Goal: Ask a question: Seek information or help from site administrators or community

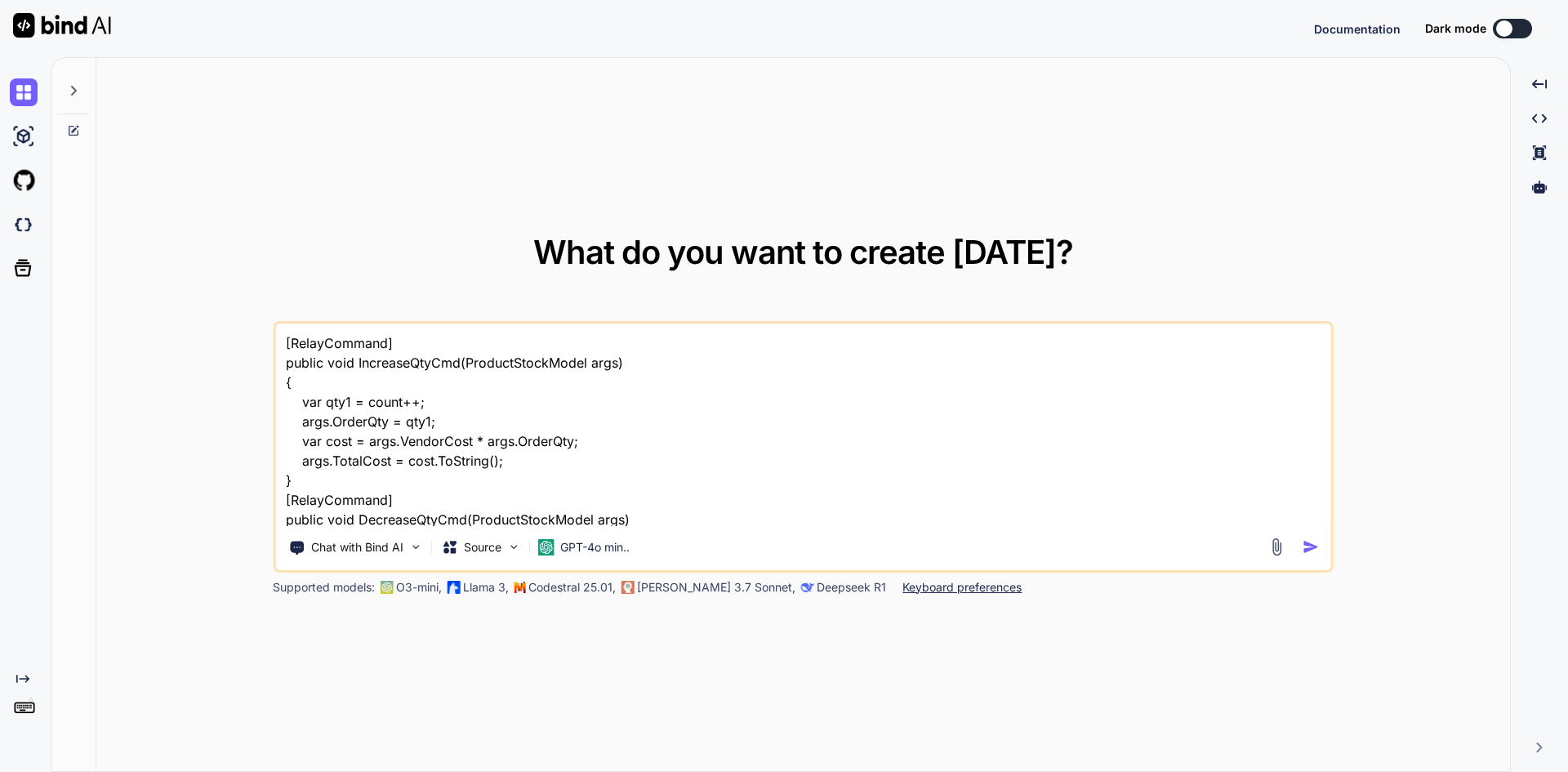
click at [452, 457] on textarea "[RelayCommand] public void IncreaseQtyCmd(ProductStockModel args) { var qty1 = …" at bounding box center [802, 424] width 1056 height 202
type textarea "x"
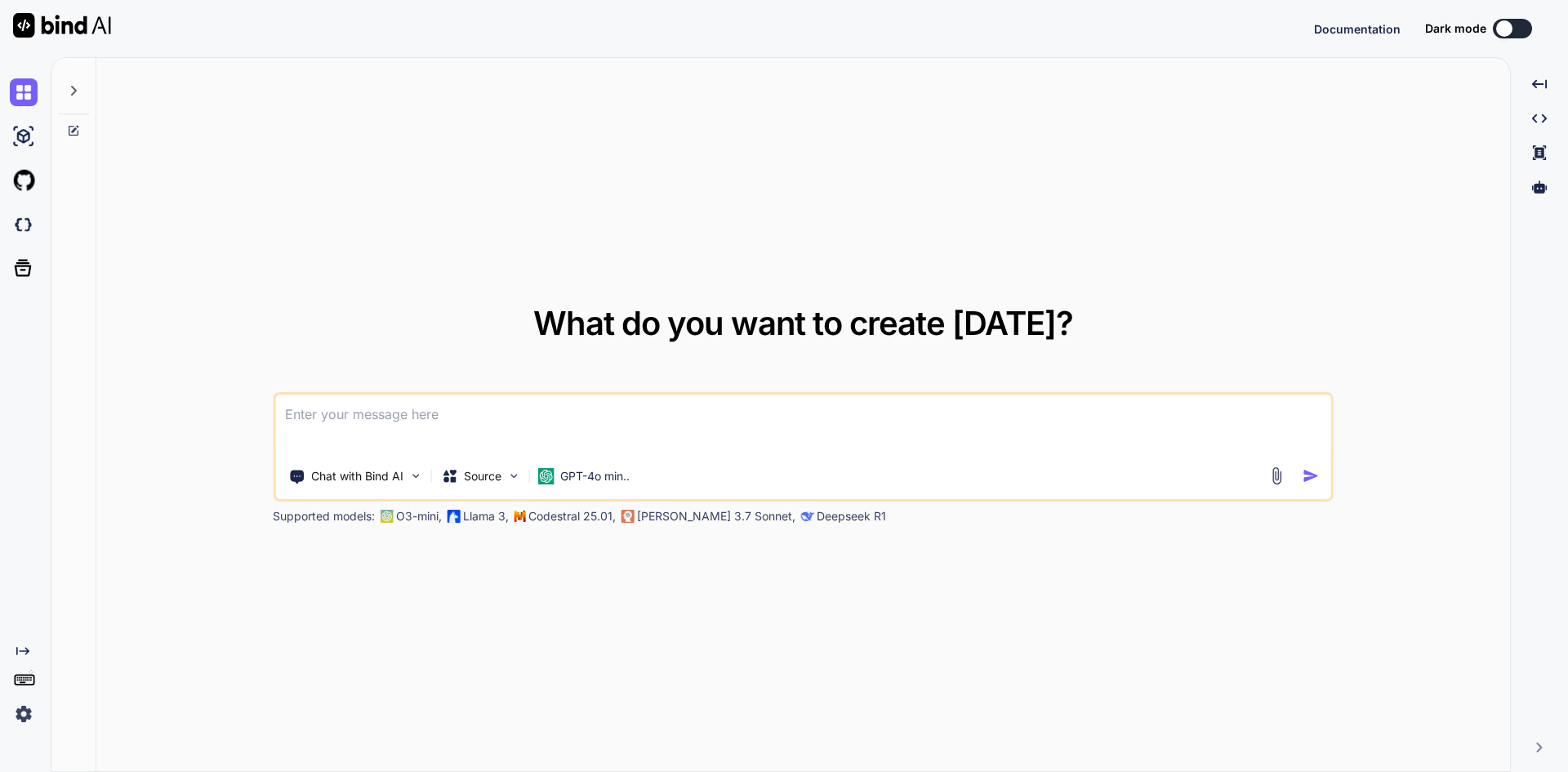
type textarea "i"
type textarea "x"
type textarea "i"
type textarea "x"
type textarea "i a"
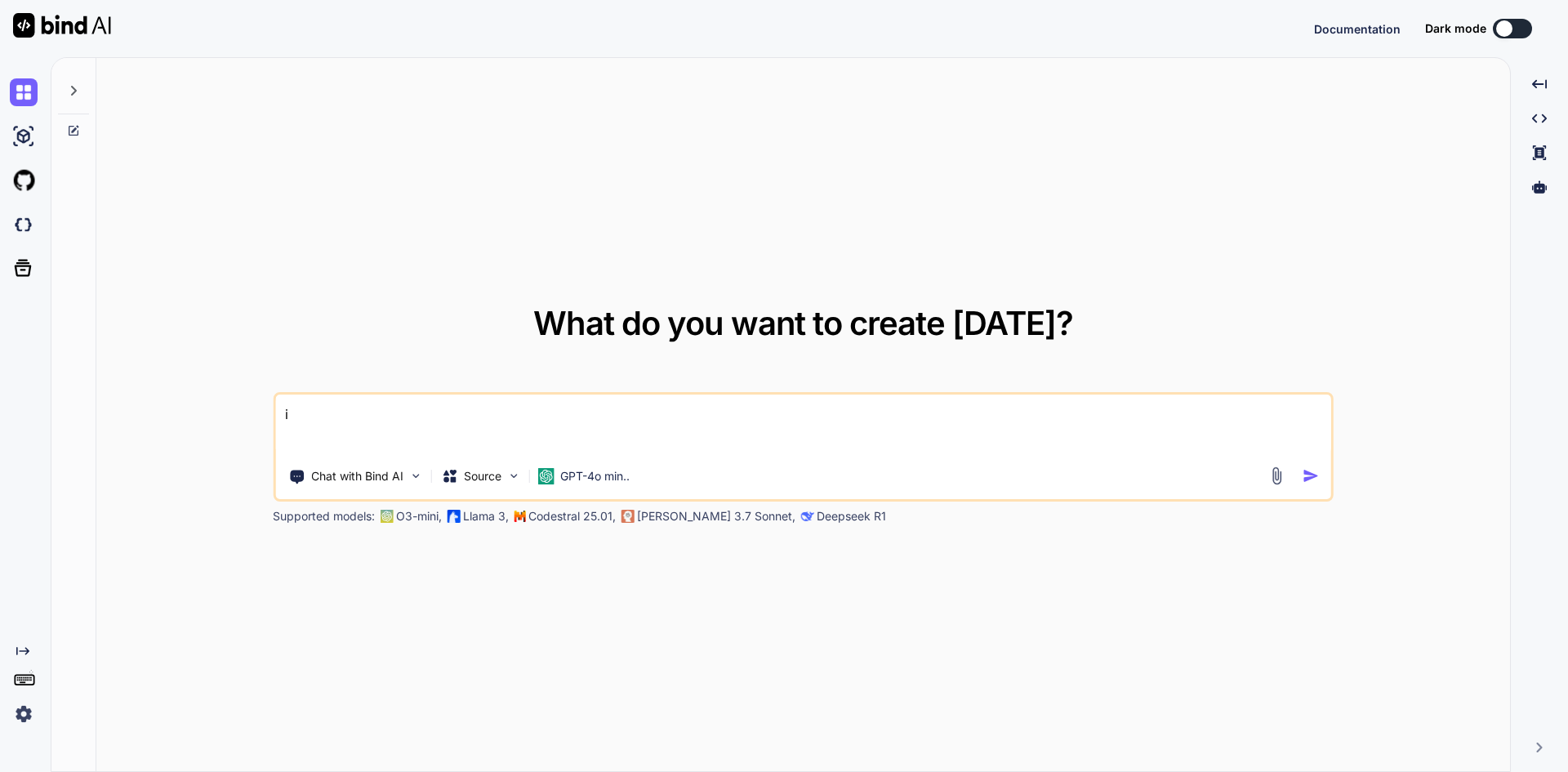
type textarea "x"
type textarea "i am"
type textarea "x"
type textarea "i am"
type textarea "x"
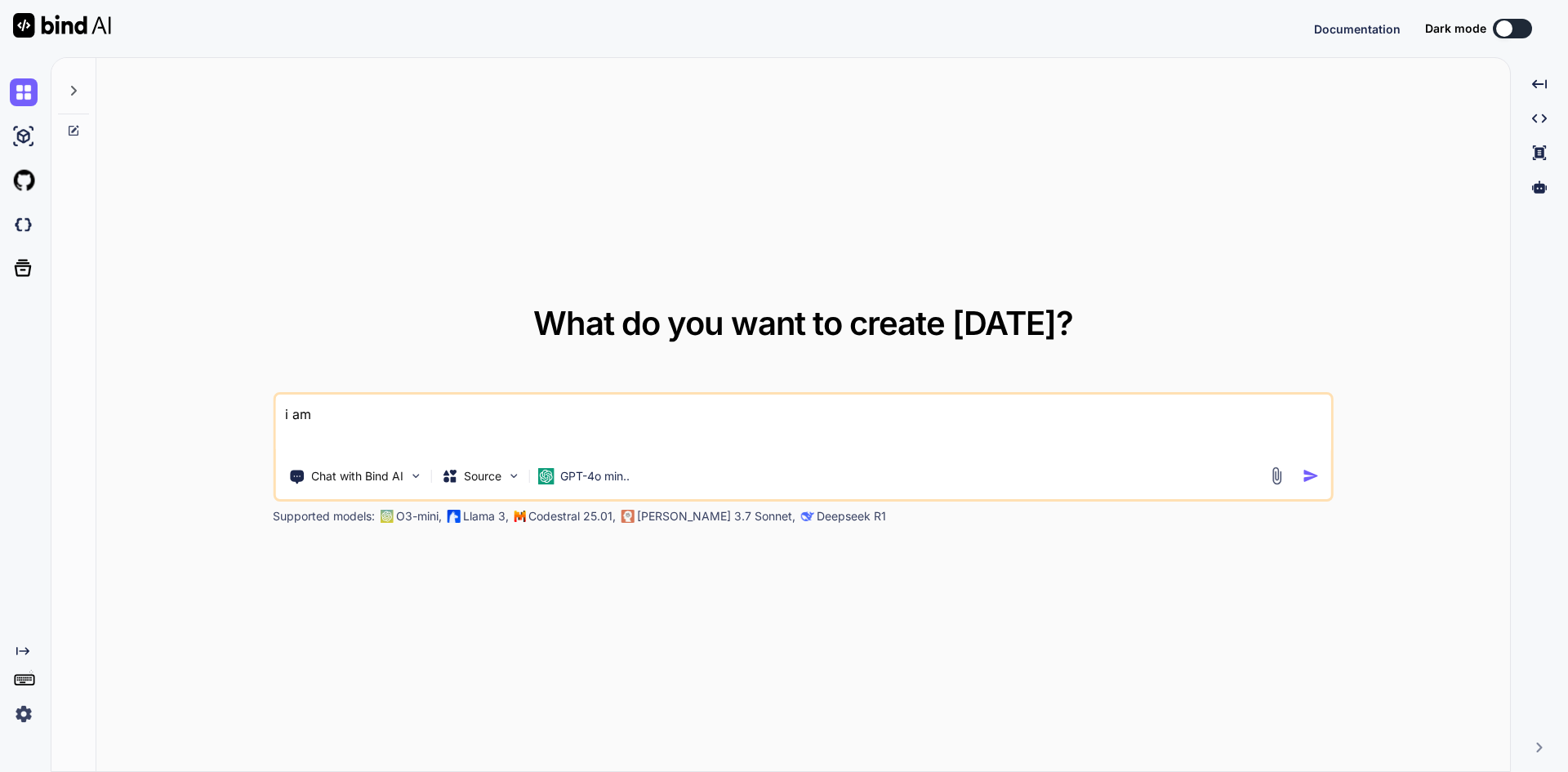
type textarea "i am y"
type textarea "x"
type textarea "i am ys"
type textarea "x"
type textarea "i am ysi"
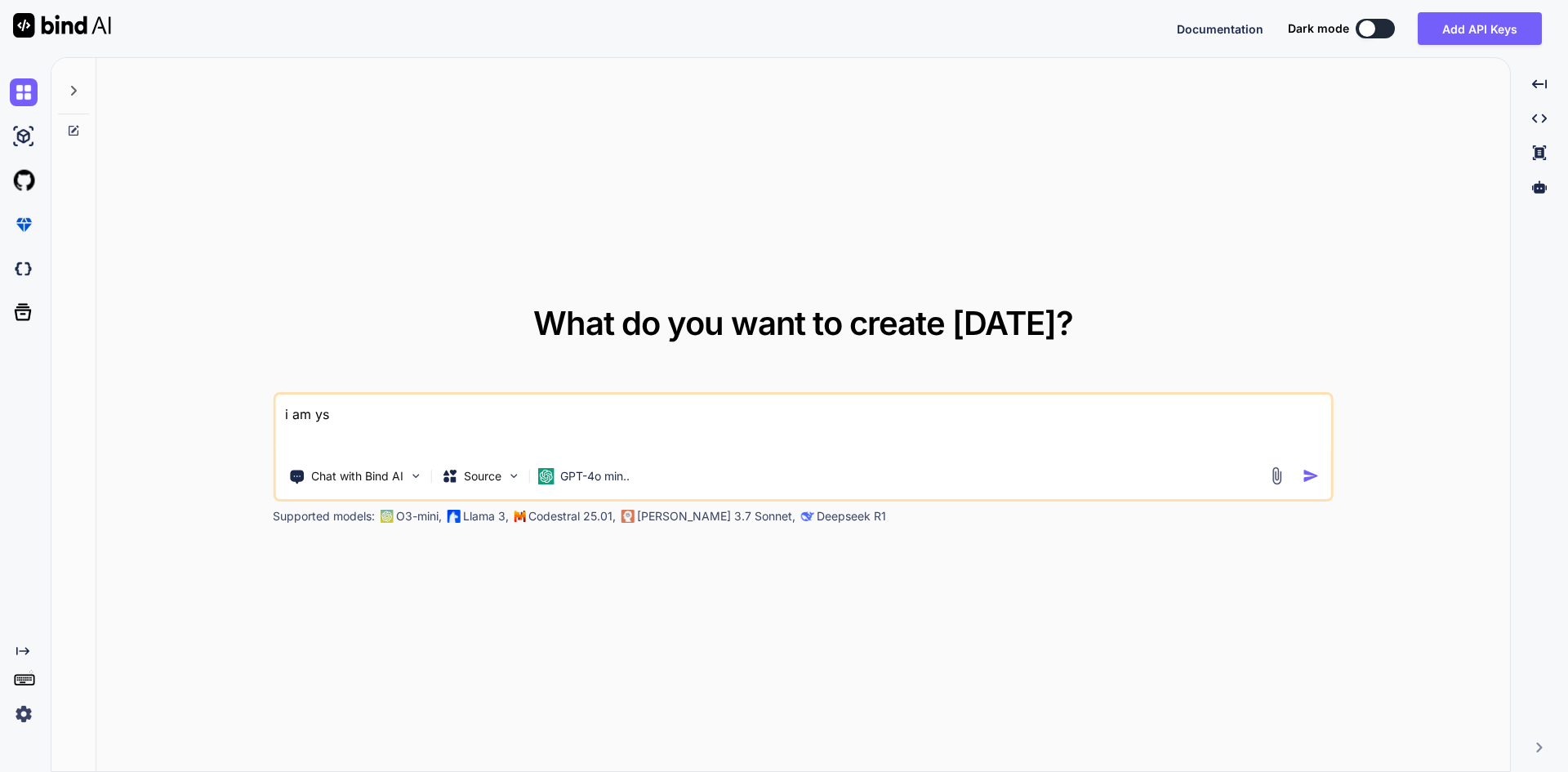
type textarea "x"
type textarea "i am ysin"
type textarea "x"
type textarea "i am ysing"
type textarea "x"
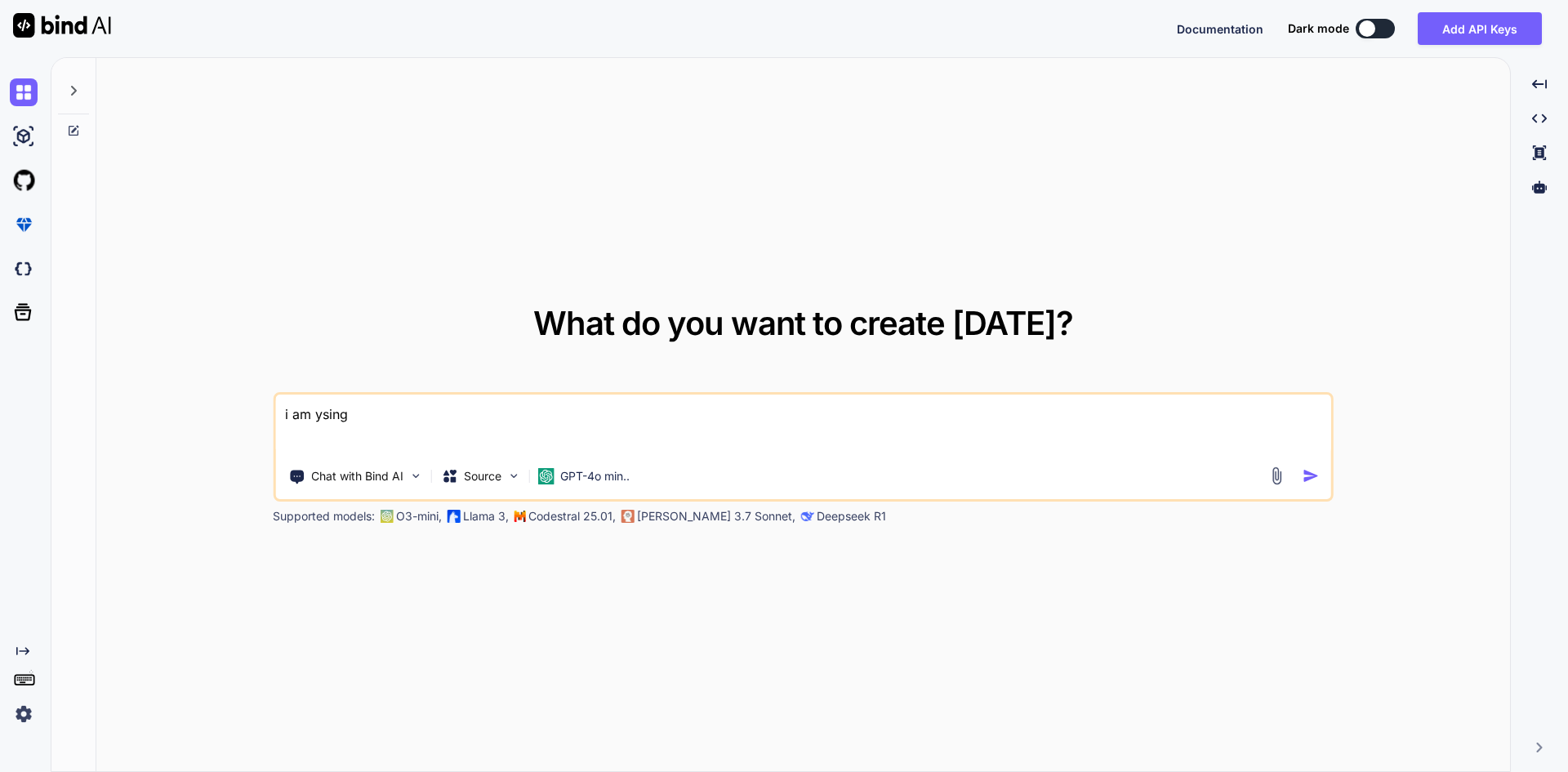
type textarea "i am ysing"
type textarea "x"
type textarea "i am ysing"
type textarea "x"
type textarea "i am ysin"
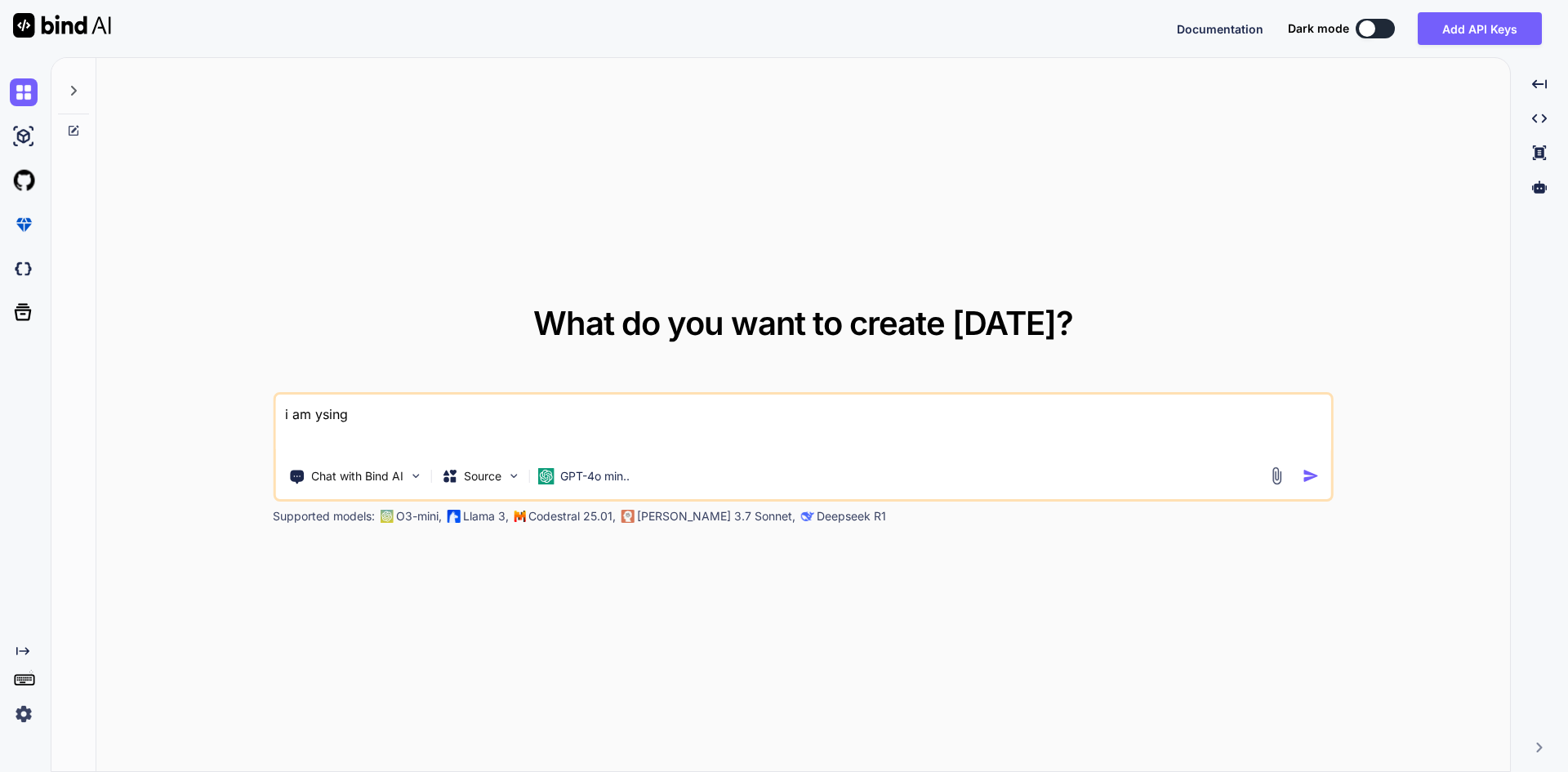
type textarea "x"
type textarea "i am ysi"
type textarea "x"
type textarea "i am ys"
type textarea "x"
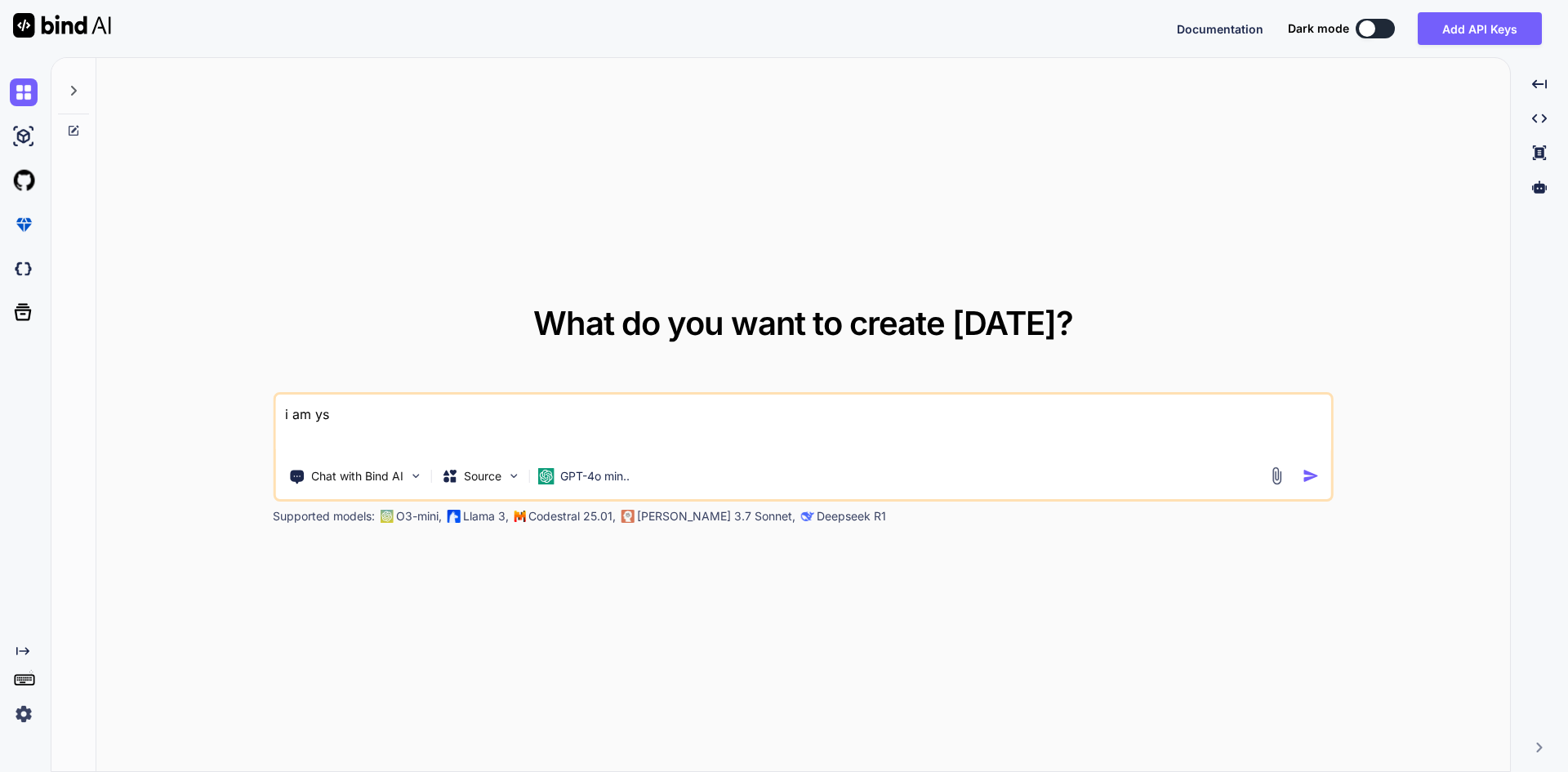
type textarea "i am y"
type textarea "x"
type textarea "i am"
type textarea "x"
type textarea "i am u"
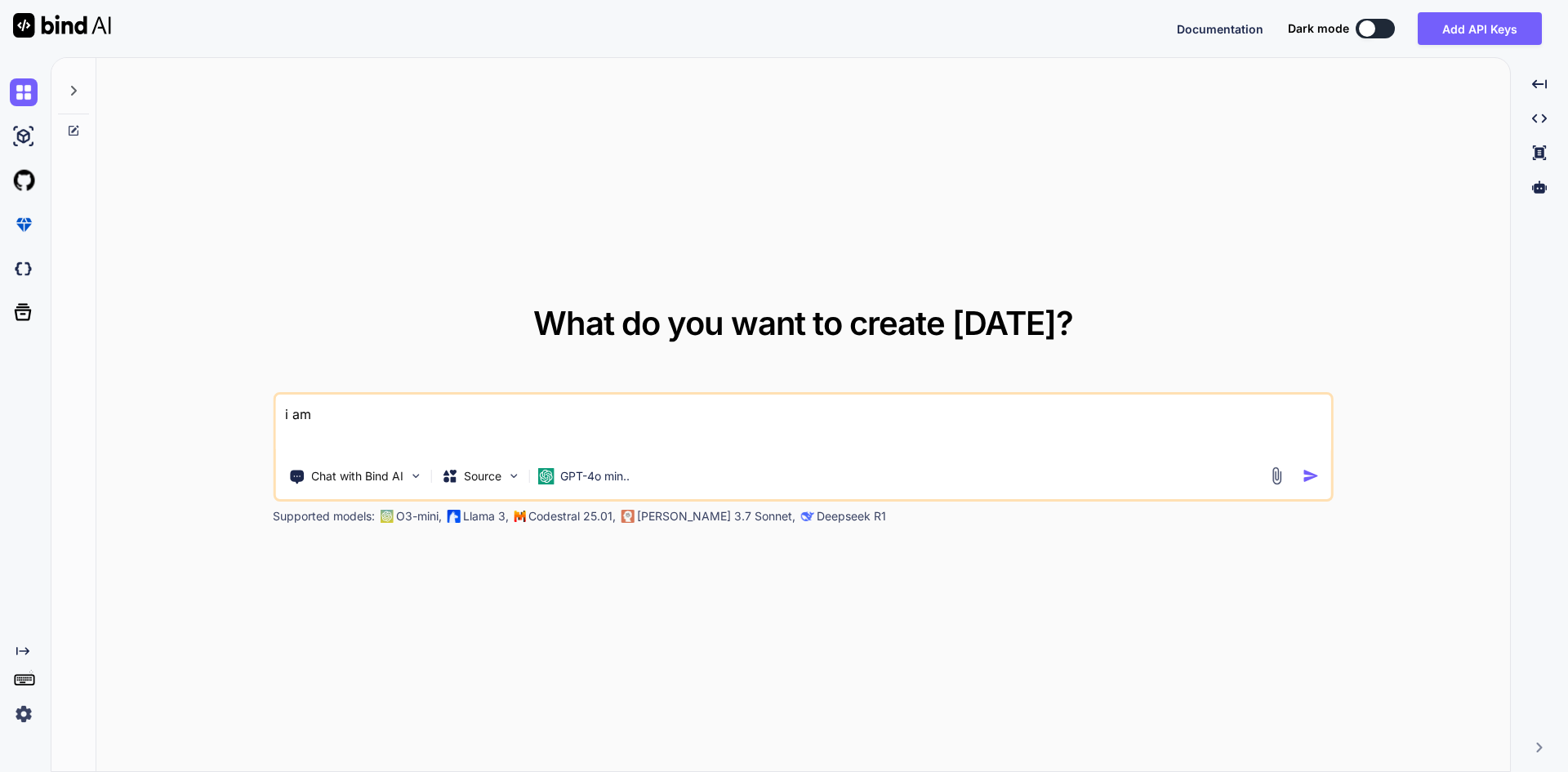
type textarea "x"
type textarea "i am us"
type textarea "x"
type textarea "i am usi"
type textarea "x"
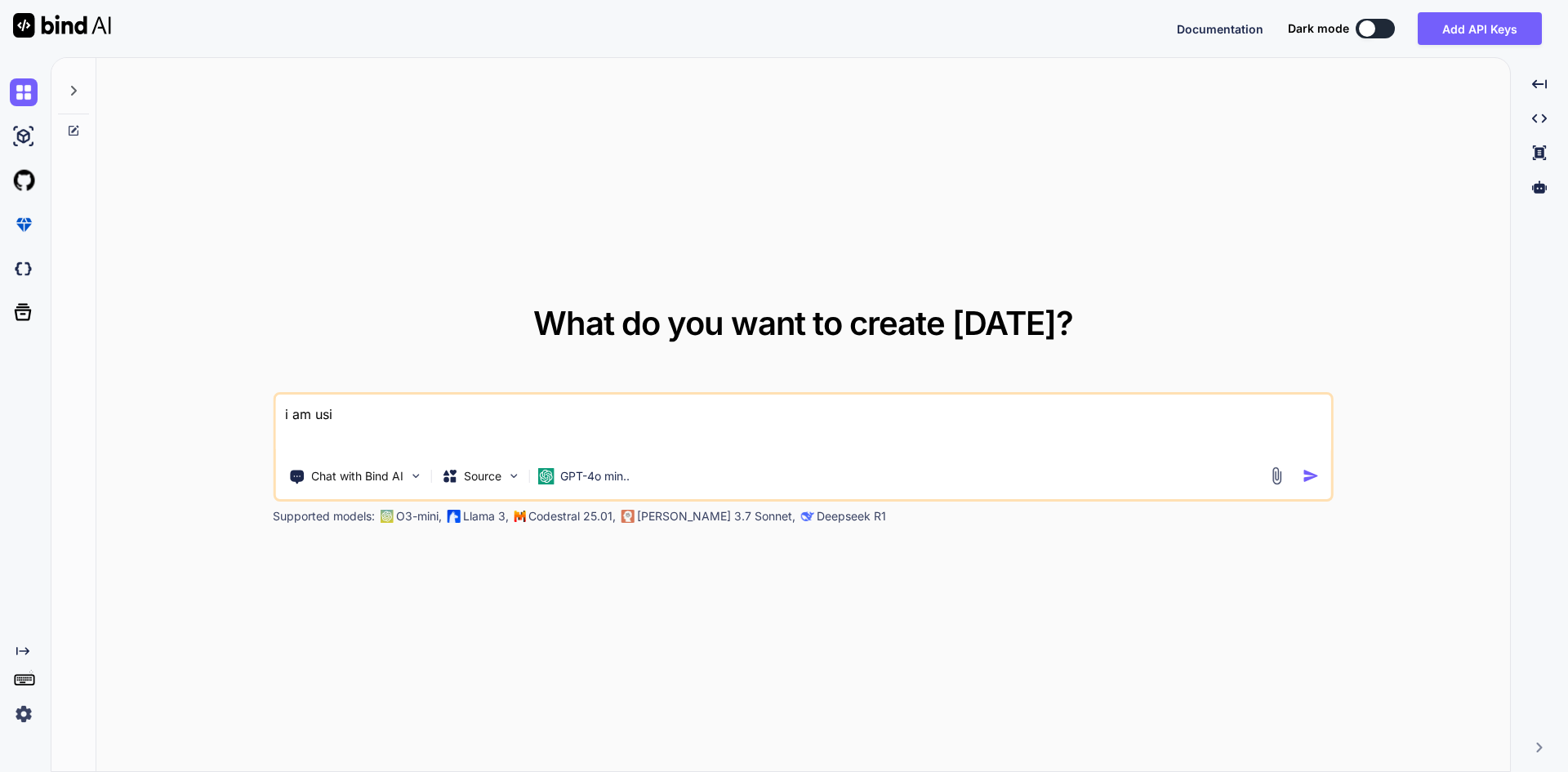
type textarea "i am usin"
type textarea "x"
type textarea "i am using"
type textarea "x"
type textarea "i am using"
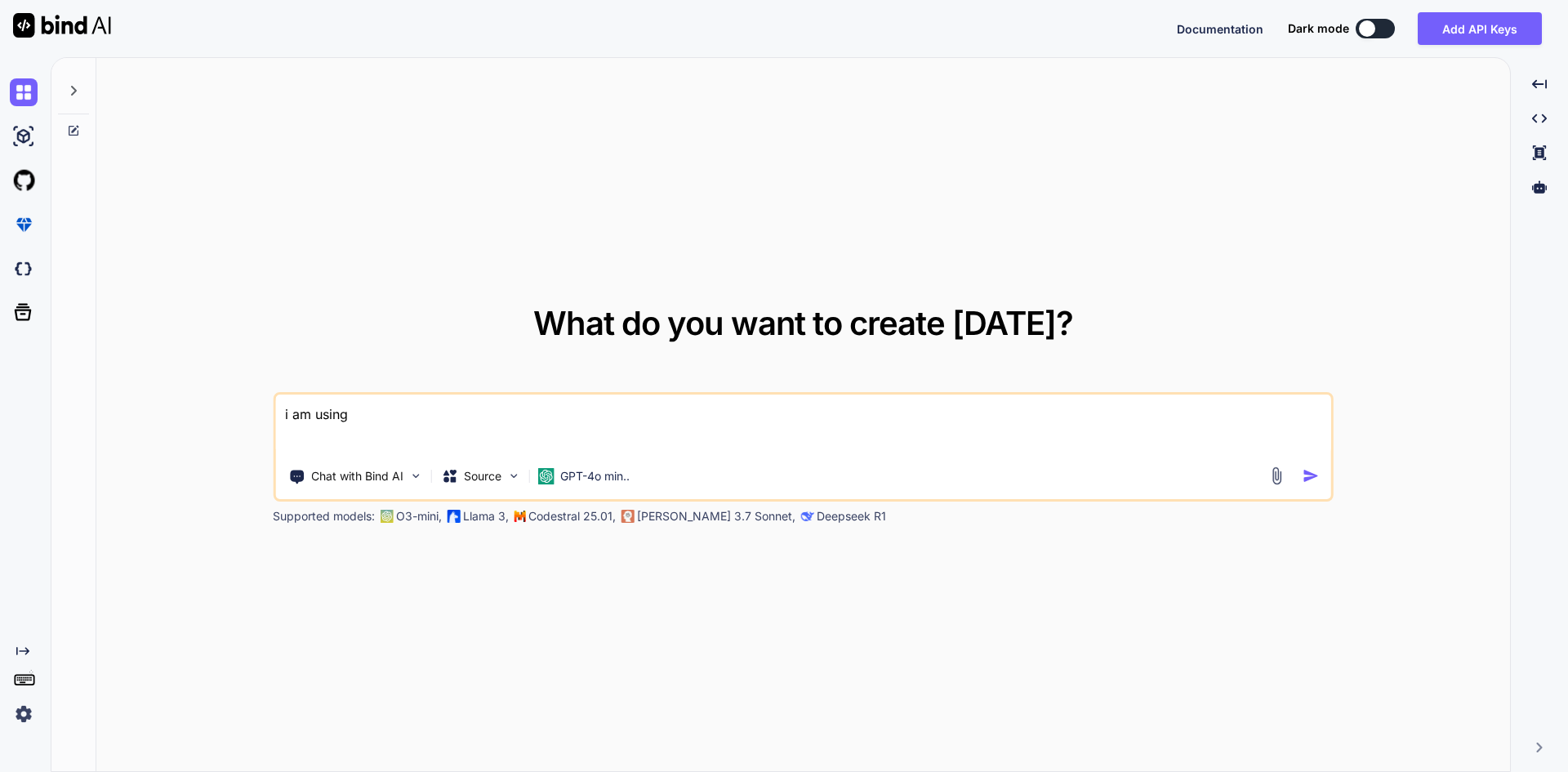
type textarea "x"
type textarea "i am using l"
type textarea "x"
type textarea "i am using lo"
type textarea "x"
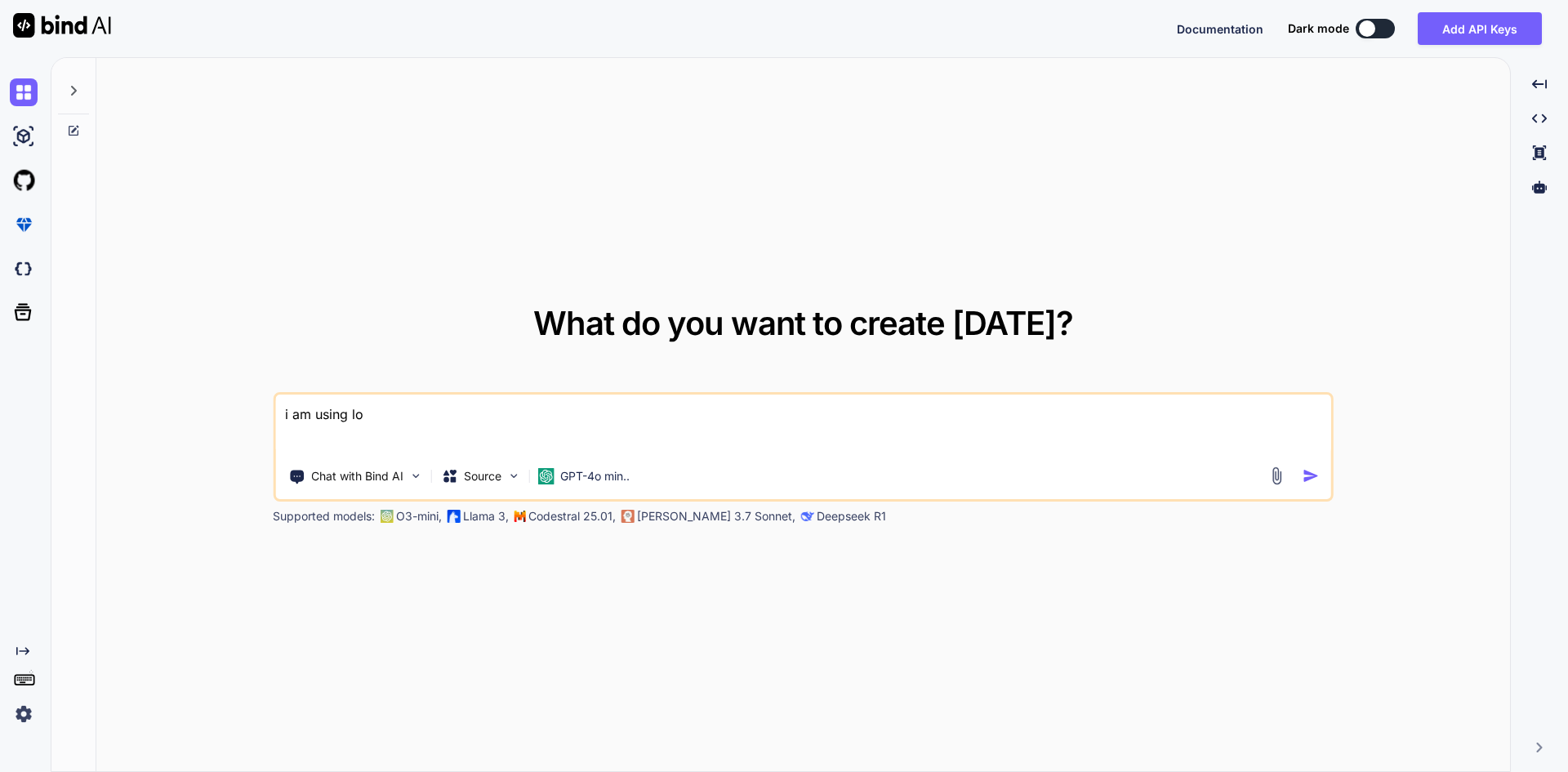
type textarea "i am using loc"
type textarea "x"
type textarea "i am using loca"
type textarea "x"
type textarea "i am using local"
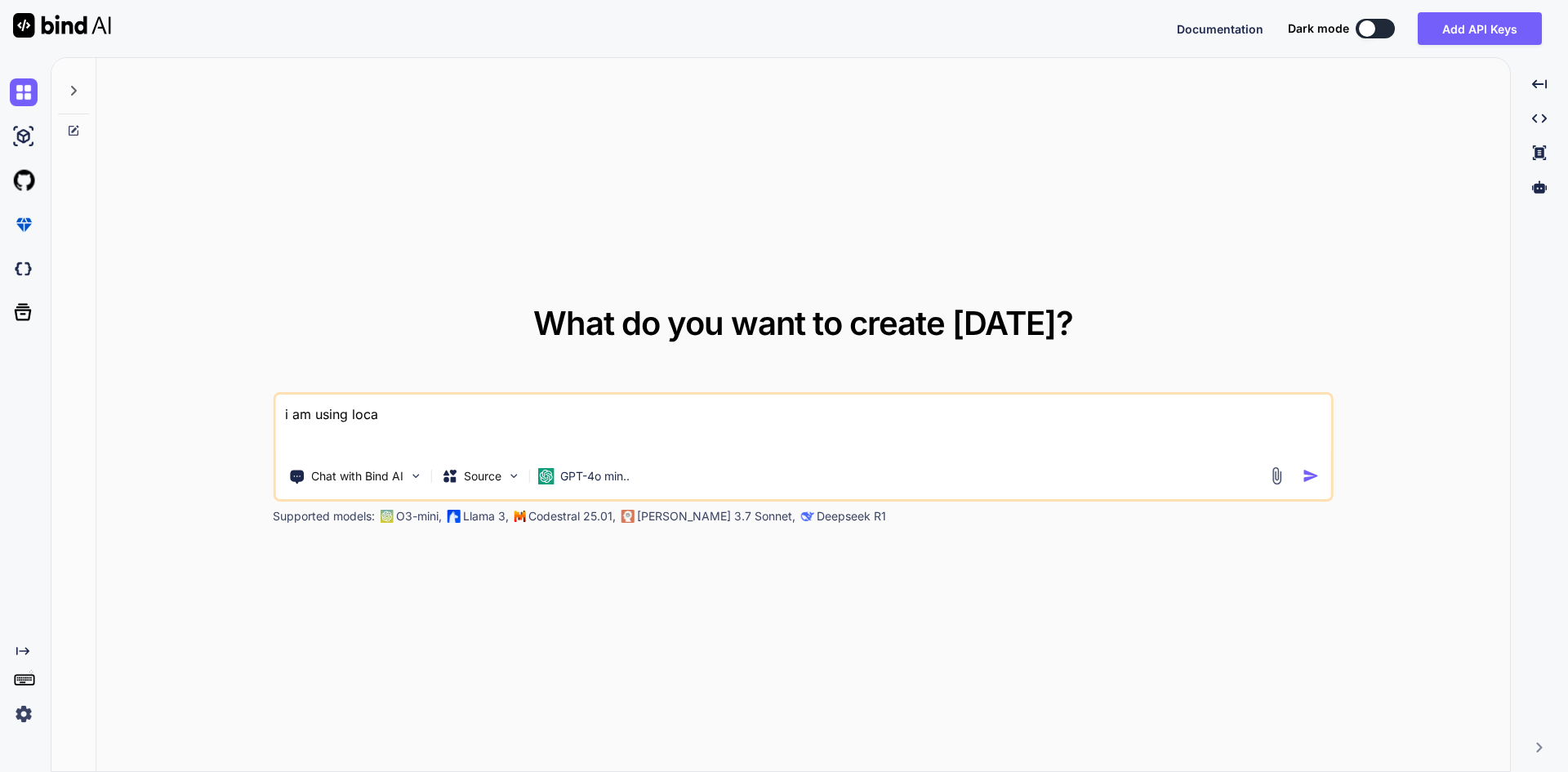
type textarea "x"
type textarea "i am using local"
type textarea "x"
type textarea "i am using local a"
type textarea "x"
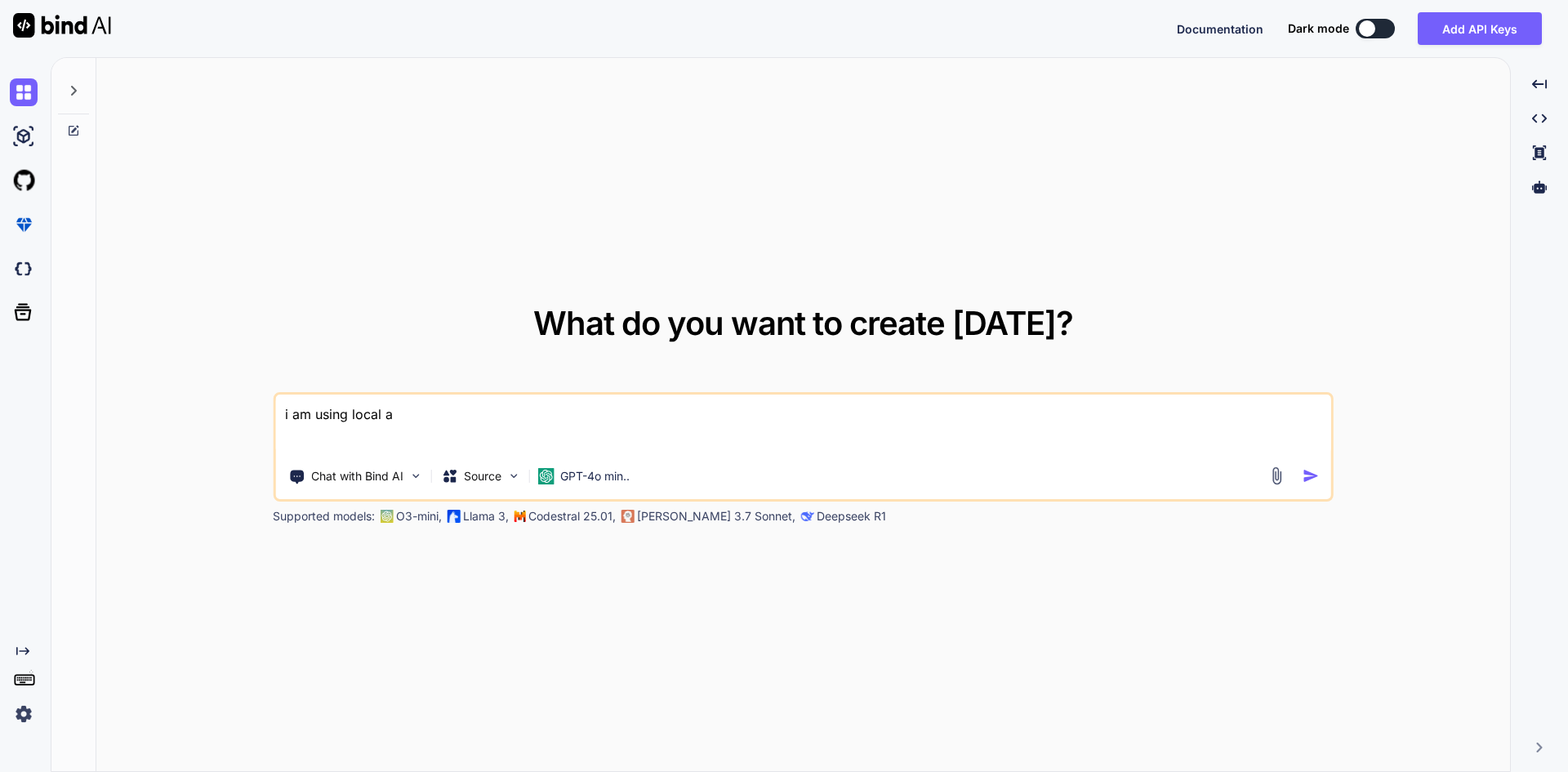
type textarea "i am using local ap"
type textarea "x"
type textarea "i am using local api"
type textarea "x"
type textarea "i am using local api"
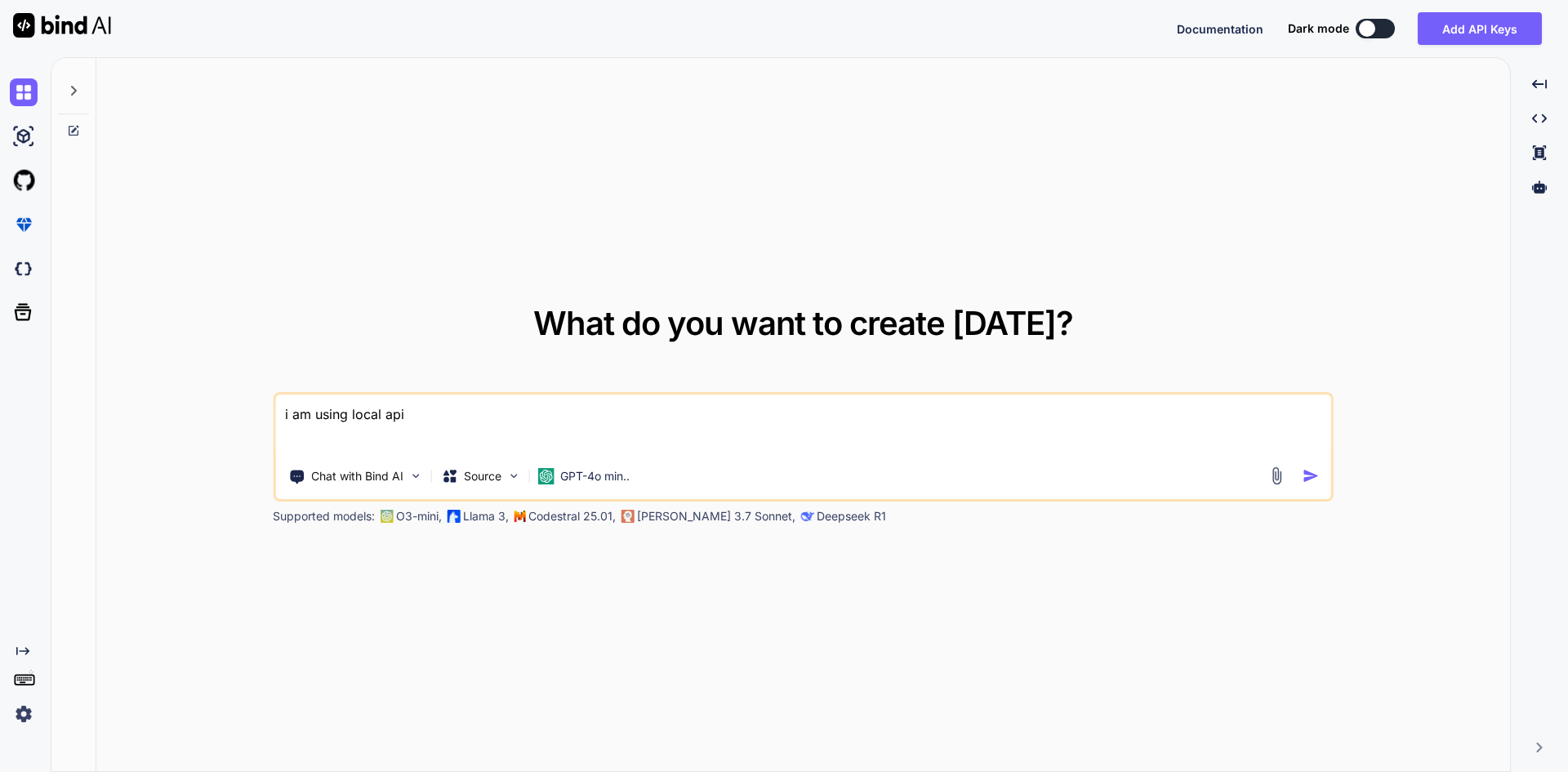
type textarea "x"
type textarea "i am using local api i"
type textarea "x"
type textarea "i am using local api in"
type textarea "x"
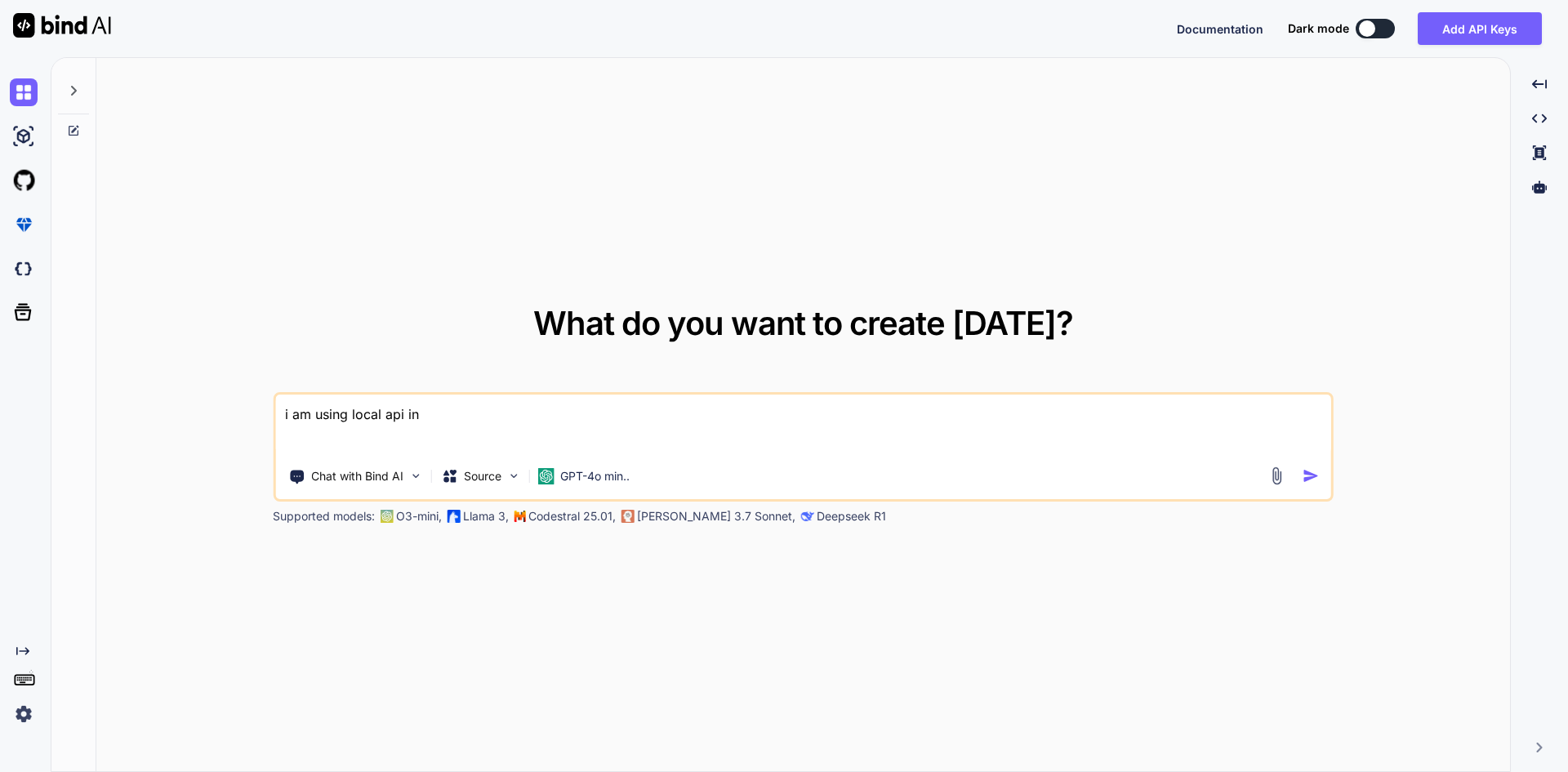
type textarea "i am using local api in"
type textarea "x"
type textarea "i am using local api in a"
type textarea "x"
type textarea "i am using local api in ap"
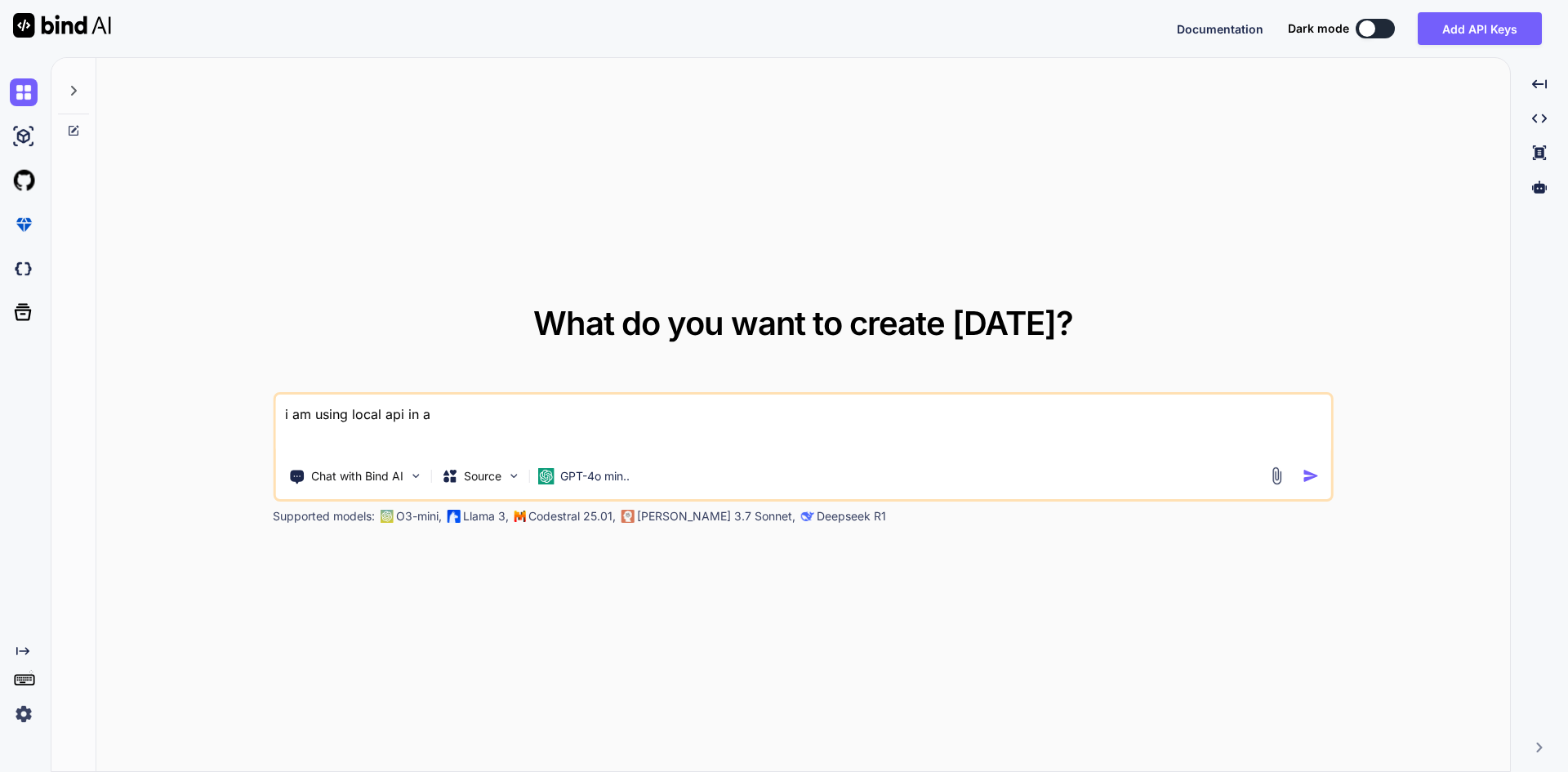
type textarea "x"
type textarea "i am using local api in app"
type textarea "x"
type textarea "i am using local api in appl"
type textarea "x"
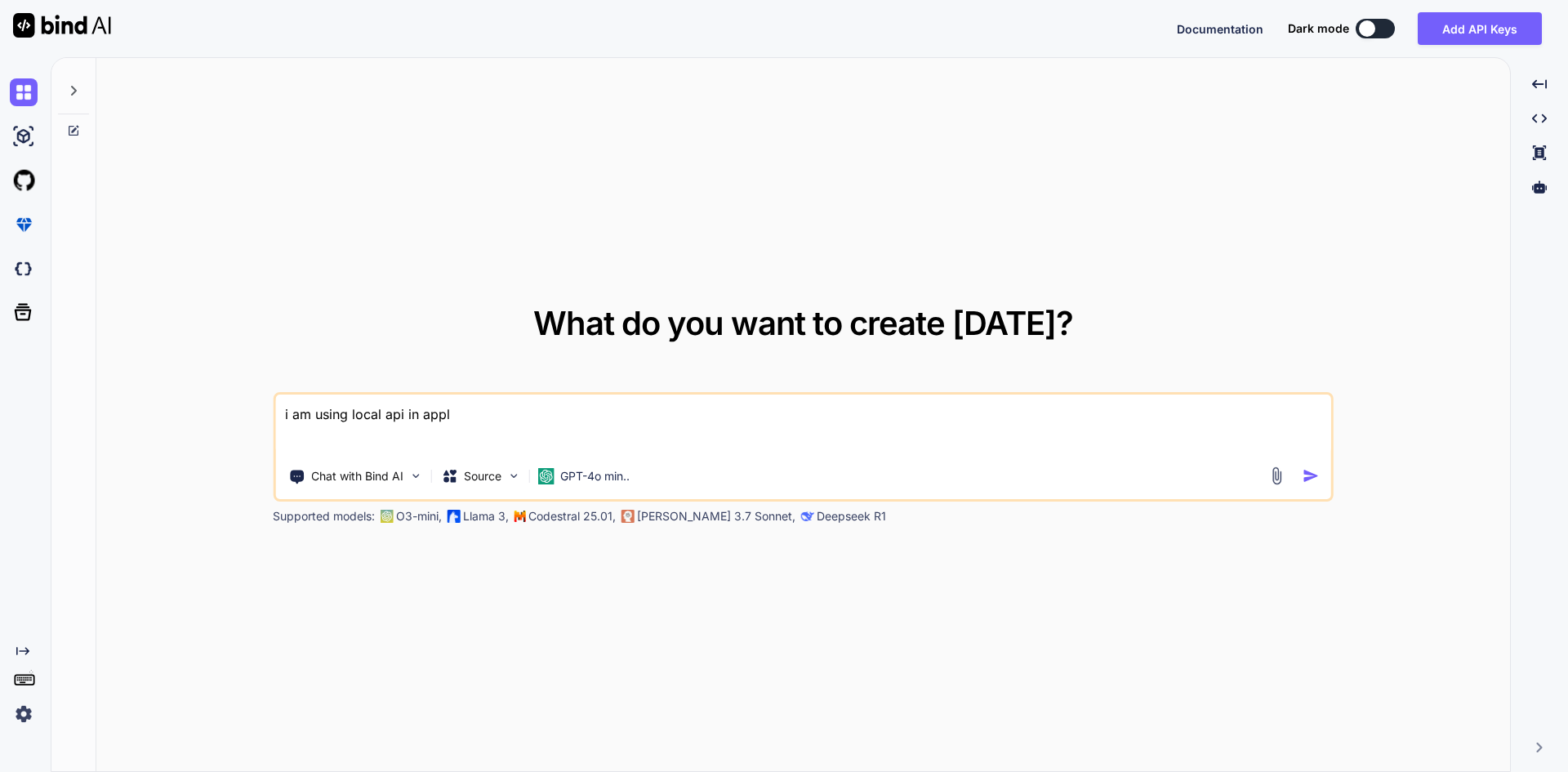
type textarea "i am using local api in appli"
type textarea "x"
type textarea "i am using local api in applic"
type textarea "x"
type textarea "i am using local api in applica"
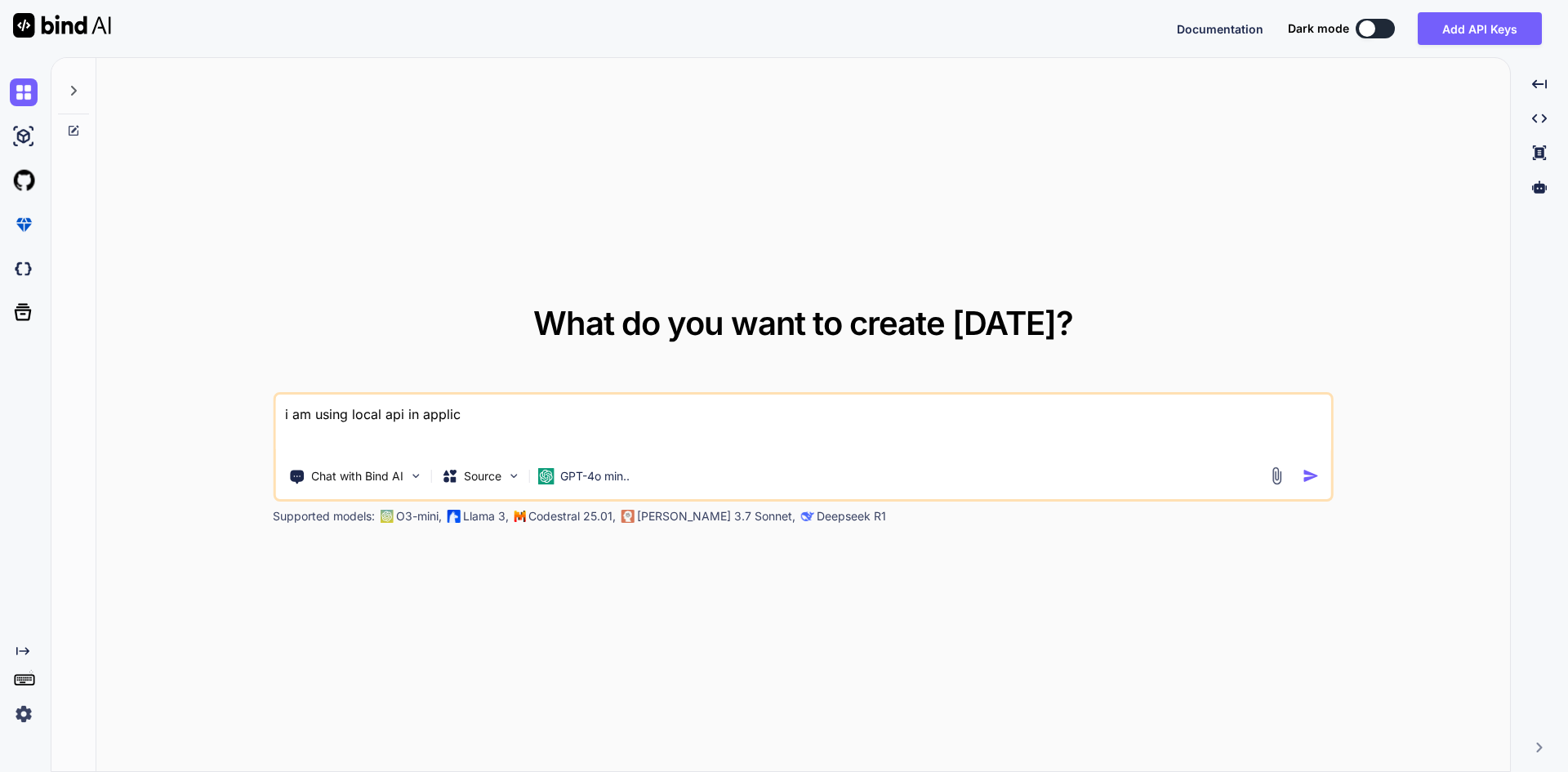
type textarea "x"
type textarea "i am using local api in applicat"
type textarea "x"
type textarea "i am using local api in applicati"
type textarea "x"
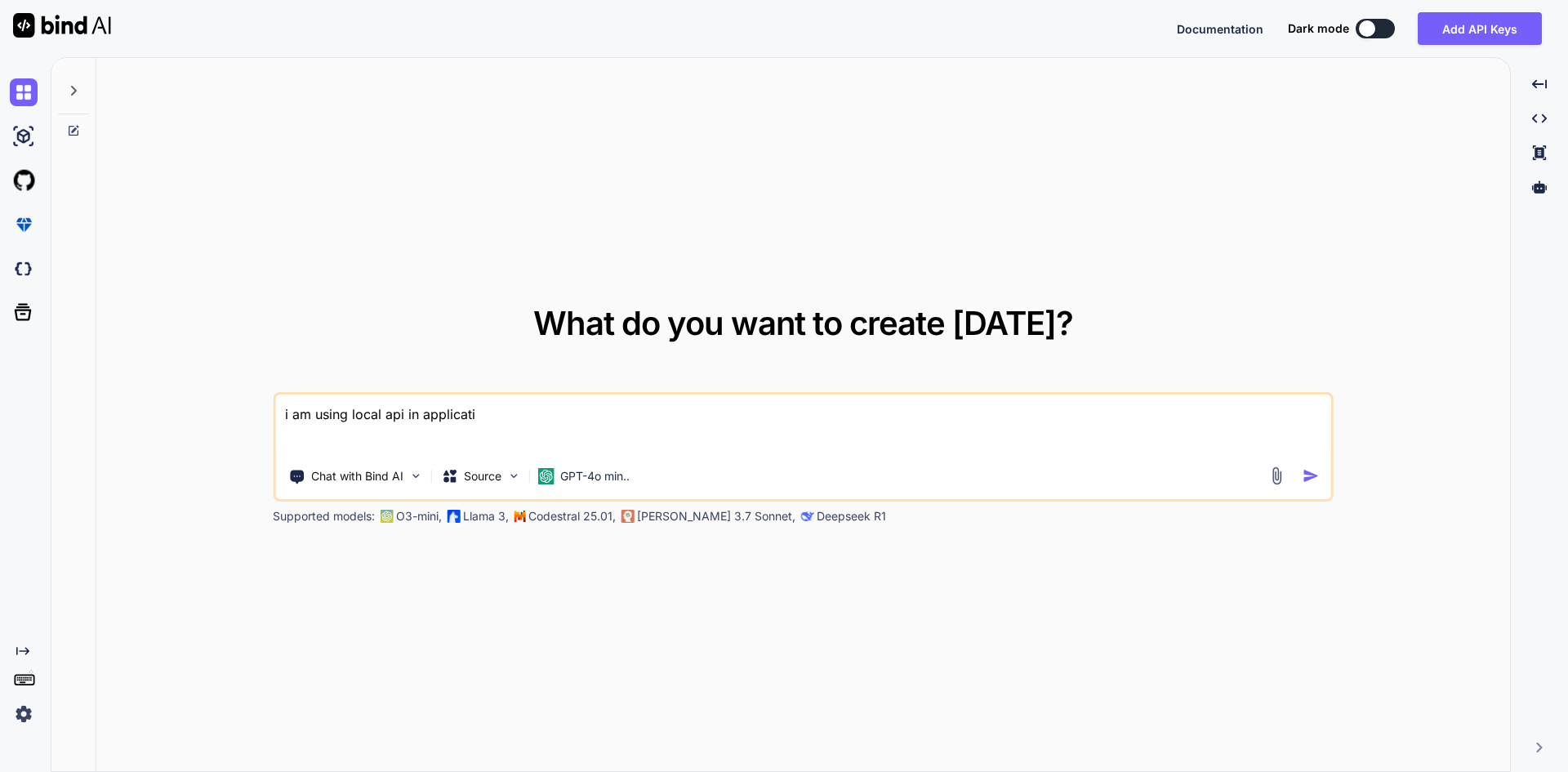
type textarea "i am using local api in applicatio"
type textarea "x"
type textarea "i am using local api in application"
type textarea "x"
type textarea "i am using local api in application"
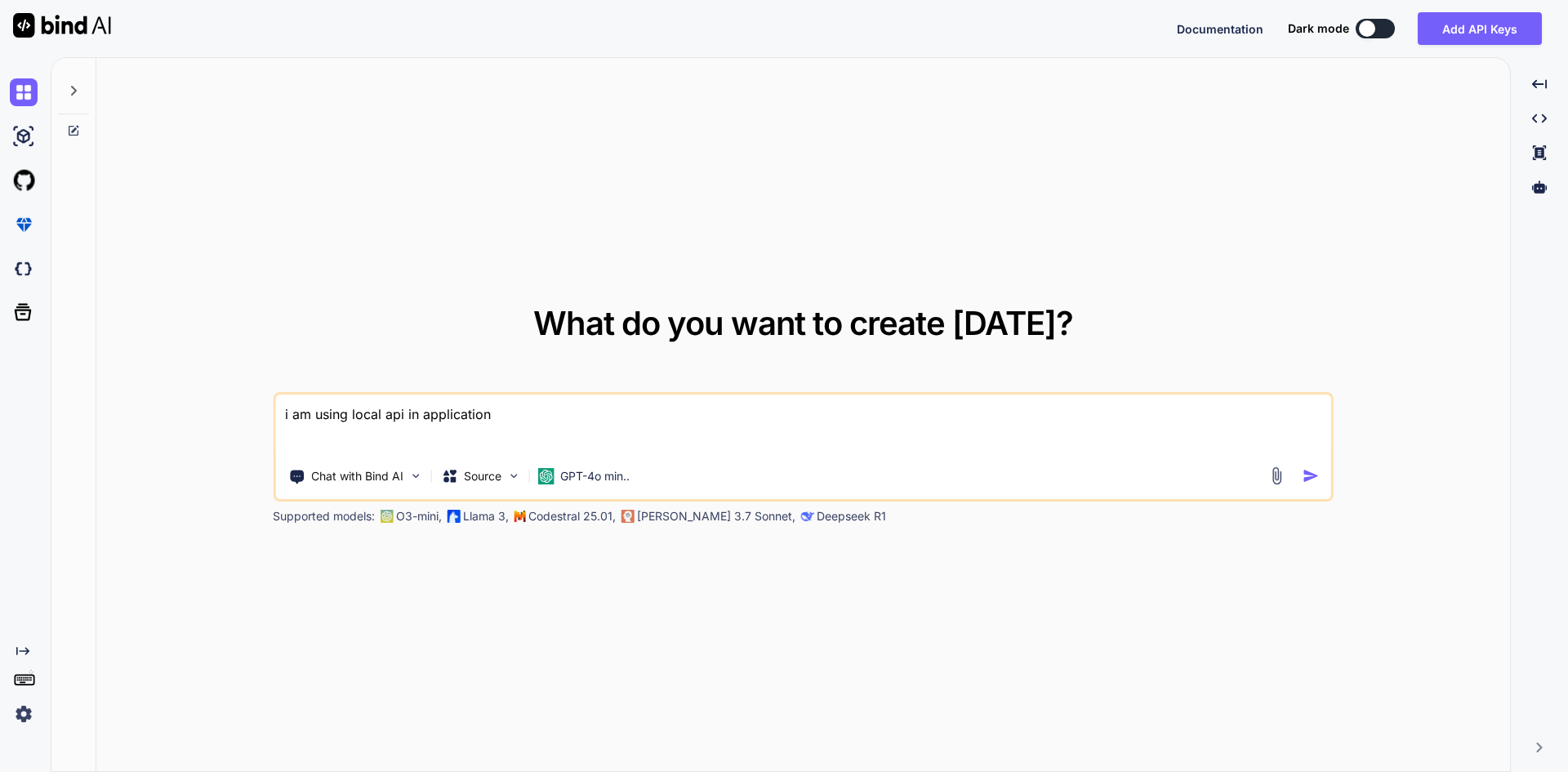
type textarea "x"
type textarea "i am using local api in application i"
type textarea "x"
type textarea "i am using local api in application it"
type textarea "x"
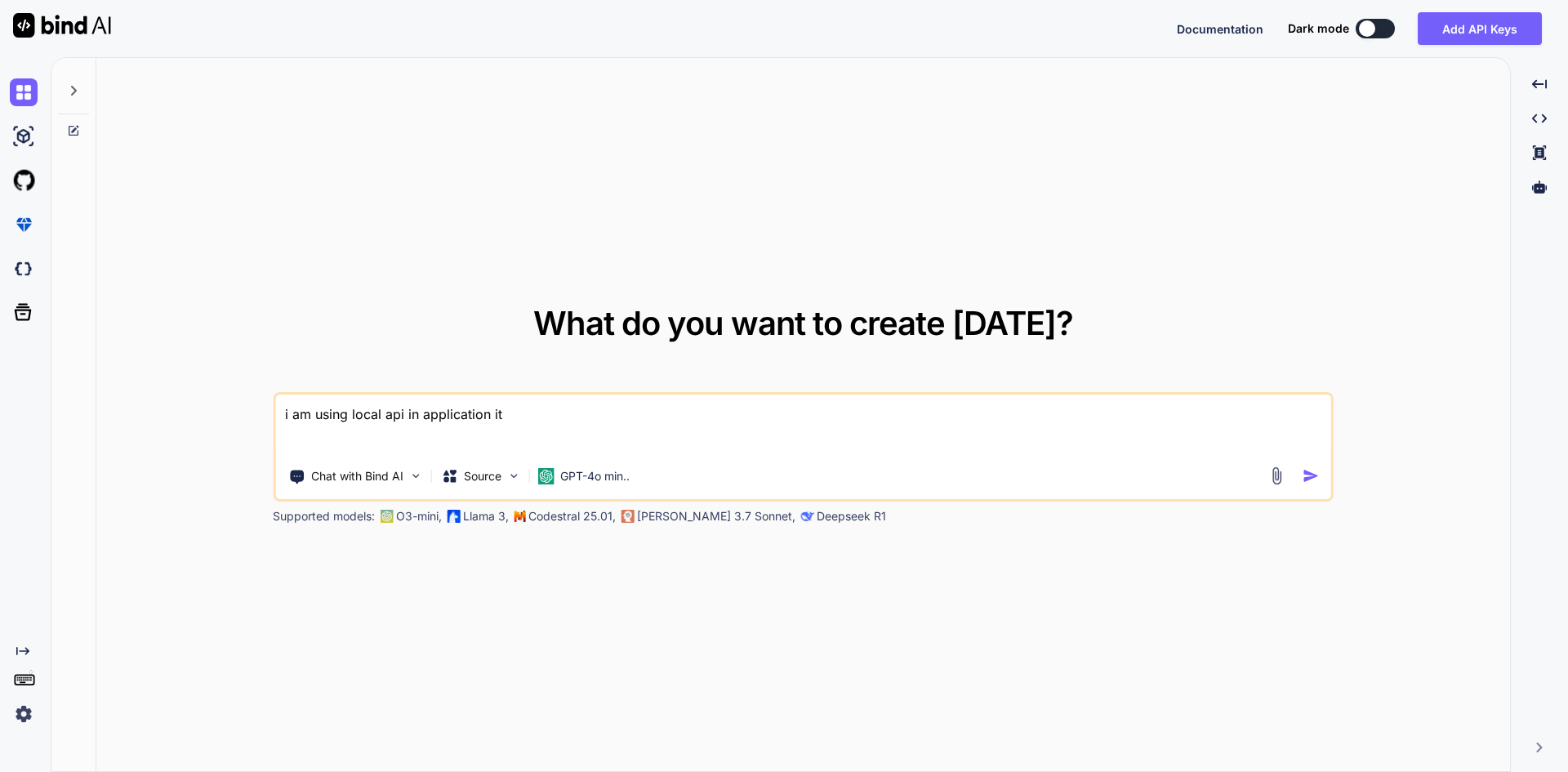
type textarea "i am using local api in application it"
type textarea "x"
type textarea "i am using local api in application it i"
type textarea "x"
type textarea "i am using local api in application it is"
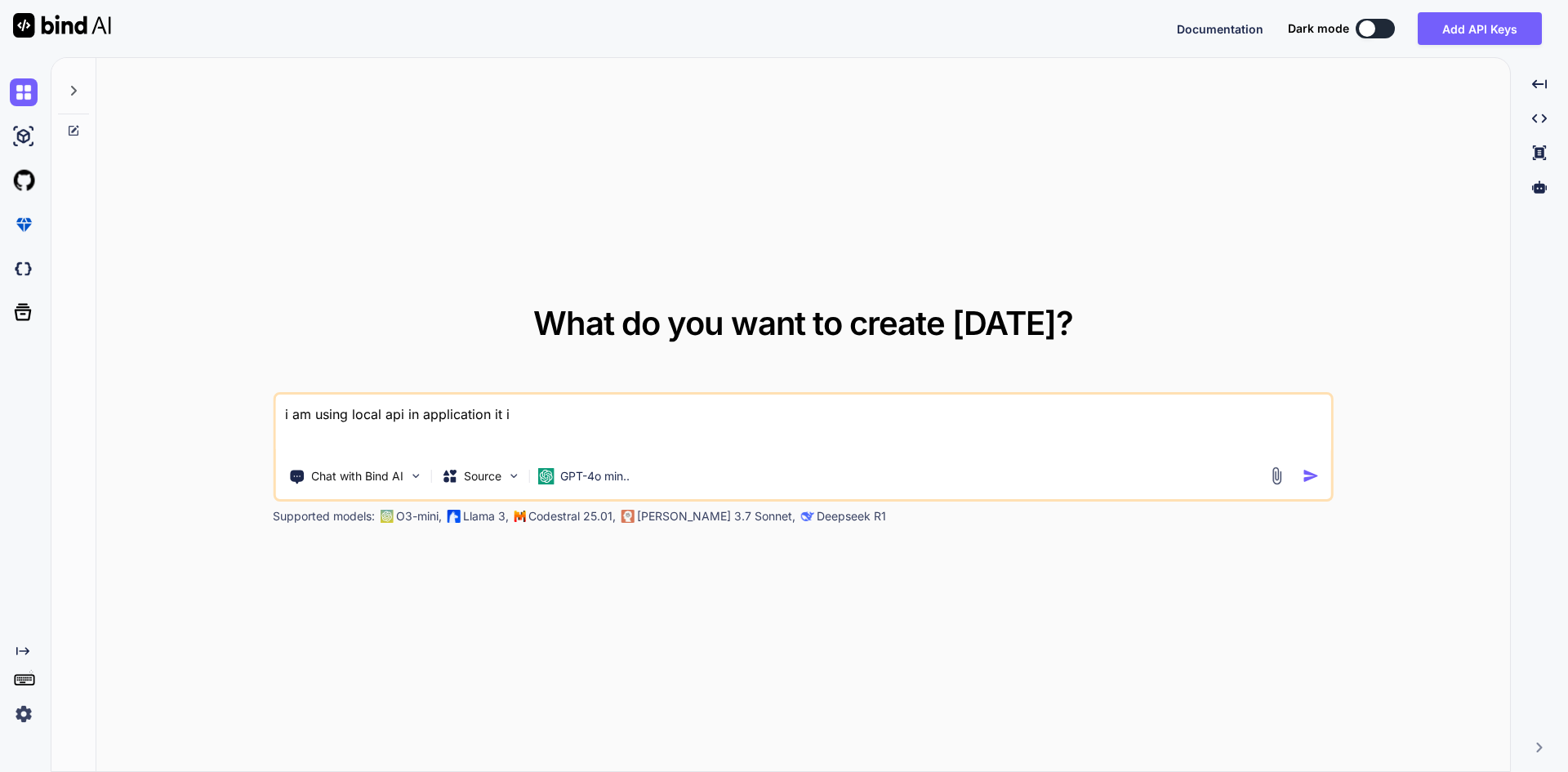
type textarea "x"
type textarea "i am using local api in application it is"
type textarea "x"
type textarea "i am using local api in application it is g"
type textarea "x"
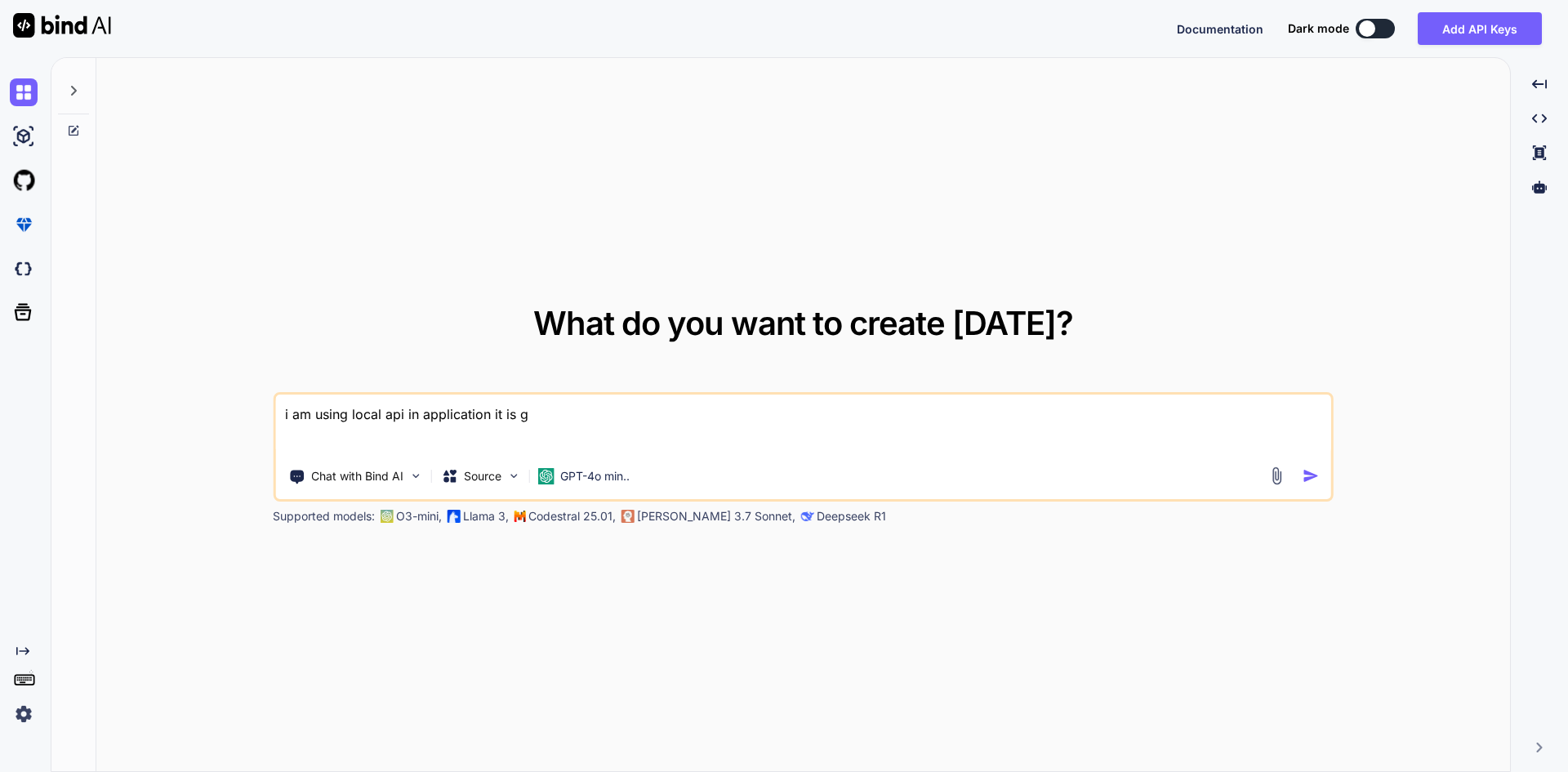
type textarea "i am using local api in application it is gi"
type textarea "x"
type textarea "i am using local api in application it is giv"
type textarea "x"
type textarea "i am using local api in application it is givi"
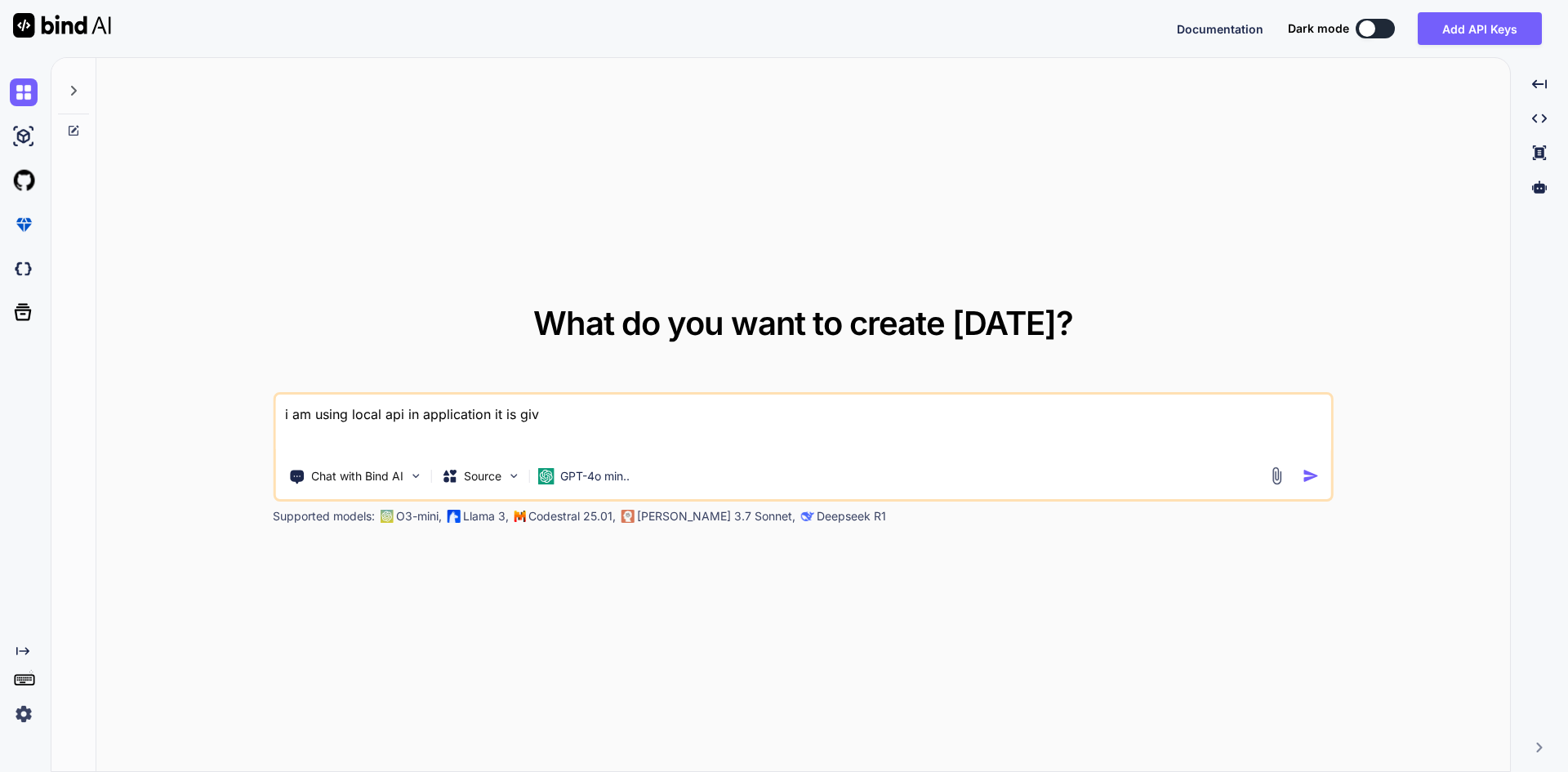
type textarea "x"
type textarea "i am using local api in application it is givin"
type textarea "x"
type textarea "i am using local api in application it is giving"
type textarea "x"
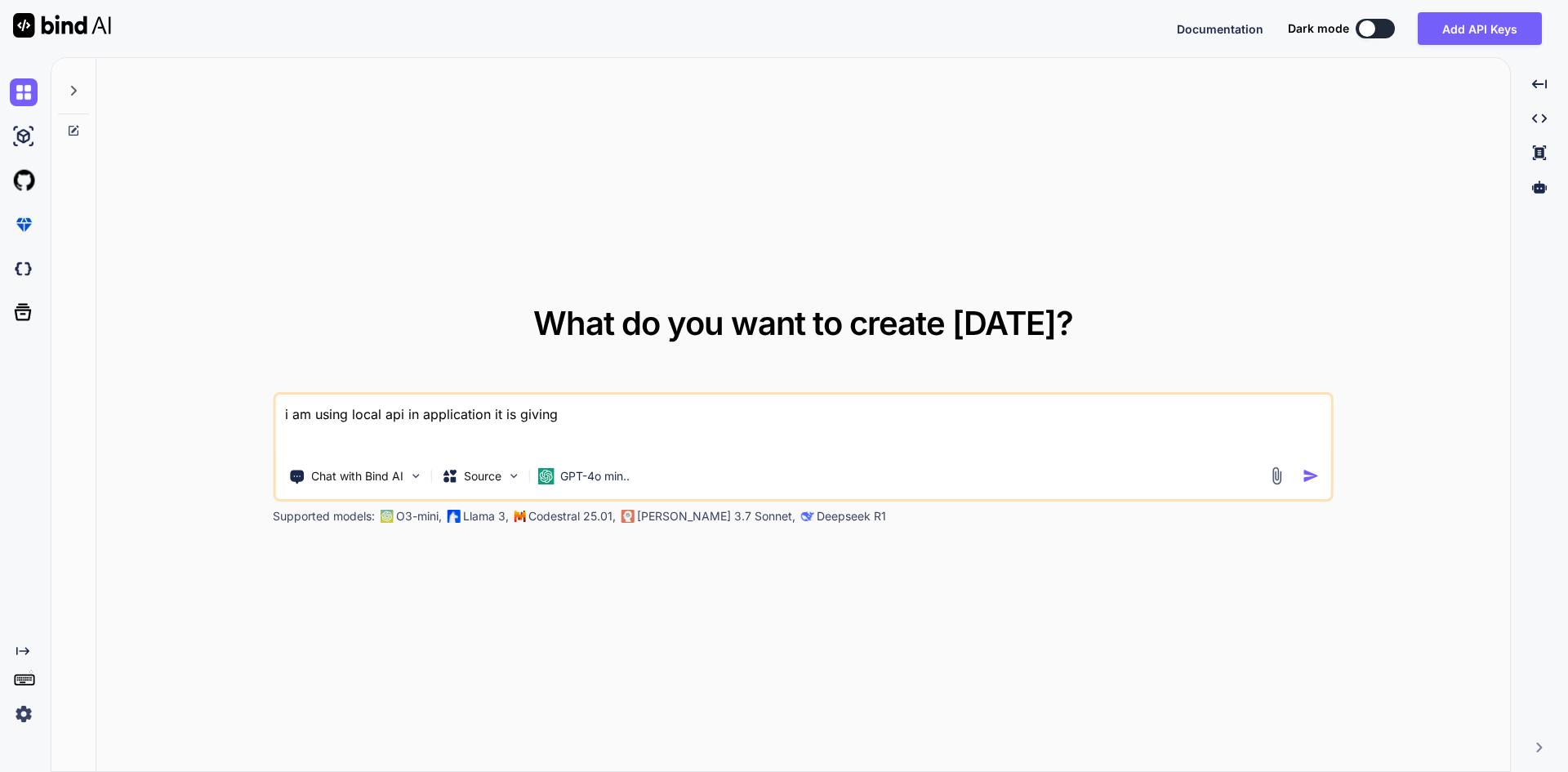
type textarea "i am using local api in application it is giving"
type textarea "x"
type textarea "i am using local api in application it is giving e"
type textarea "x"
type textarea "i am using local api in application it is giving er"
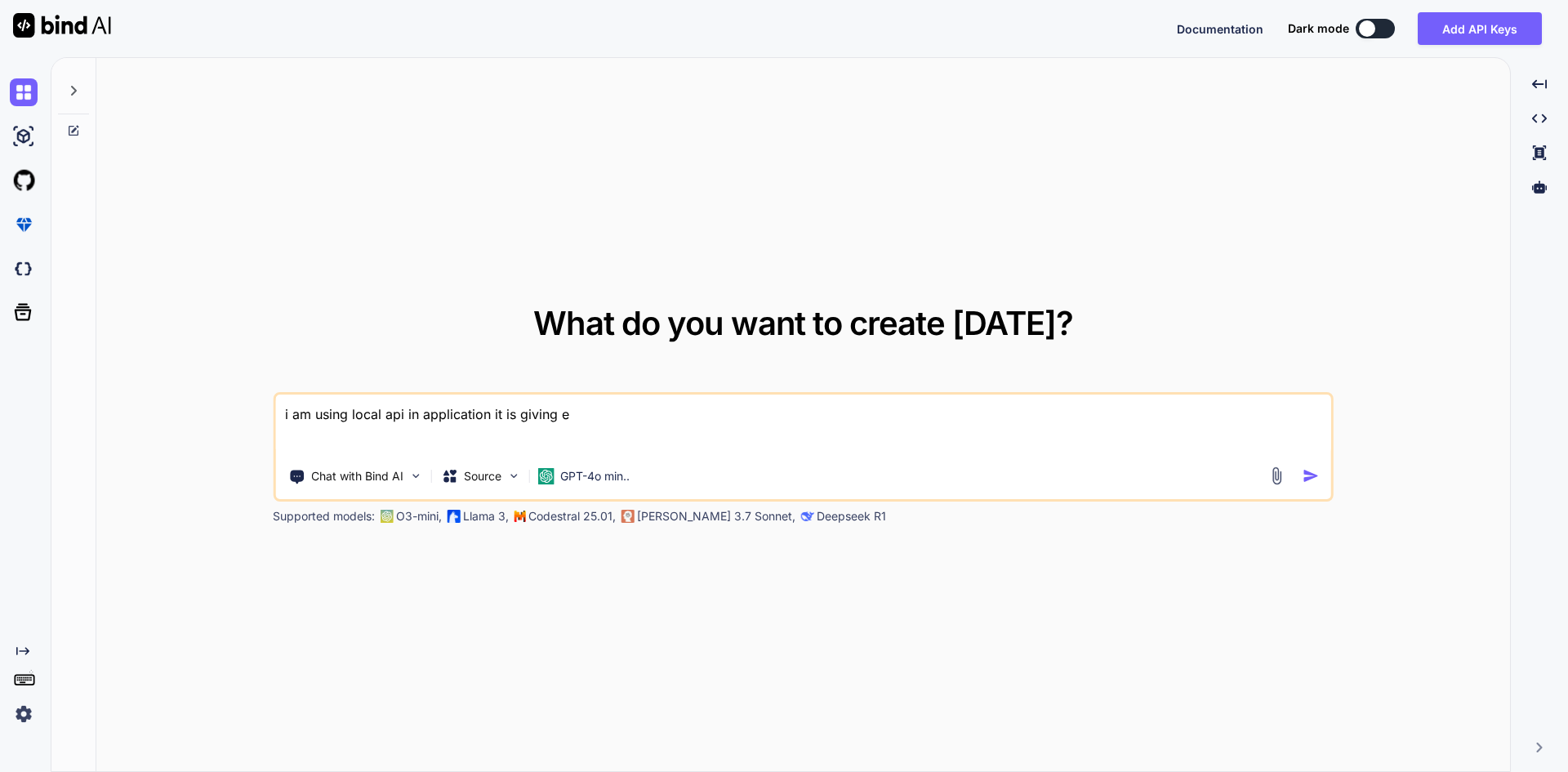
type textarea "x"
type textarea "i am using local api in application it is giving err"
type textarea "x"
type textarea "i am using local api in application it is giving erro"
type textarea "x"
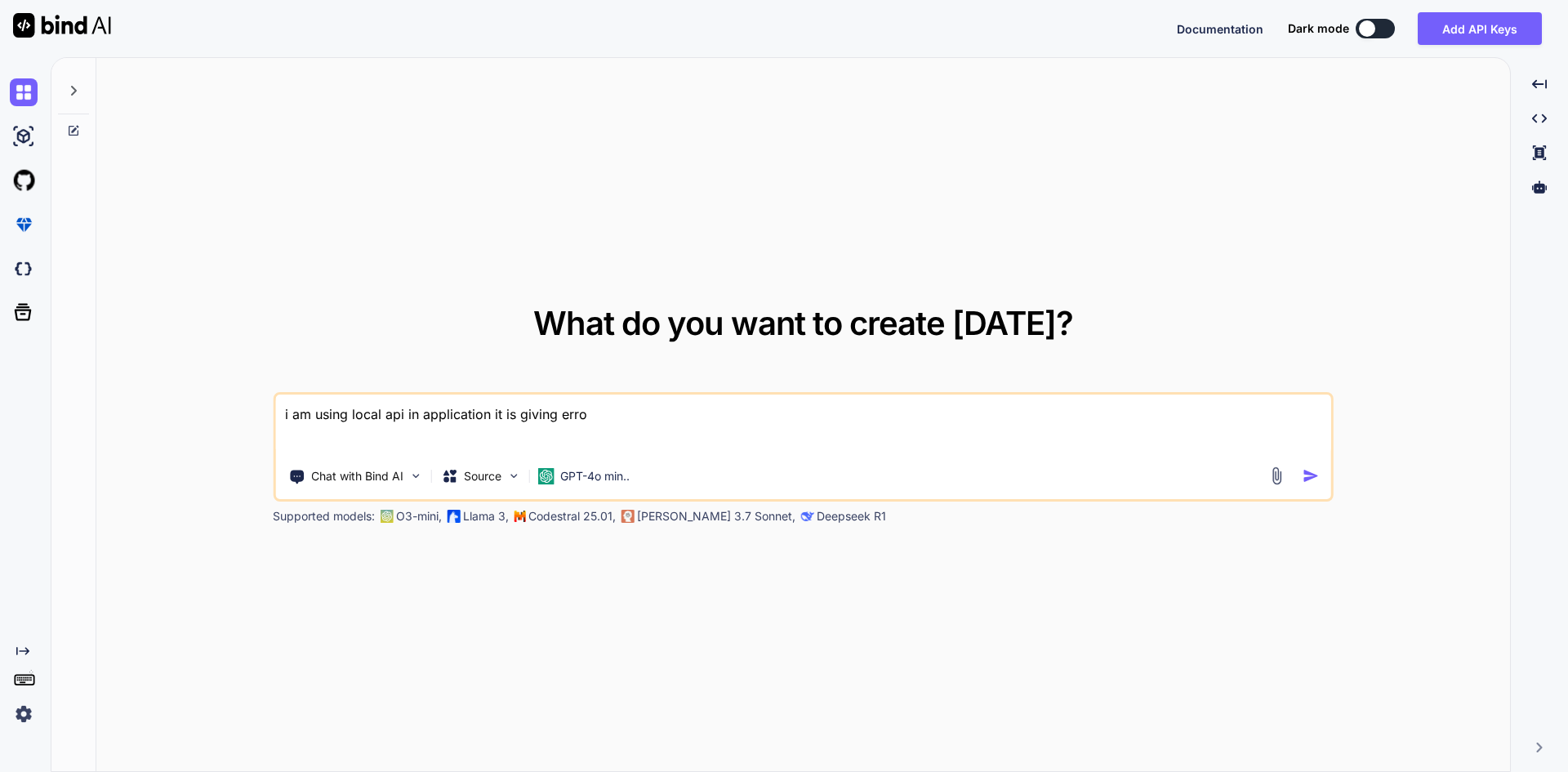
type textarea "i am using local api in application it is giving error"
type textarea "x"
type textarea "i am using local api in application it is giving error"
type textarea "x"
type textarea "i am using local api in application it is giving error f"
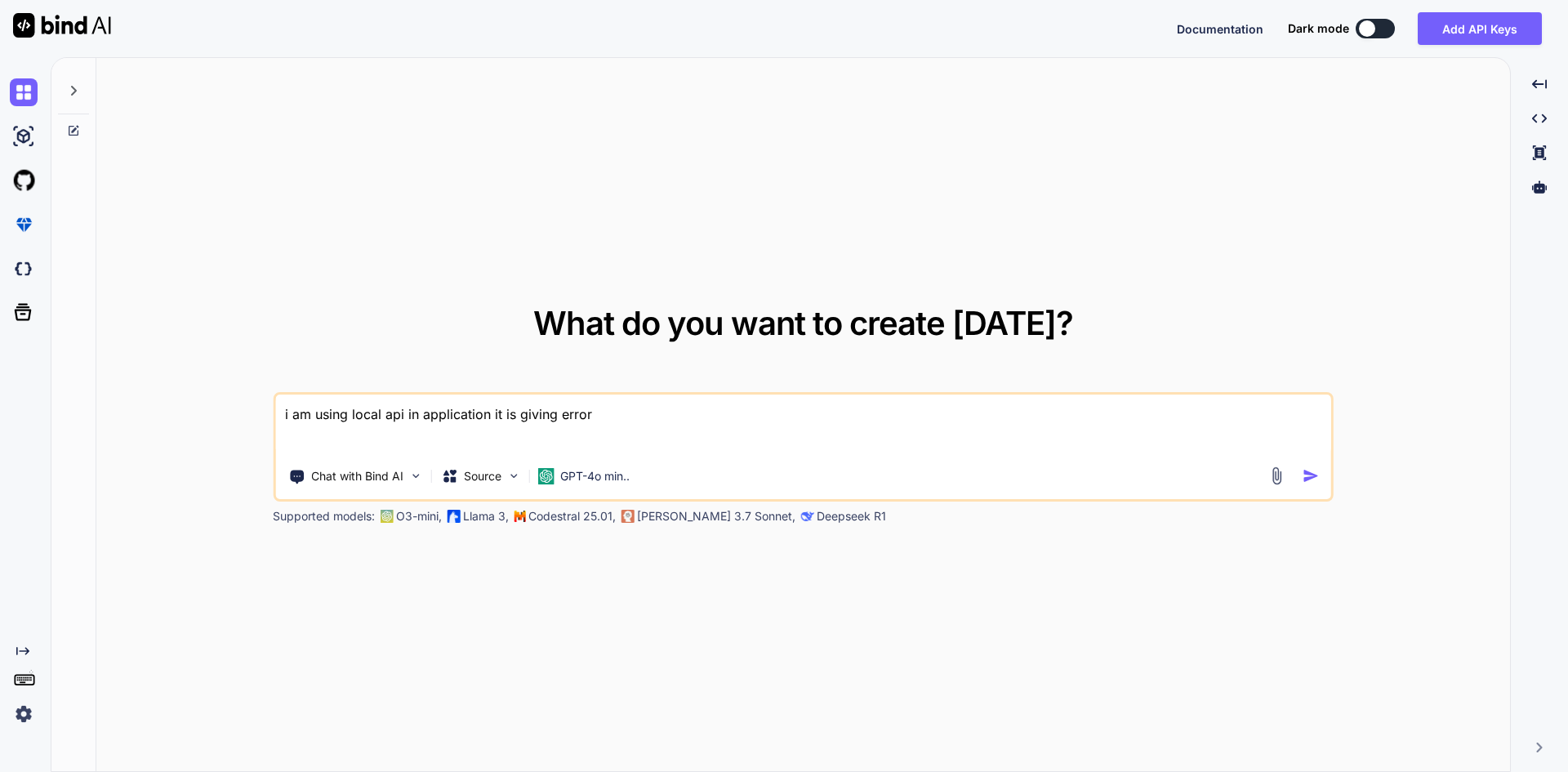
type textarea "x"
type textarea "i am using local api in application it is giving error fo"
type textarea "x"
type textarea "i am using local api in application it is giving error for"
type textarea "x"
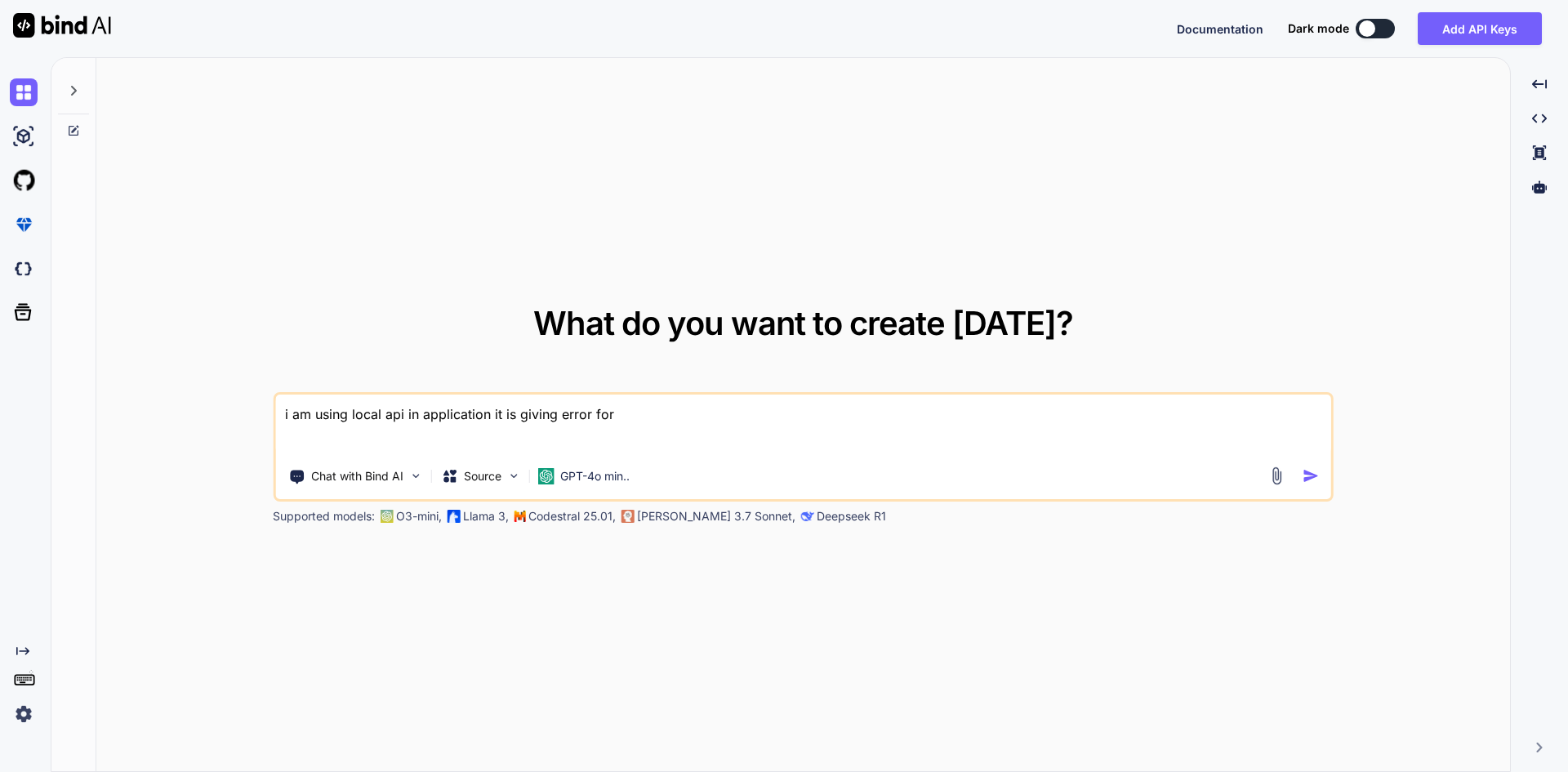
type textarea "i am using local api in application it is giving error for"
type textarea "x"
type textarea "i am using local api in application it is giving error for c"
type textarea "x"
type textarea "i am using local api in application it is giving error for co"
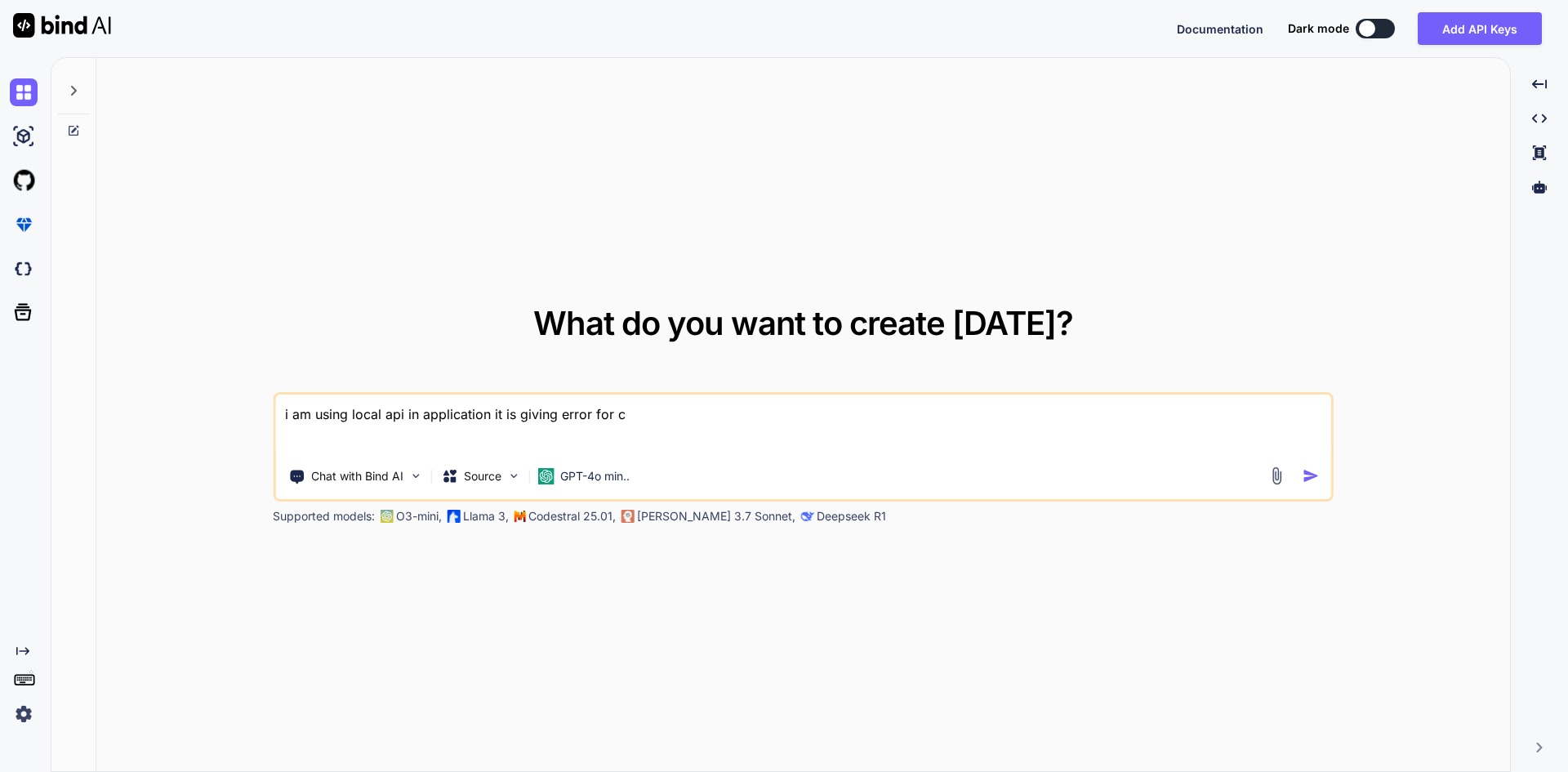
type textarea "x"
type textarea "i am using local api in application it is giving error for con"
type textarea "x"
type textarea "i am using local api in application it is giving error for conn"
type textarea "x"
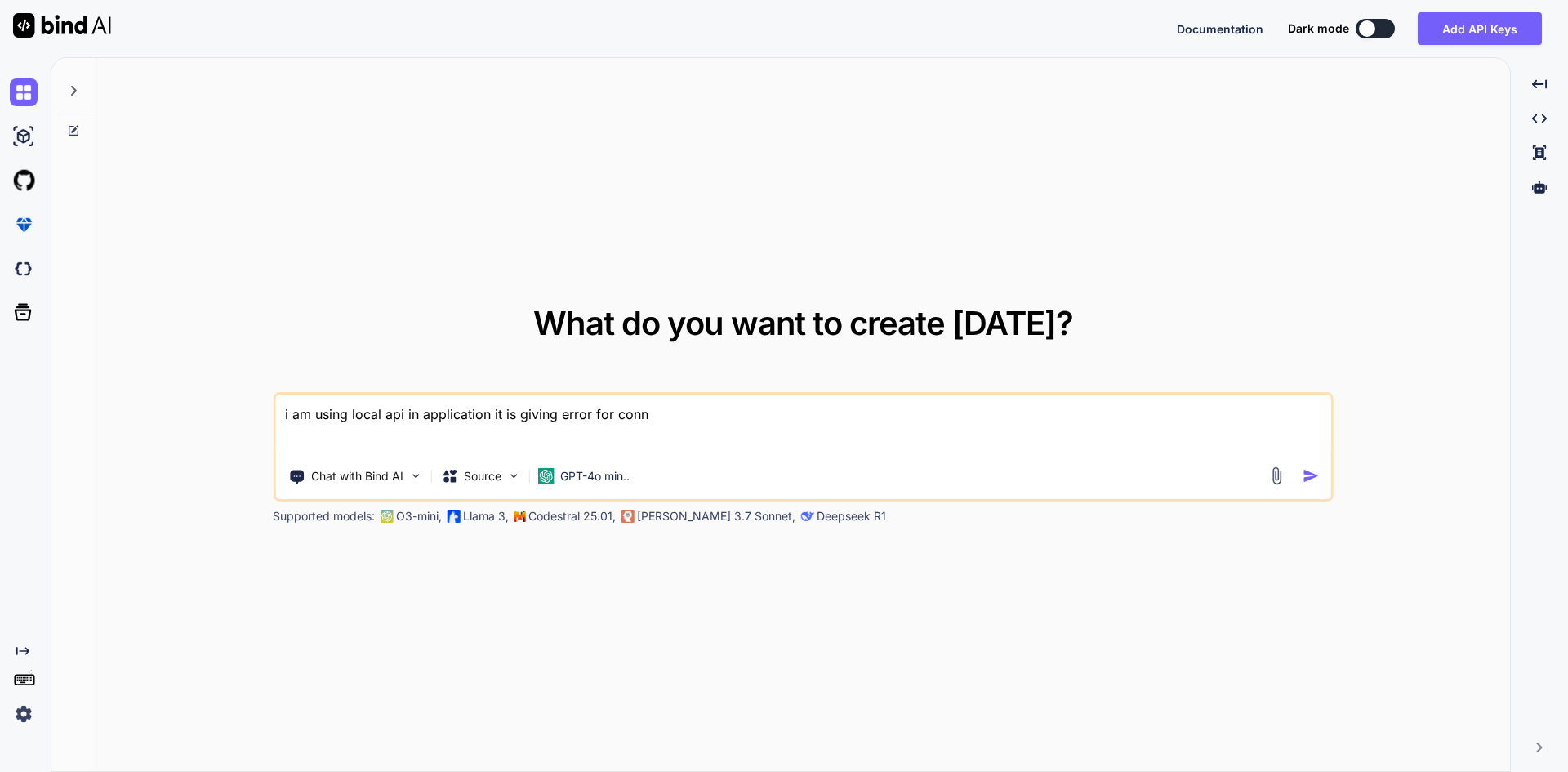
type textarea "i am using local api in application it is giving error for conne"
type textarea "x"
type textarea "i am using local api in application it is giving error for connec"
type textarea "x"
type textarea "i am using local api in application it is giving error for connect"
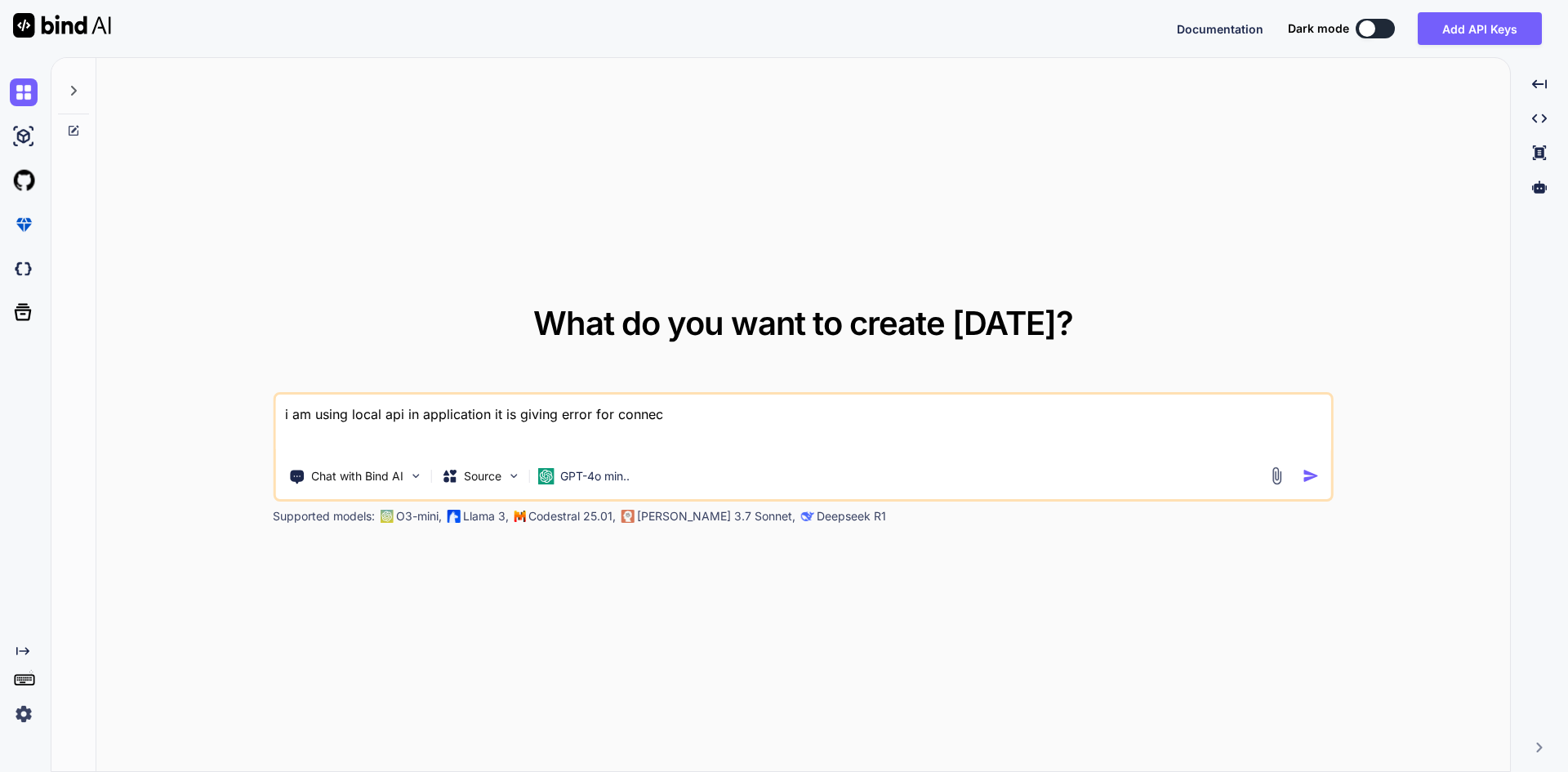
type textarea "x"
type textarea "i am using local api in application it is giving error for connecti"
type textarea "x"
type textarea "i am using local api in application it is giving error for connectio"
type textarea "x"
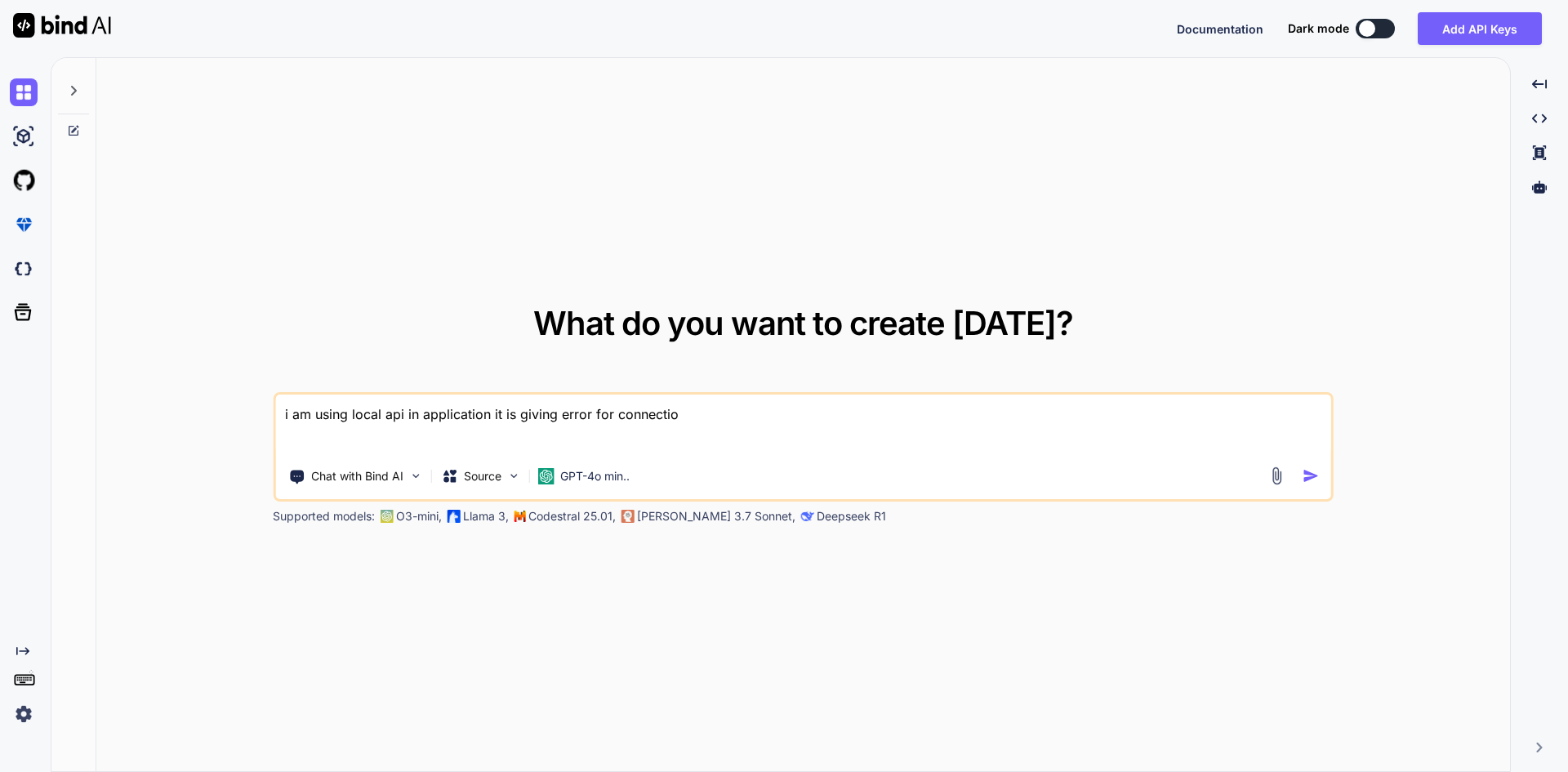
type textarea "i am using local api in application it is giving error for connection"
type textarea "x"
type textarea "i am using local api in application it is giving error for connection"
type textarea "x"
type textarea "i am using local api in application it is giving error for connection f"
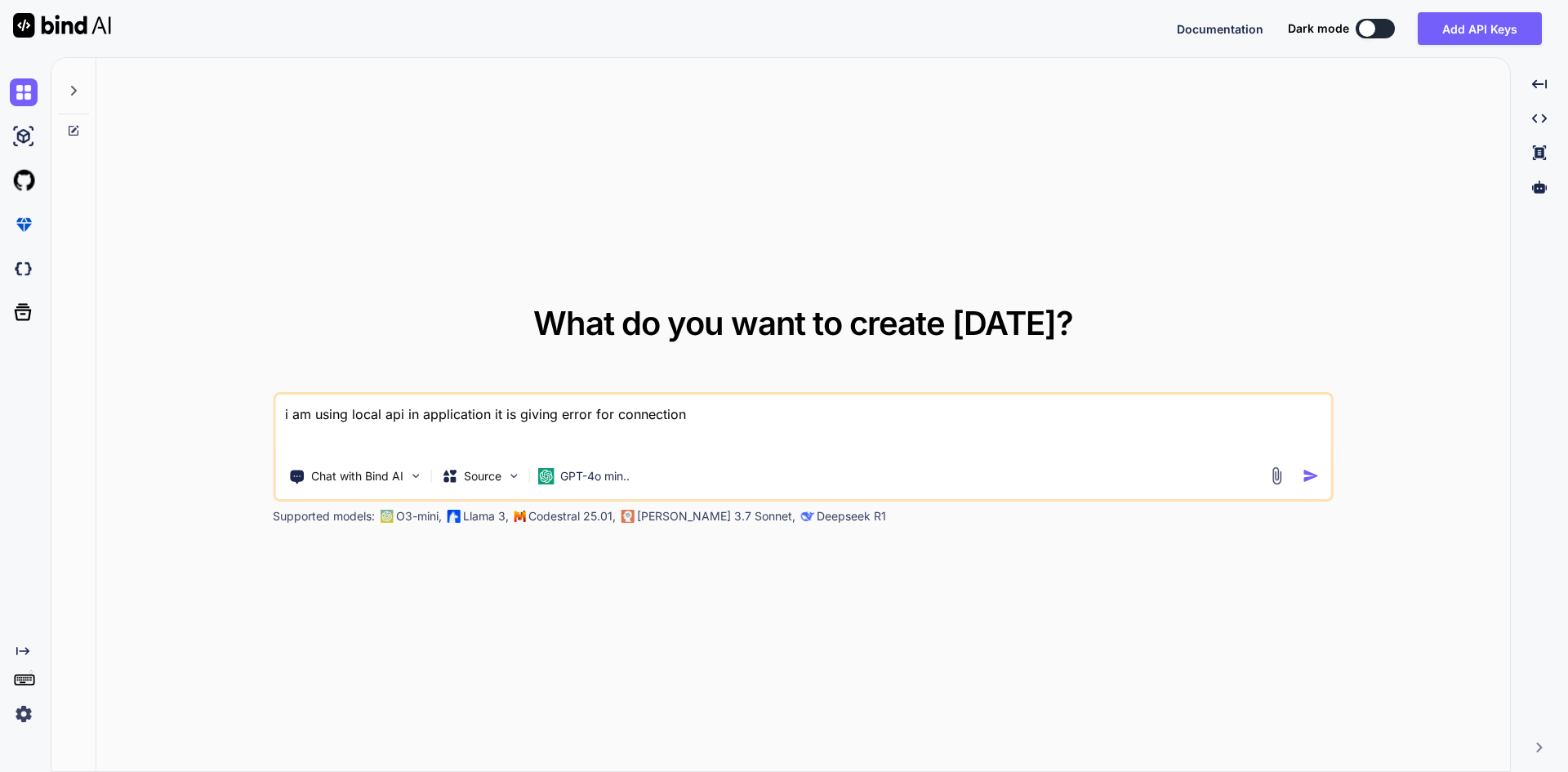
type textarea "x"
type textarea "i am using local api in application it is giving error for connection fa"
type textarea "x"
type textarea "i am using local api in application it is giving error for connection fai"
type textarea "x"
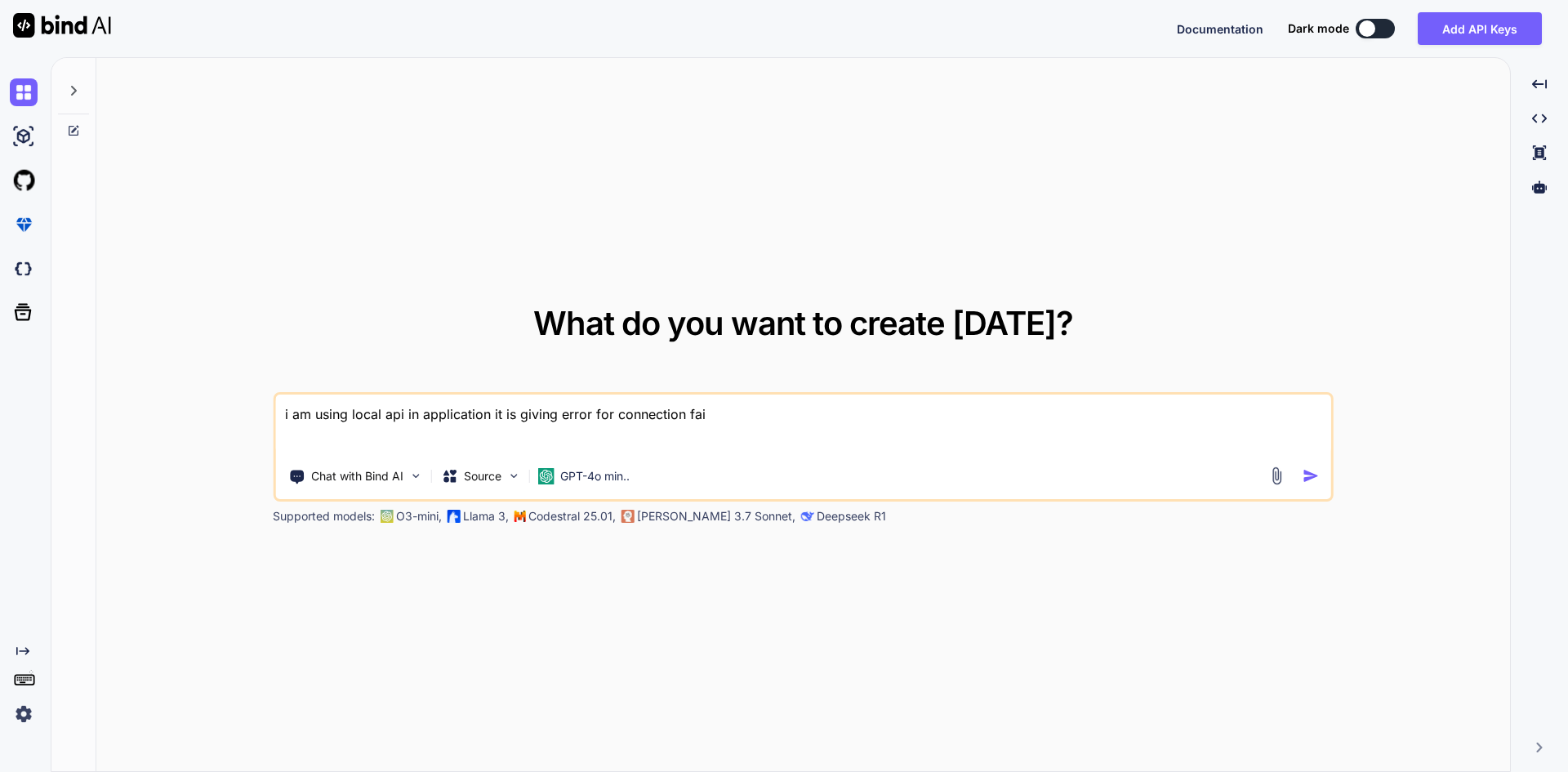
type textarea "i am using local api in application it is giving error for connection fail"
type textarea "x"
type textarea "i am using local api in application it is giving error for connection failu"
type textarea "x"
type textarea "i am using local api in application it is giving error for connection failur"
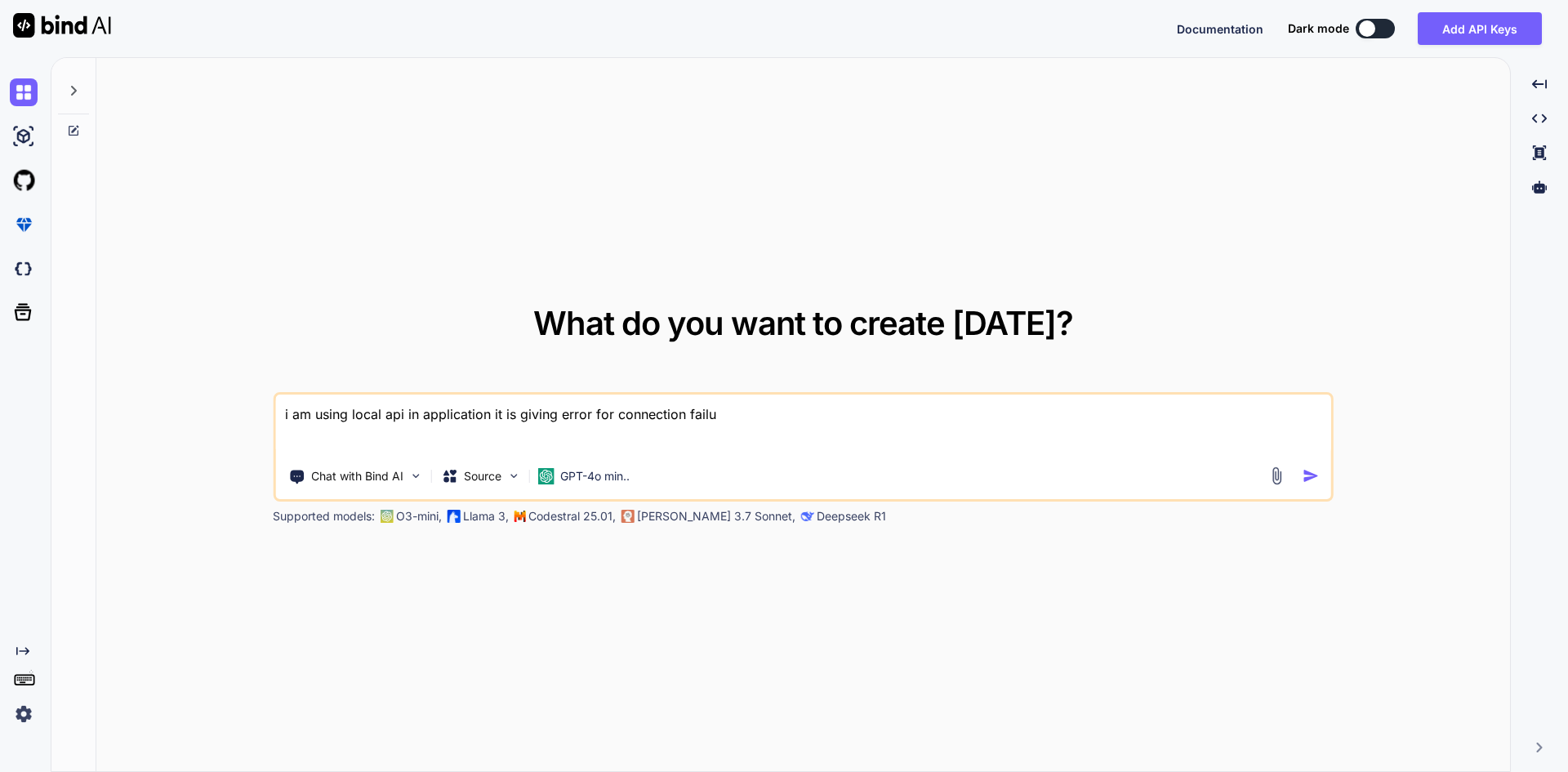
type textarea "x"
type textarea "i am using local api in application it is giving error for connection failure"
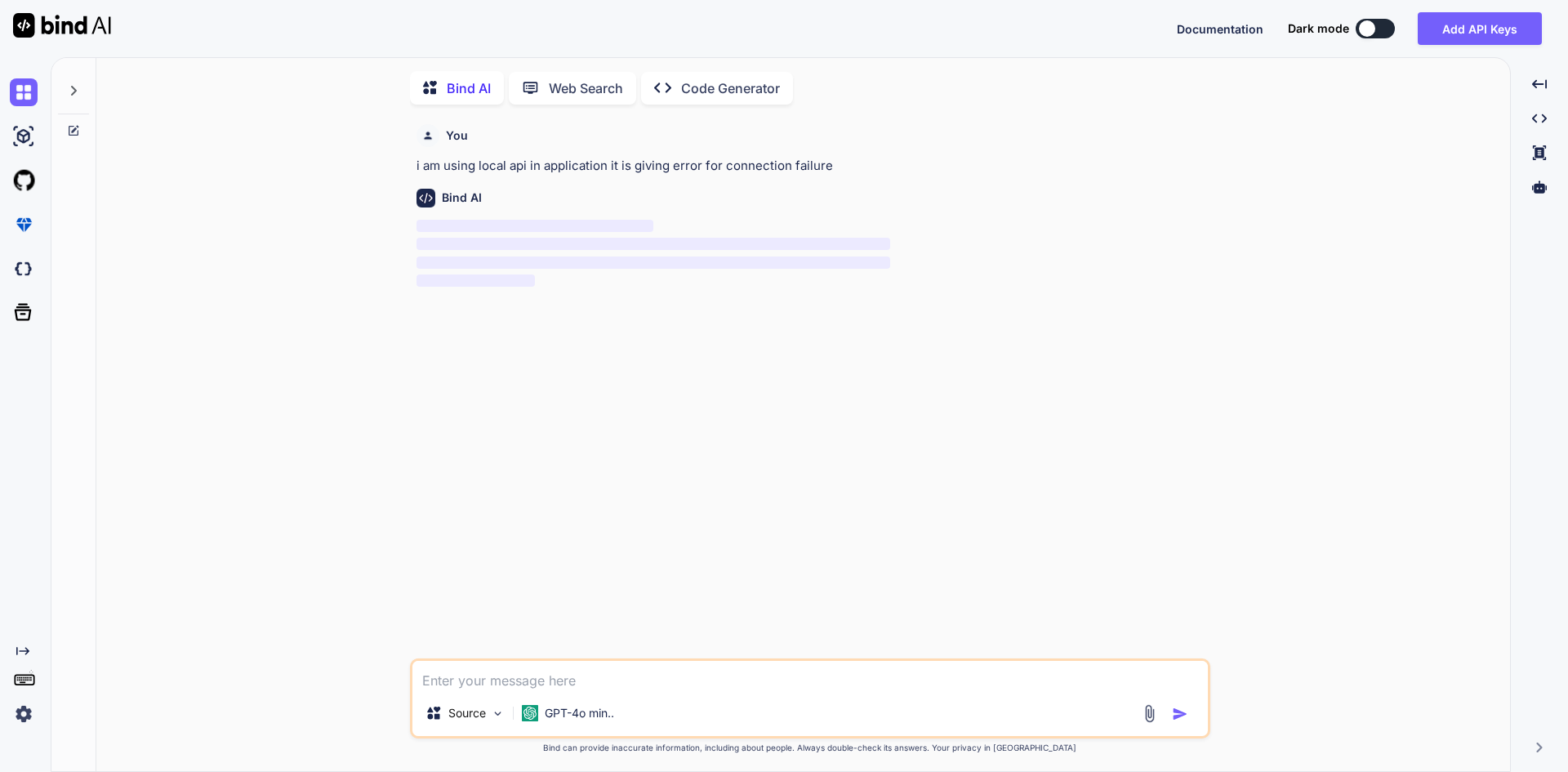
scroll to position [7, 0]
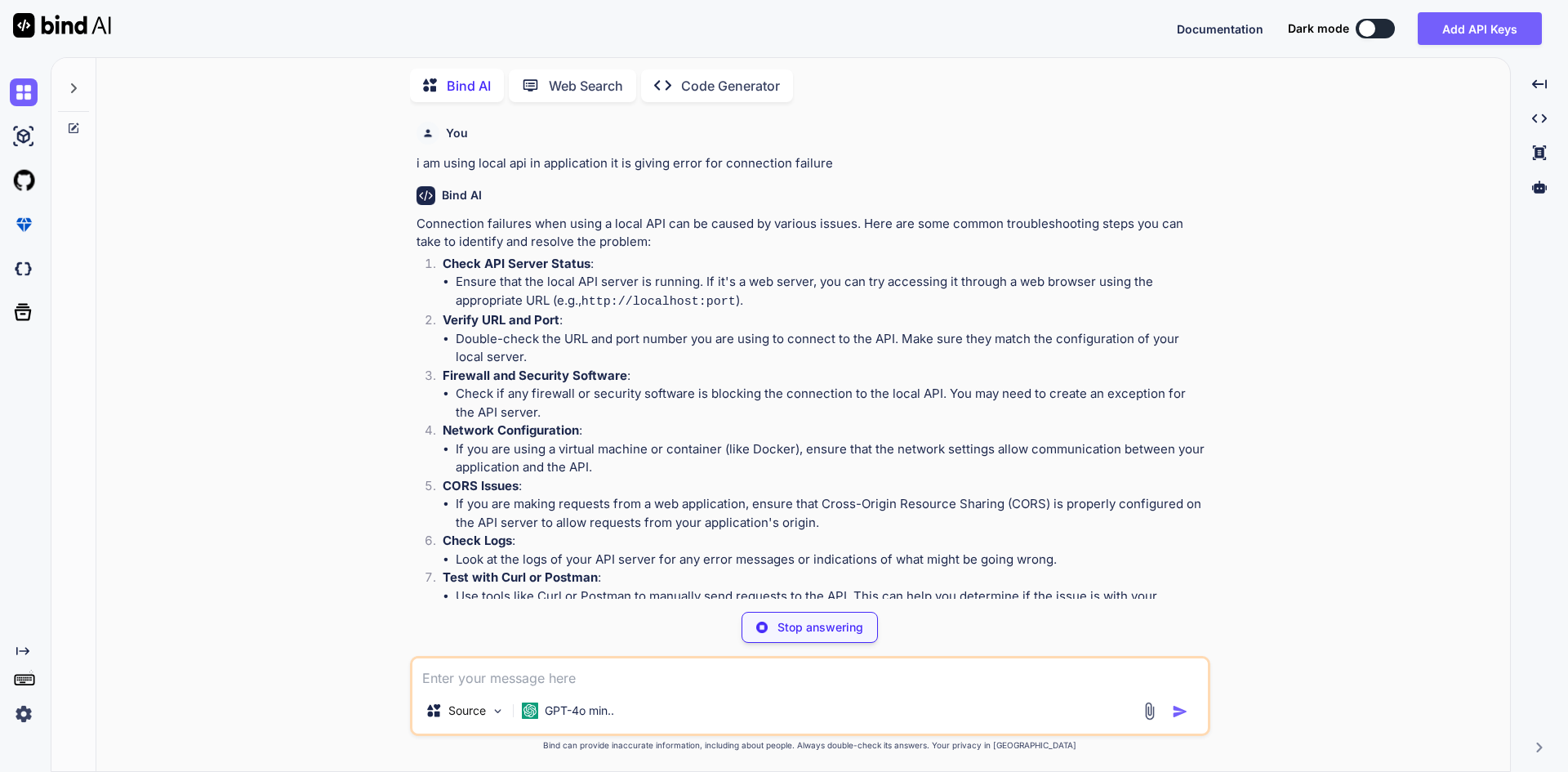
type textarea "x"
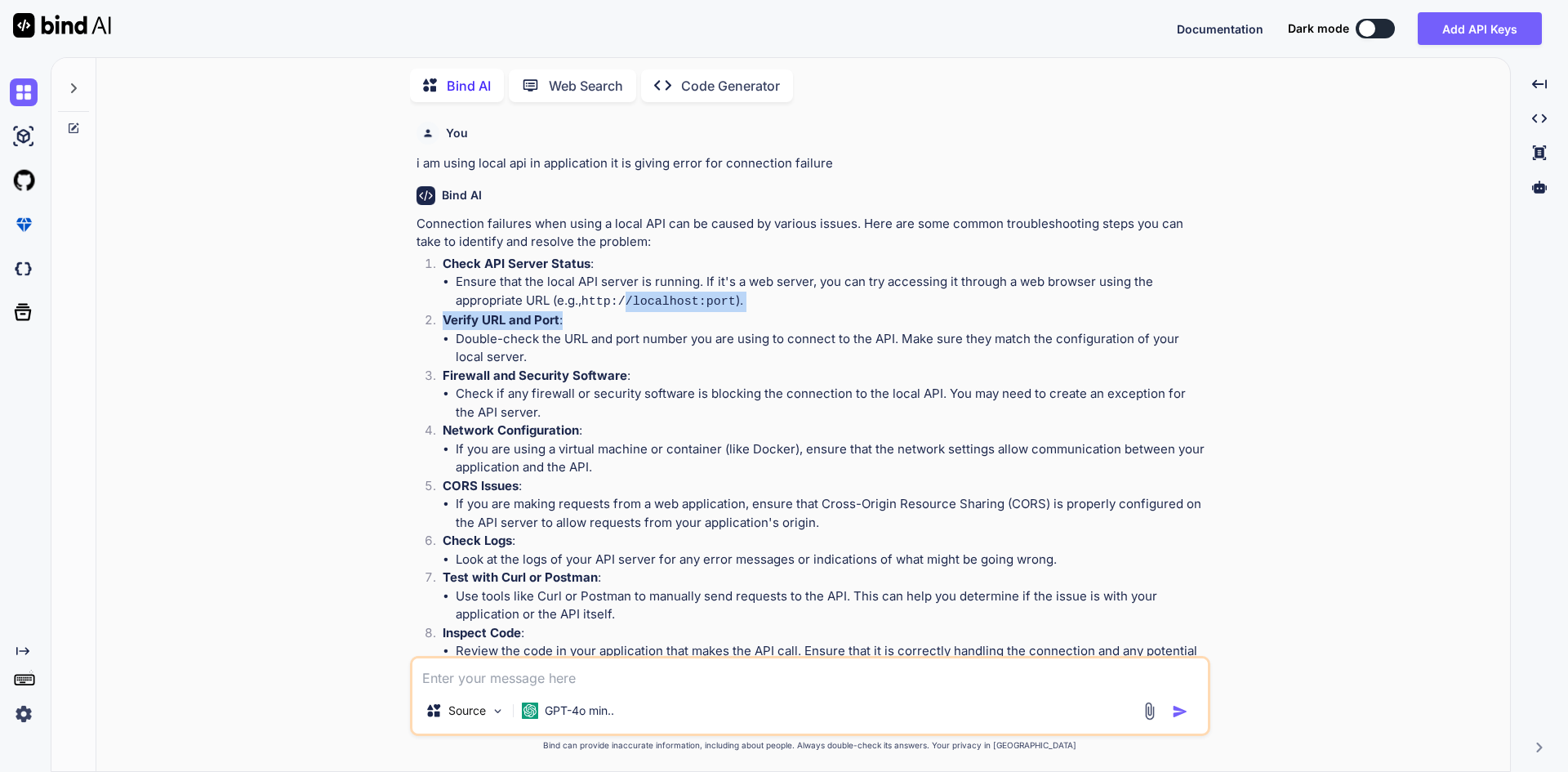
drag, startPoint x: 630, startPoint y: 298, endPoint x: 685, endPoint y: 311, distance: 56.5
click at [685, 311] on ol "Check API Server Status : Ensure that the local API server is running. If it's …" at bounding box center [812, 513] width 791 height 516
click at [592, 333] on li "Double-check the URL and port number you are using to connect to the API. Make …" at bounding box center [831, 348] width 751 height 37
drag, startPoint x: 563, startPoint y: 318, endPoint x: 482, endPoint y: 317, distance: 81.0
click at [482, 317] on p "Verify URL and Port :" at bounding box center [824, 320] width 764 height 19
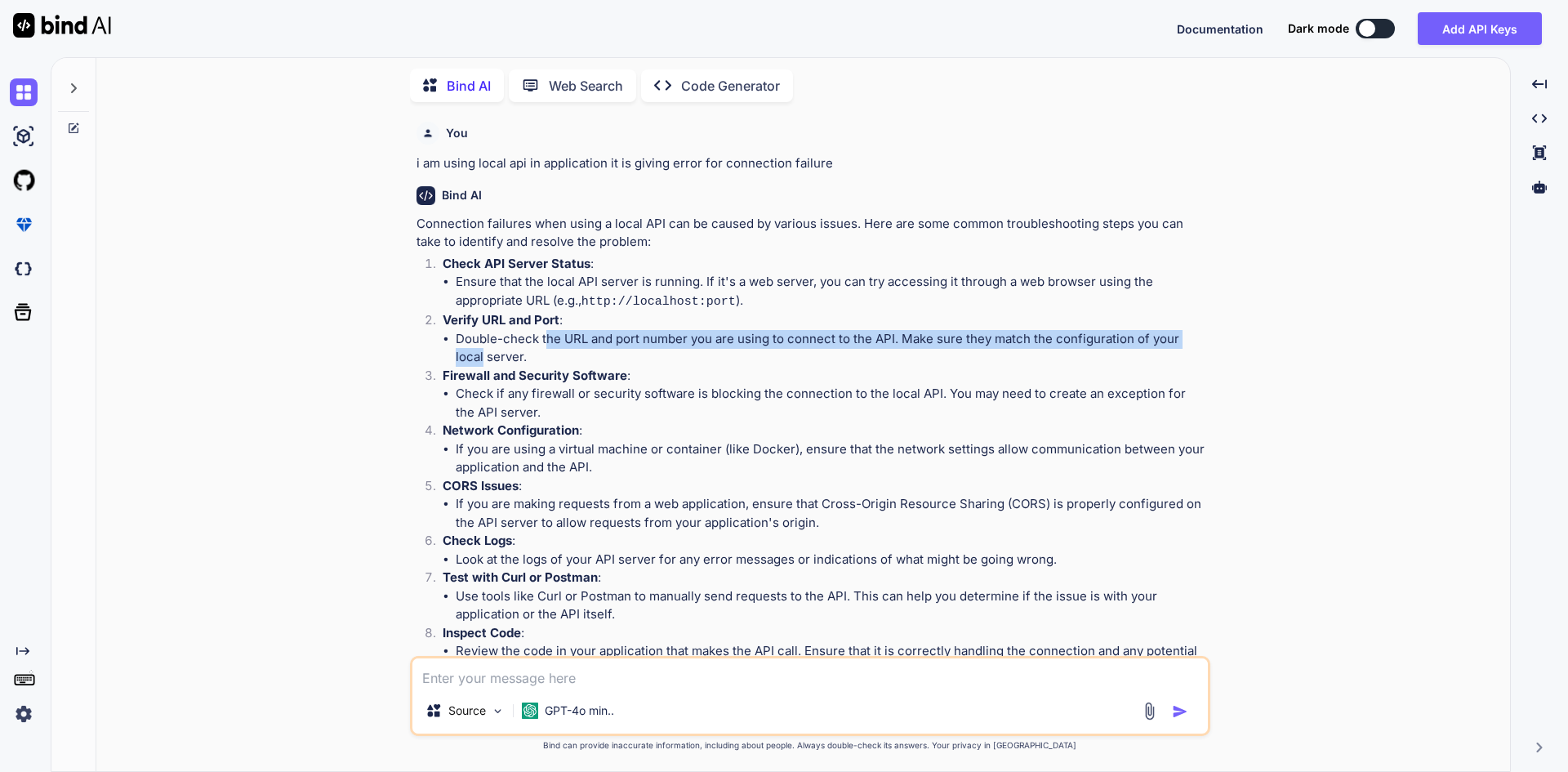
drag, startPoint x: 559, startPoint y: 335, endPoint x: 1216, endPoint y: 339, distance: 657.0
click at [1216, 339] on div "You i am using local api in application it is giving error for connection failu…" at bounding box center [810, 443] width 1400 height 656
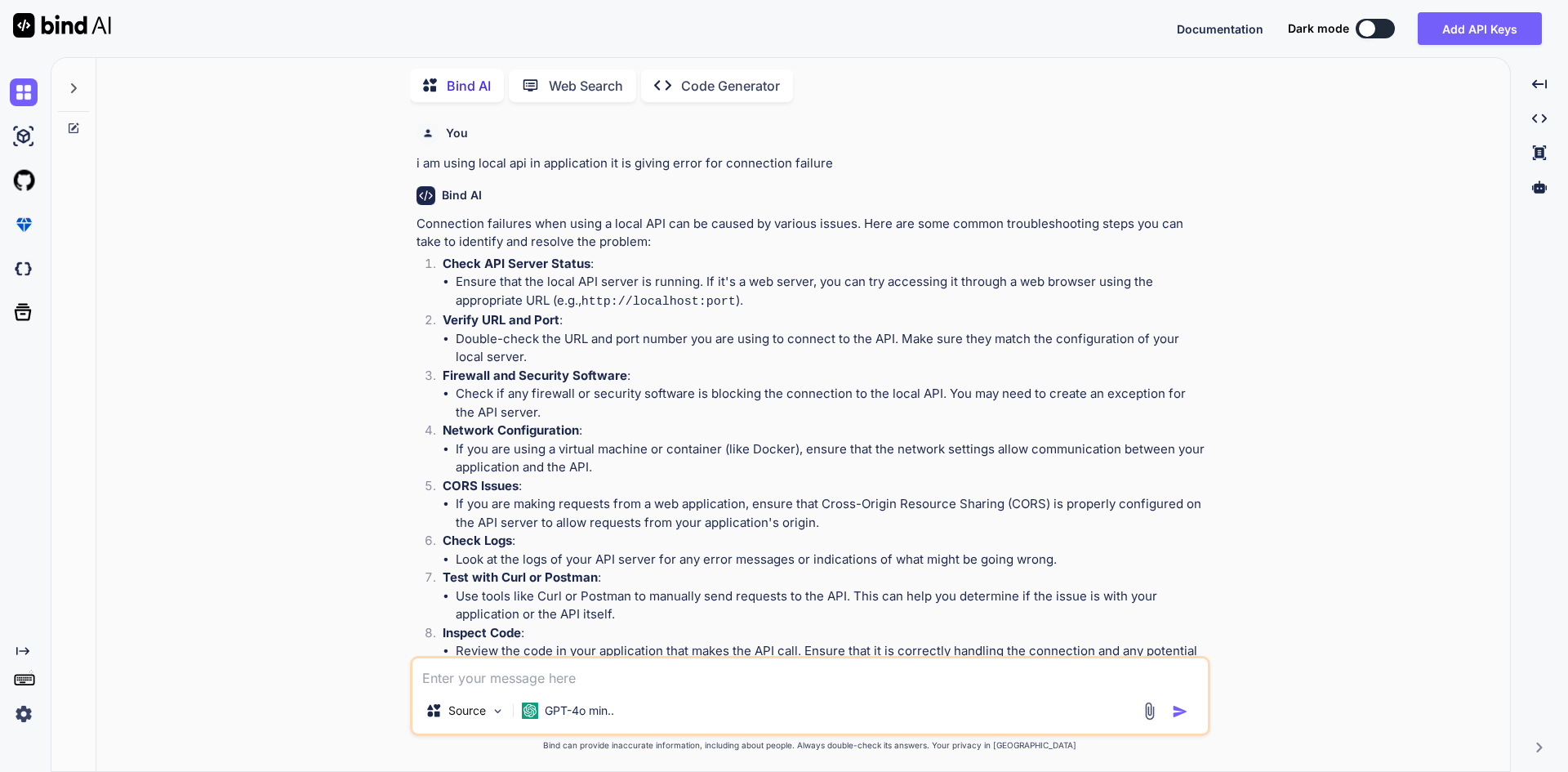
click at [707, 375] on p "Firewall and Security Software :" at bounding box center [824, 376] width 764 height 19
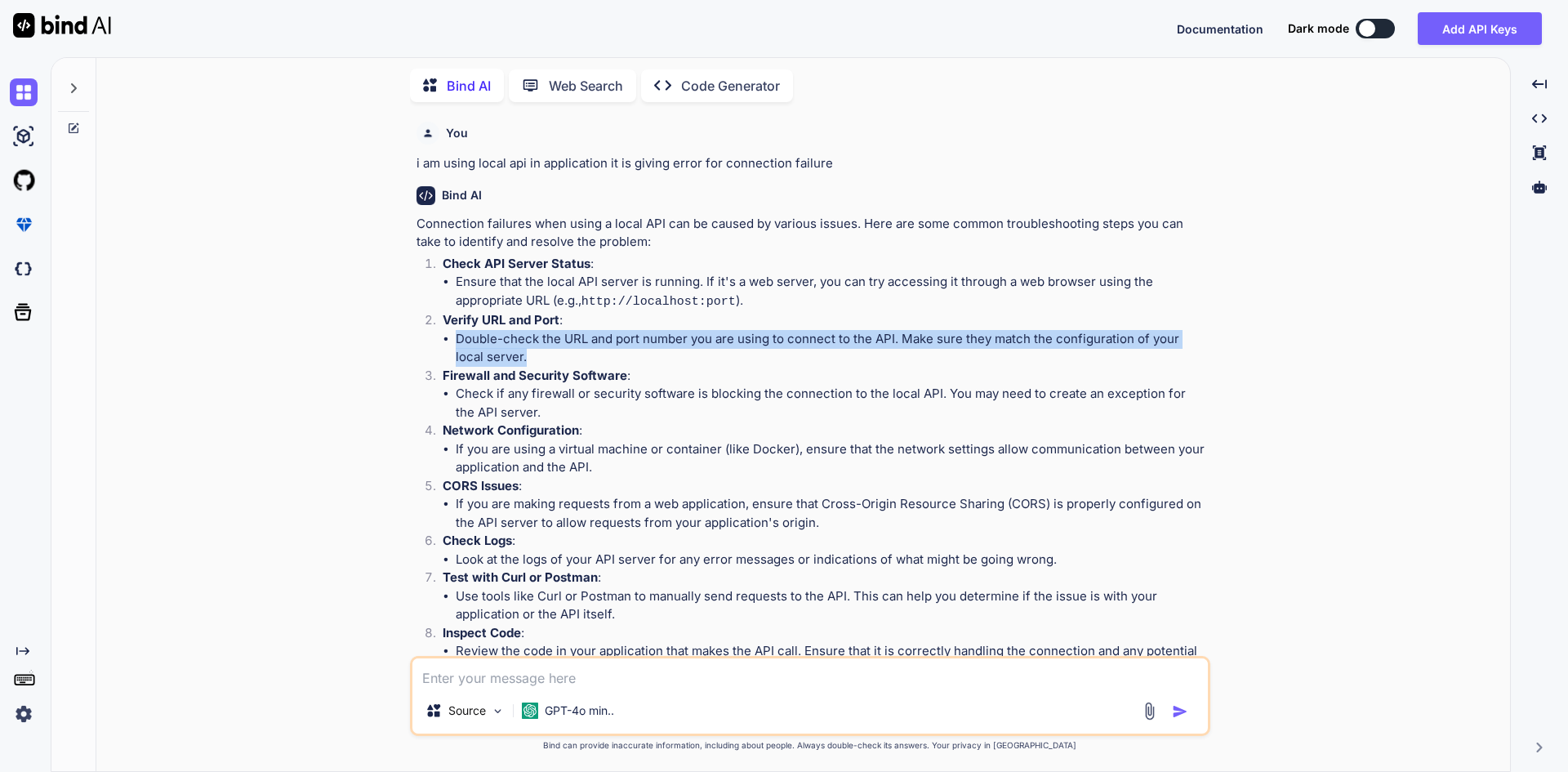
drag, startPoint x: 455, startPoint y: 336, endPoint x: 1089, endPoint y: 348, distance: 634.1
click at [1089, 348] on ul "Double-check the URL and port number you are using to connect to the API. Make …" at bounding box center [824, 348] width 764 height 37
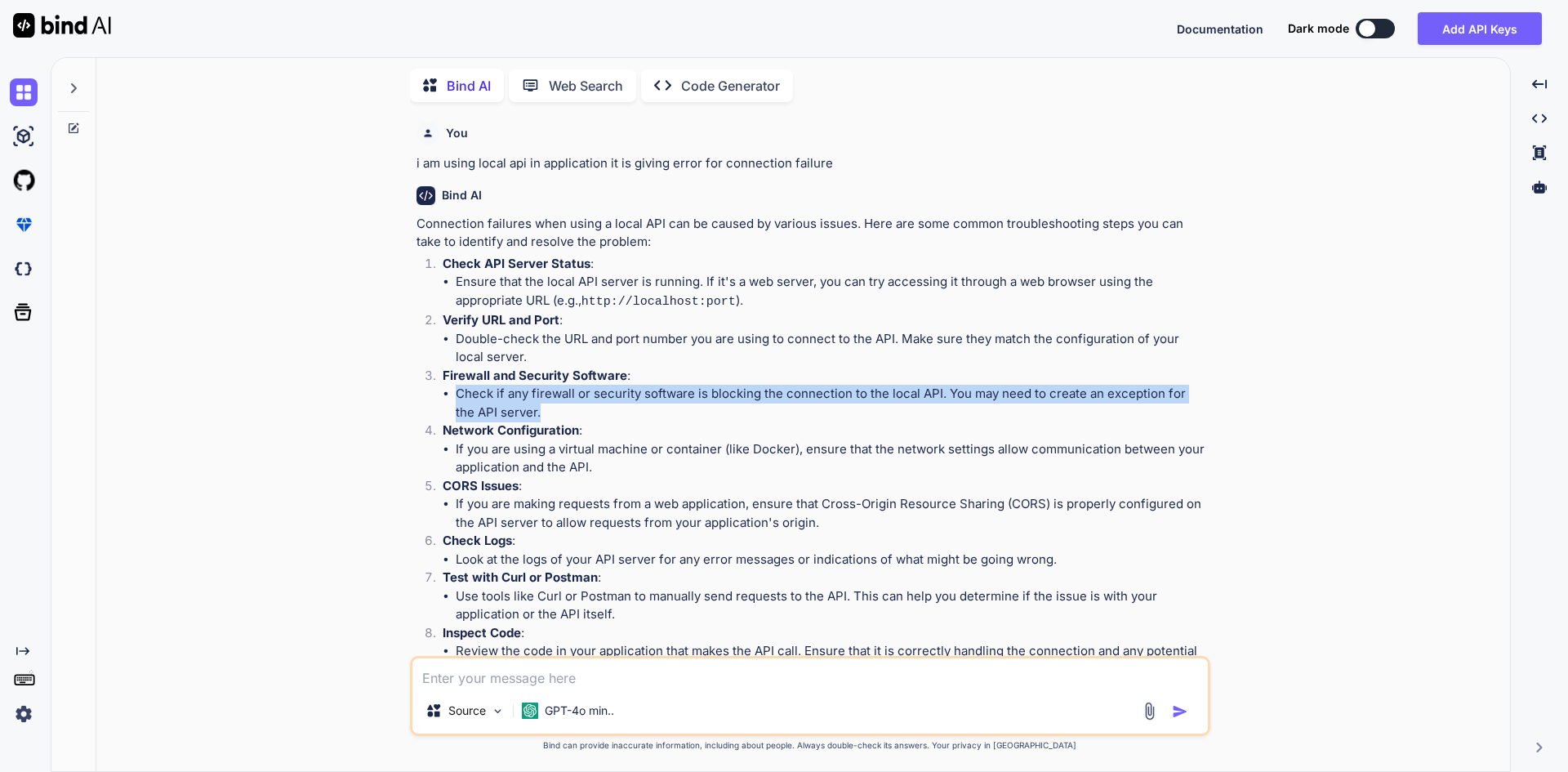
drag, startPoint x: 520, startPoint y: 408, endPoint x: 454, endPoint y: 390, distance: 68.4
click at [454, 390] on ul "Check if any firewall or security software is blocking the connection to the lo…" at bounding box center [824, 403] width 764 height 37
click at [634, 409] on li "Check if any firewall or security software is blocking the connection to the lo…" at bounding box center [831, 403] width 751 height 37
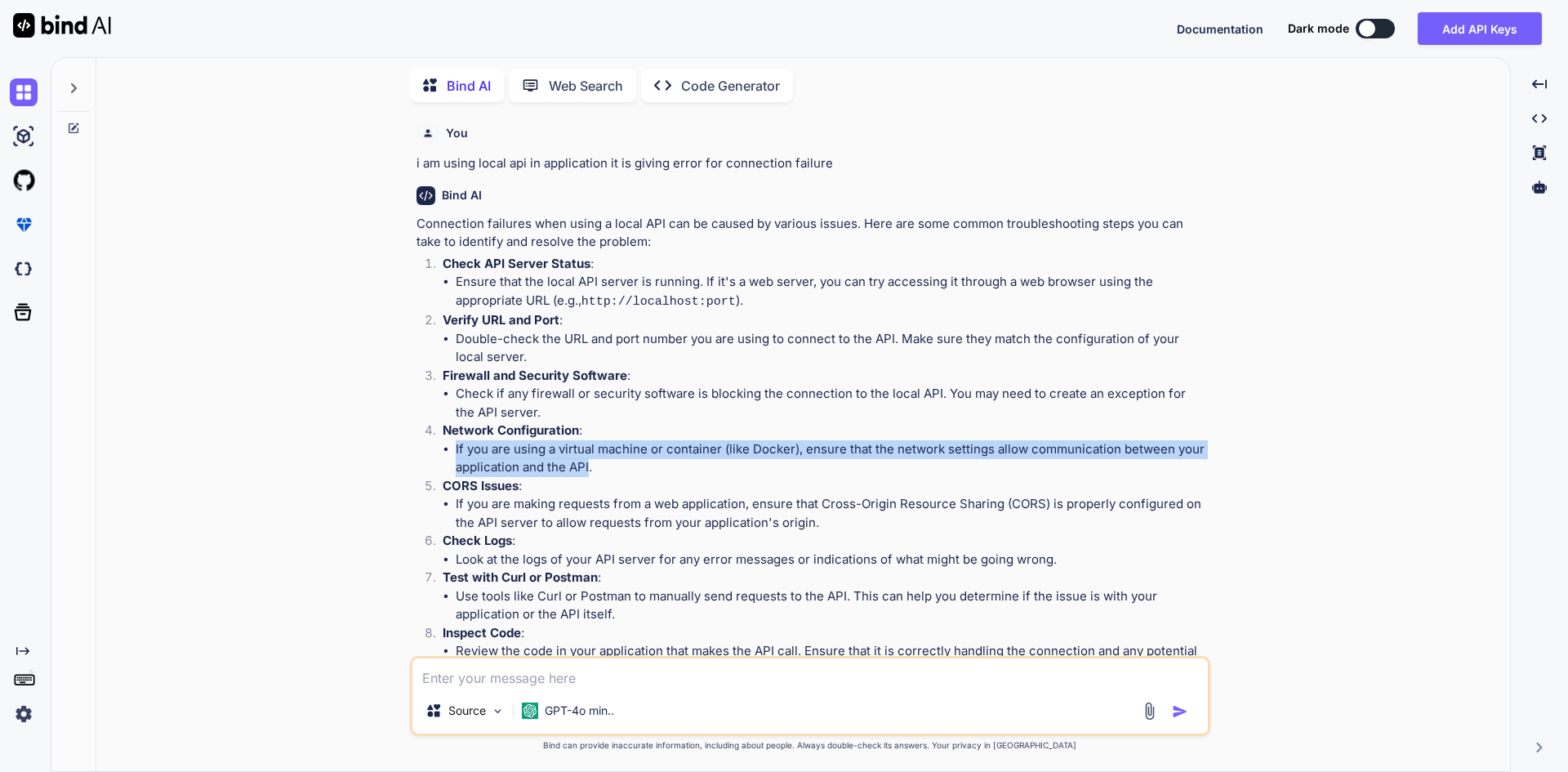
drag, startPoint x: 588, startPoint y: 466, endPoint x: 453, endPoint y: 442, distance: 137.1
click at [453, 442] on ul "If you are using a virtual machine or container (like Docker), ensure that the …" at bounding box center [824, 458] width 764 height 37
click at [620, 452] on li "If you are using a virtual machine or container (like Docker), ensure that the …" at bounding box center [831, 458] width 751 height 37
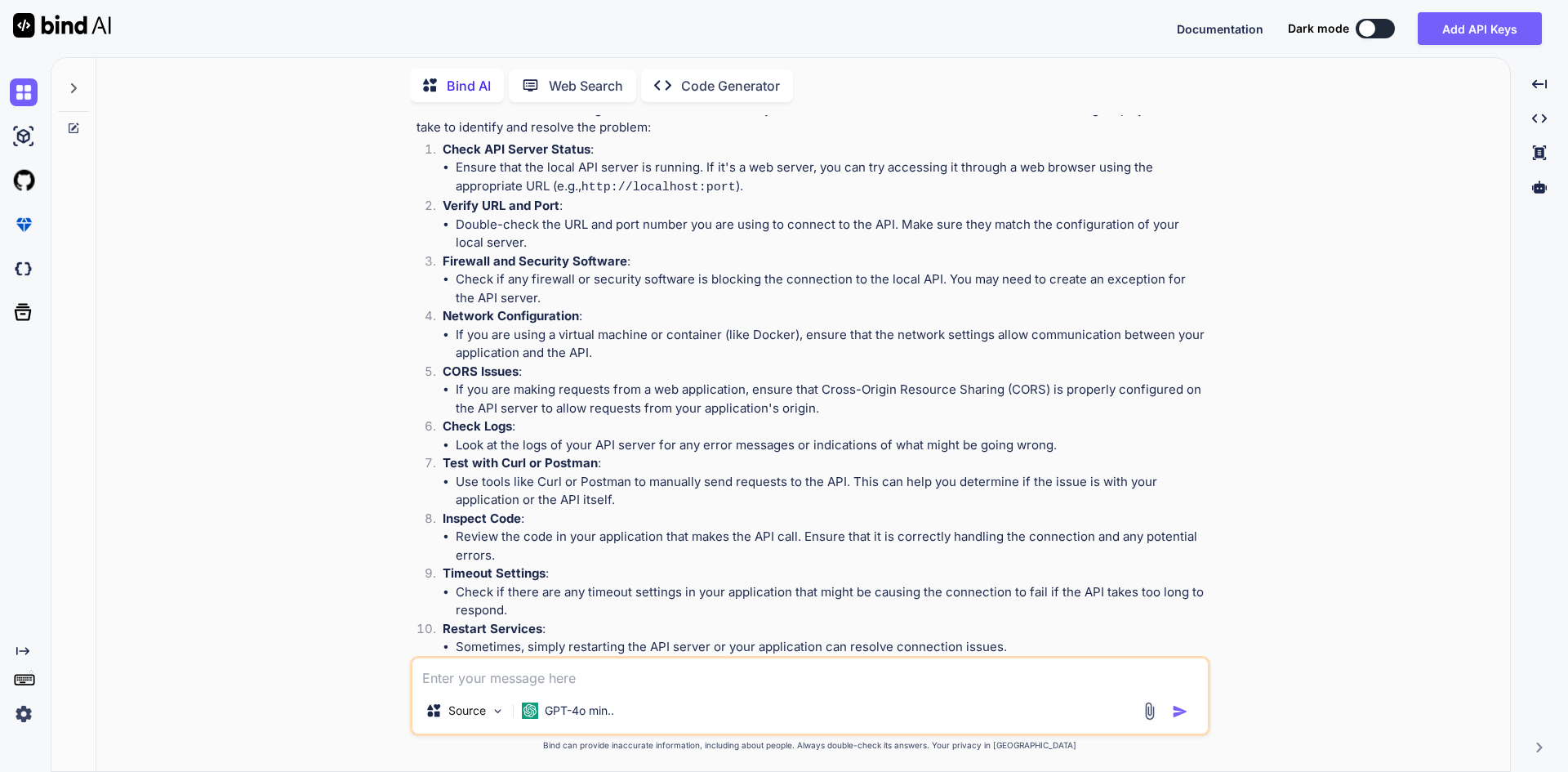
scroll to position [0, 0]
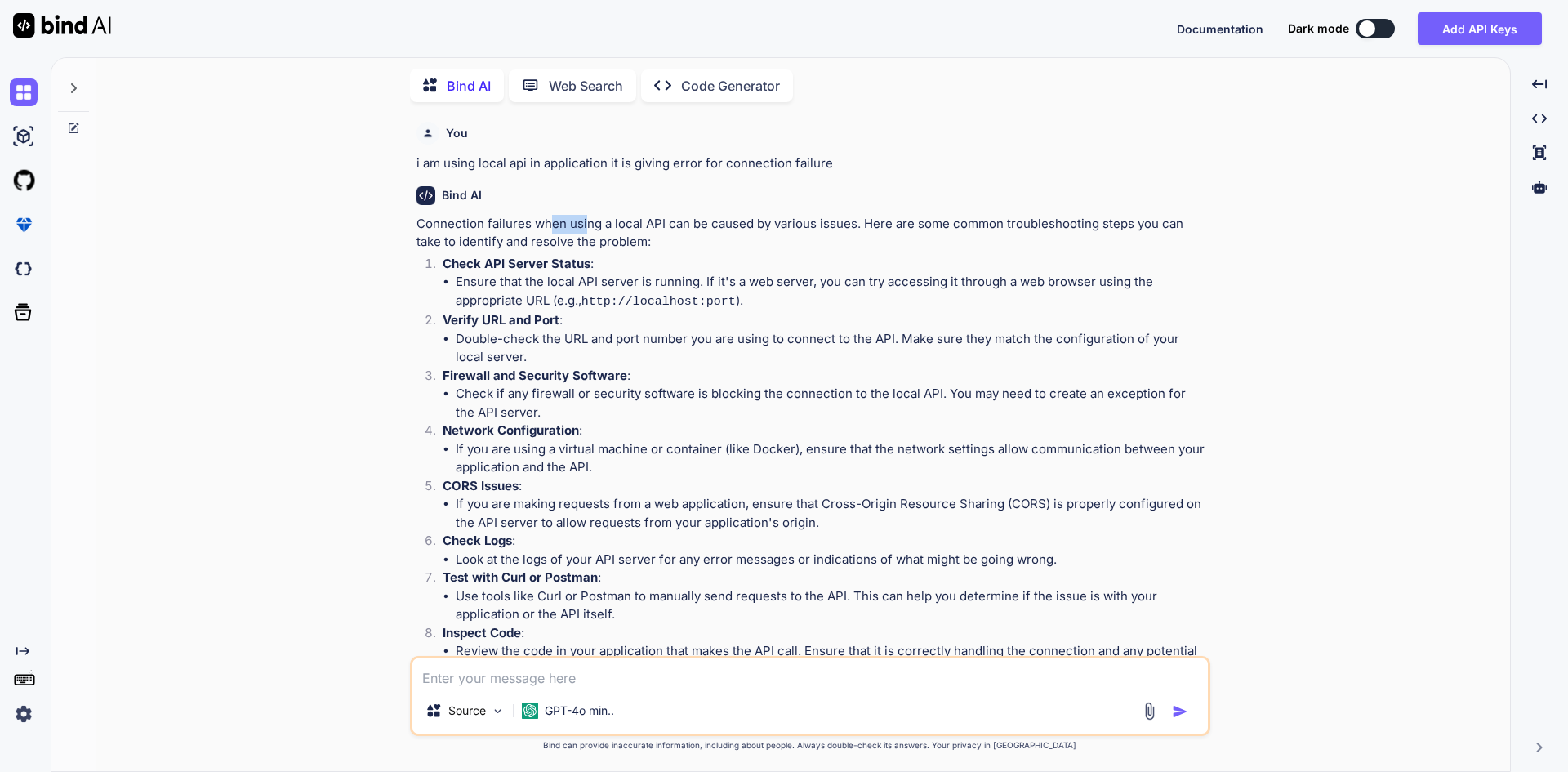
drag, startPoint x: 547, startPoint y: 225, endPoint x: 587, endPoint y: 220, distance: 40.3
click at [587, 220] on p "Connection failures when using a local API can be caused by various issues. Her…" at bounding box center [812, 233] width 791 height 37
drag, startPoint x: 654, startPoint y: 227, endPoint x: 711, endPoint y: 222, distance: 57.2
click at [711, 222] on p "Connection failures when using a local API can be caused by various issues. Her…" at bounding box center [812, 233] width 791 height 37
click at [623, 664] on textarea at bounding box center [810, 674] width 796 height 30
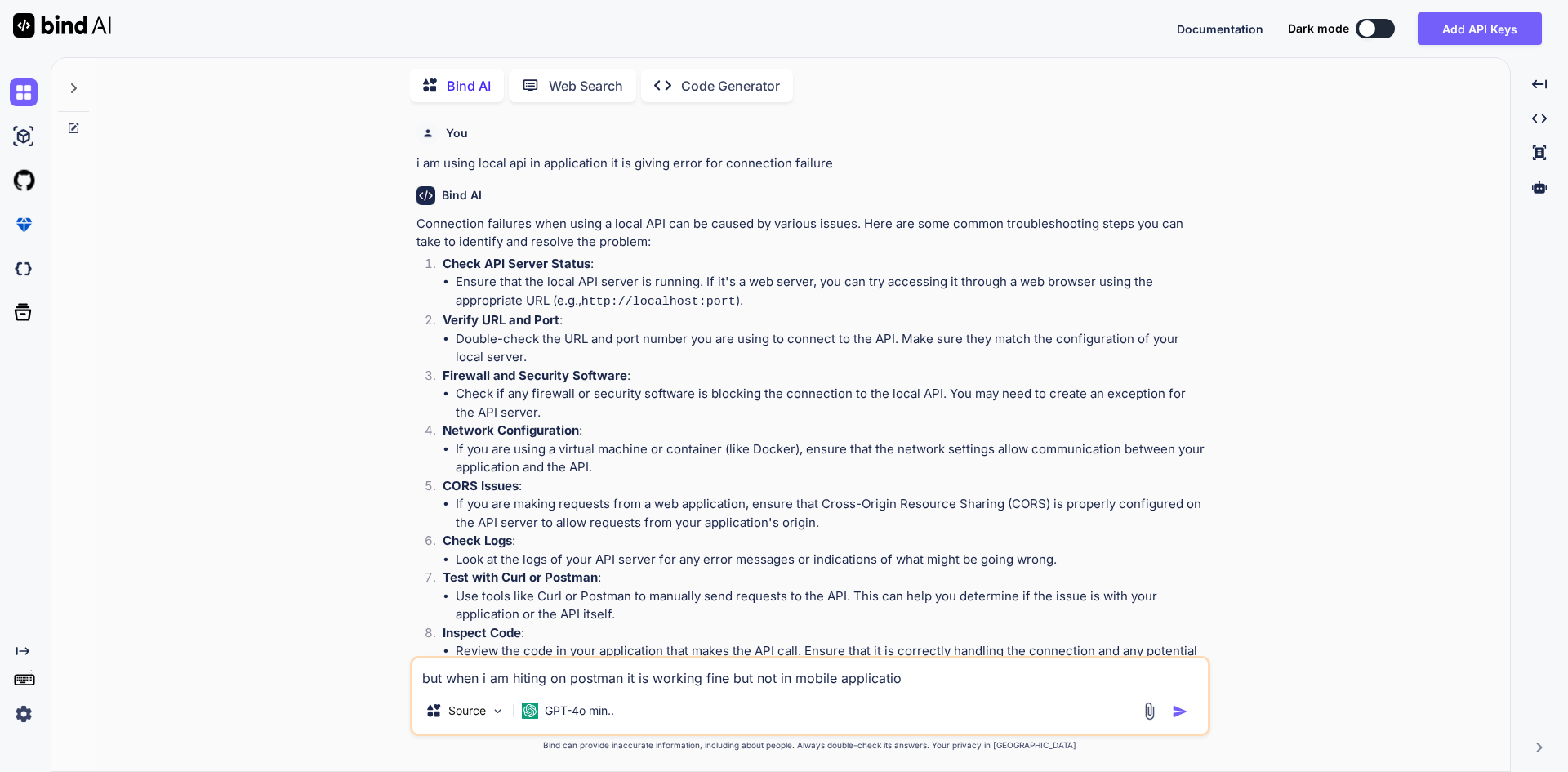
type textarea "but when i am hiting on postman it is working fine but not in mobile application"
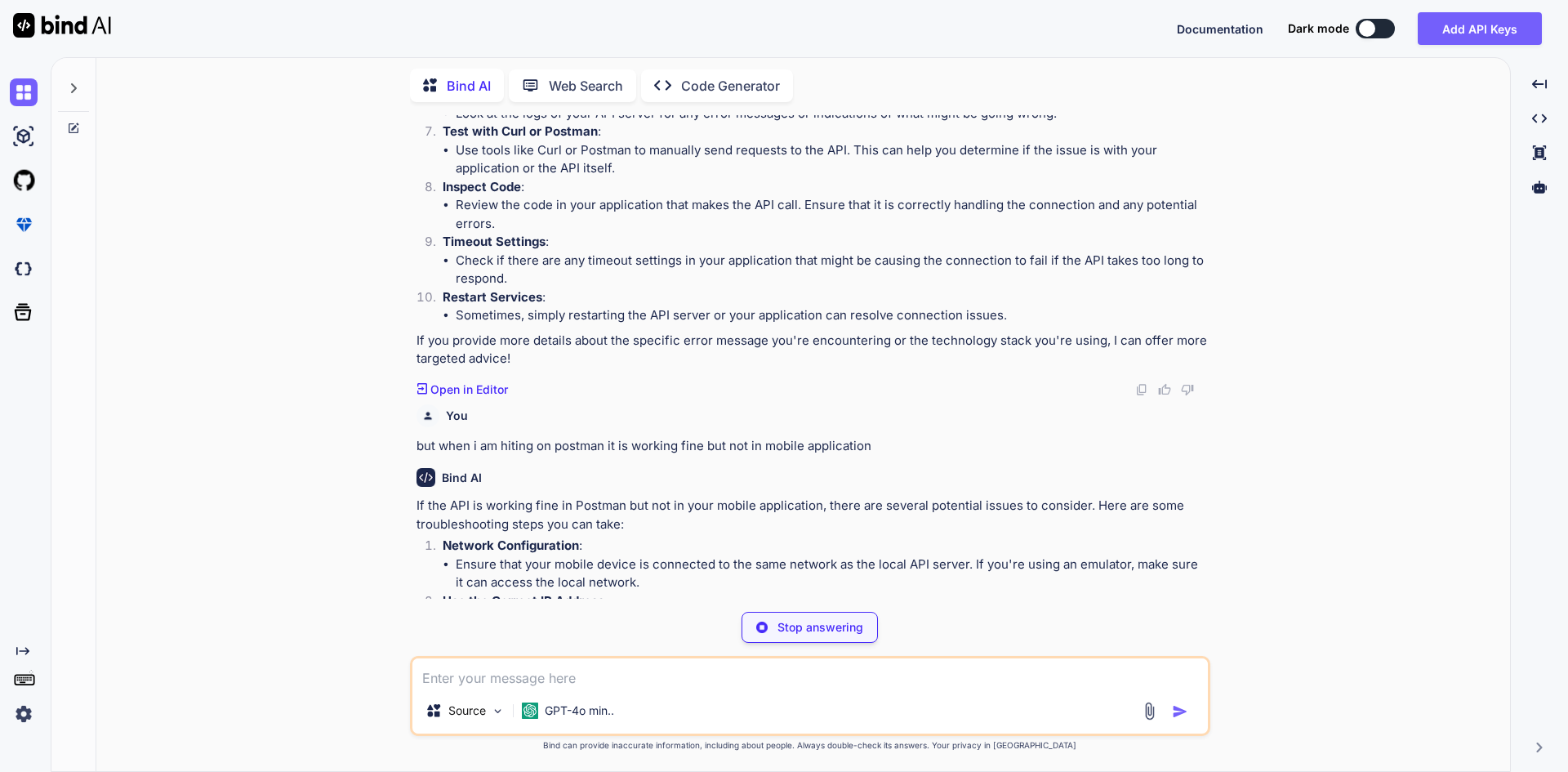
scroll to position [448, 0]
click at [944, 500] on p "If the API is working fine in Postman but not in your mobile application, there…" at bounding box center [812, 513] width 791 height 37
click at [1031, 497] on p "If the API is working fine in Postman but not in your mobile application, there…" at bounding box center [812, 513] width 791 height 37
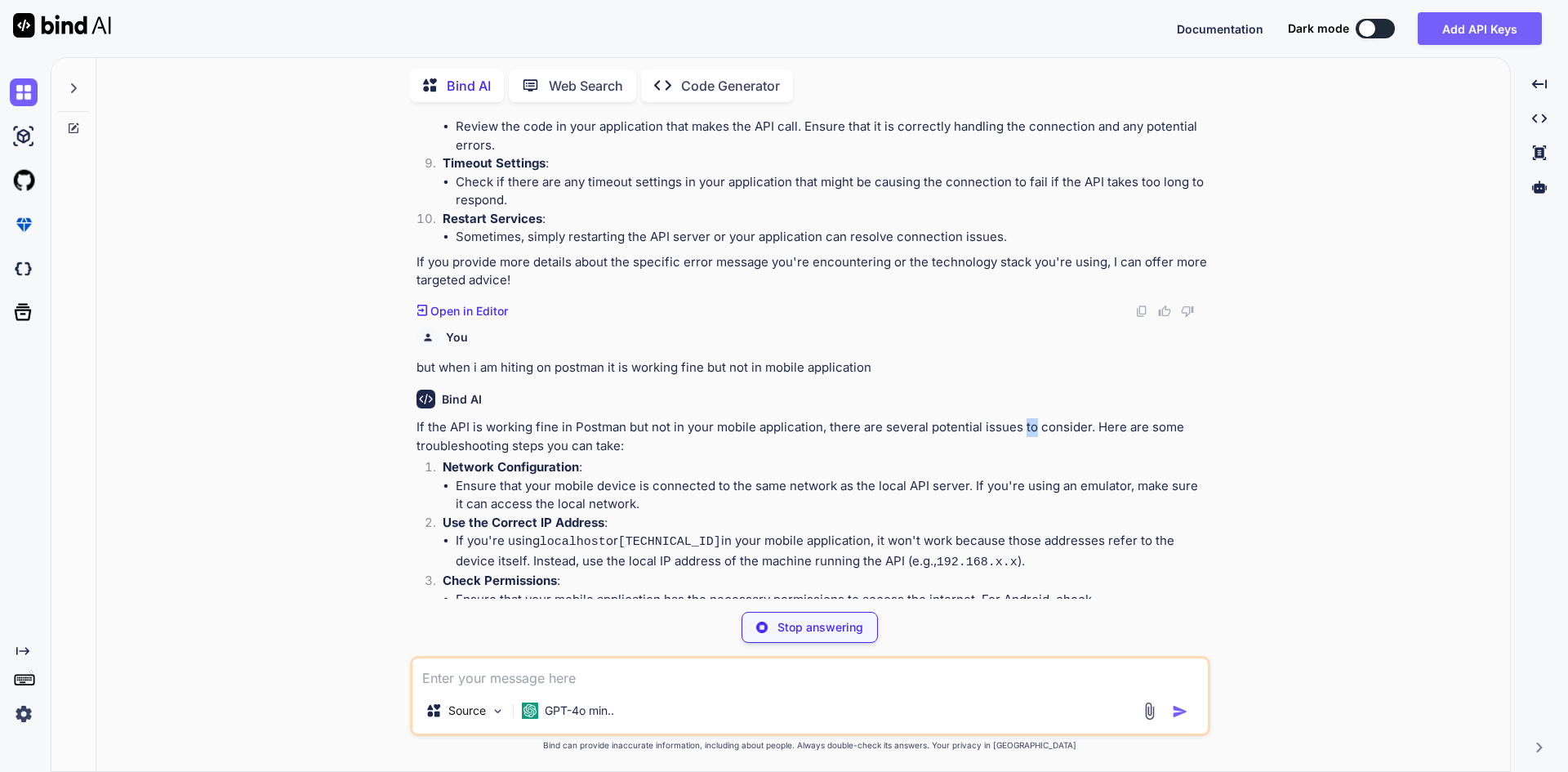
scroll to position [530, 0]
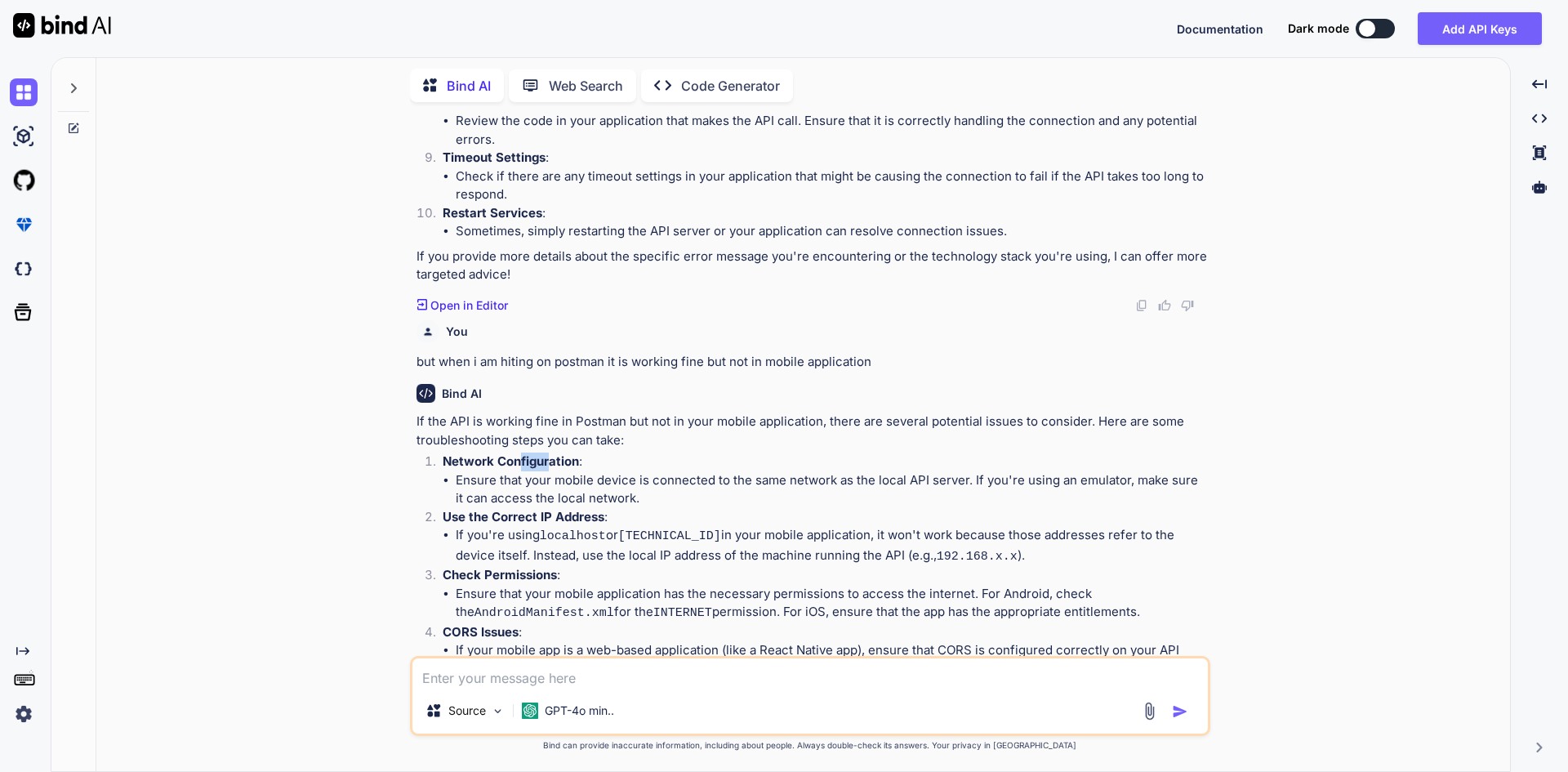
drag, startPoint x: 521, startPoint y: 465, endPoint x: 552, endPoint y: 459, distance: 31.6
click at [552, 459] on strong "Network Configuration" at bounding box center [510, 461] width 136 height 16
drag, startPoint x: 477, startPoint y: 475, endPoint x: 734, endPoint y: 484, distance: 257.2
click at [734, 484] on li "Ensure that your mobile device is connected to the same network as the local AP…" at bounding box center [831, 490] width 751 height 37
click at [772, 478] on li "Ensure that your mobile device is connected to the same network as the local AP…" at bounding box center [831, 490] width 751 height 37
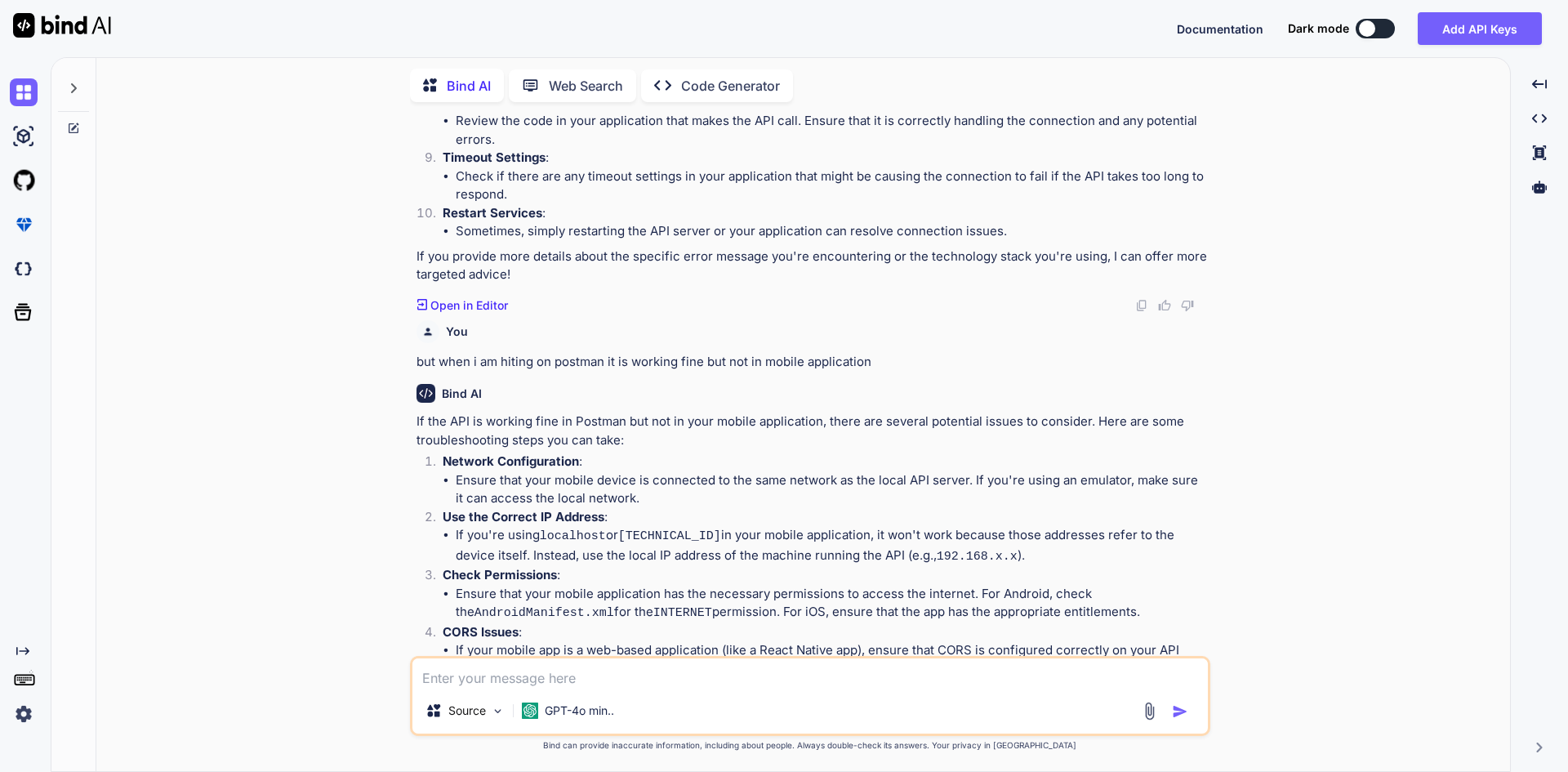
click at [828, 480] on li "Ensure that your mobile device is connected to the same network as the local AP…" at bounding box center [831, 490] width 751 height 37
click at [868, 481] on li "Ensure that your mobile device is connected to the same network as the local AP…" at bounding box center [831, 490] width 751 height 37
click at [890, 478] on li "Ensure that your mobile device is connected to the same network as the local AP…" at bounding box center [831, 490] width 751 height 37
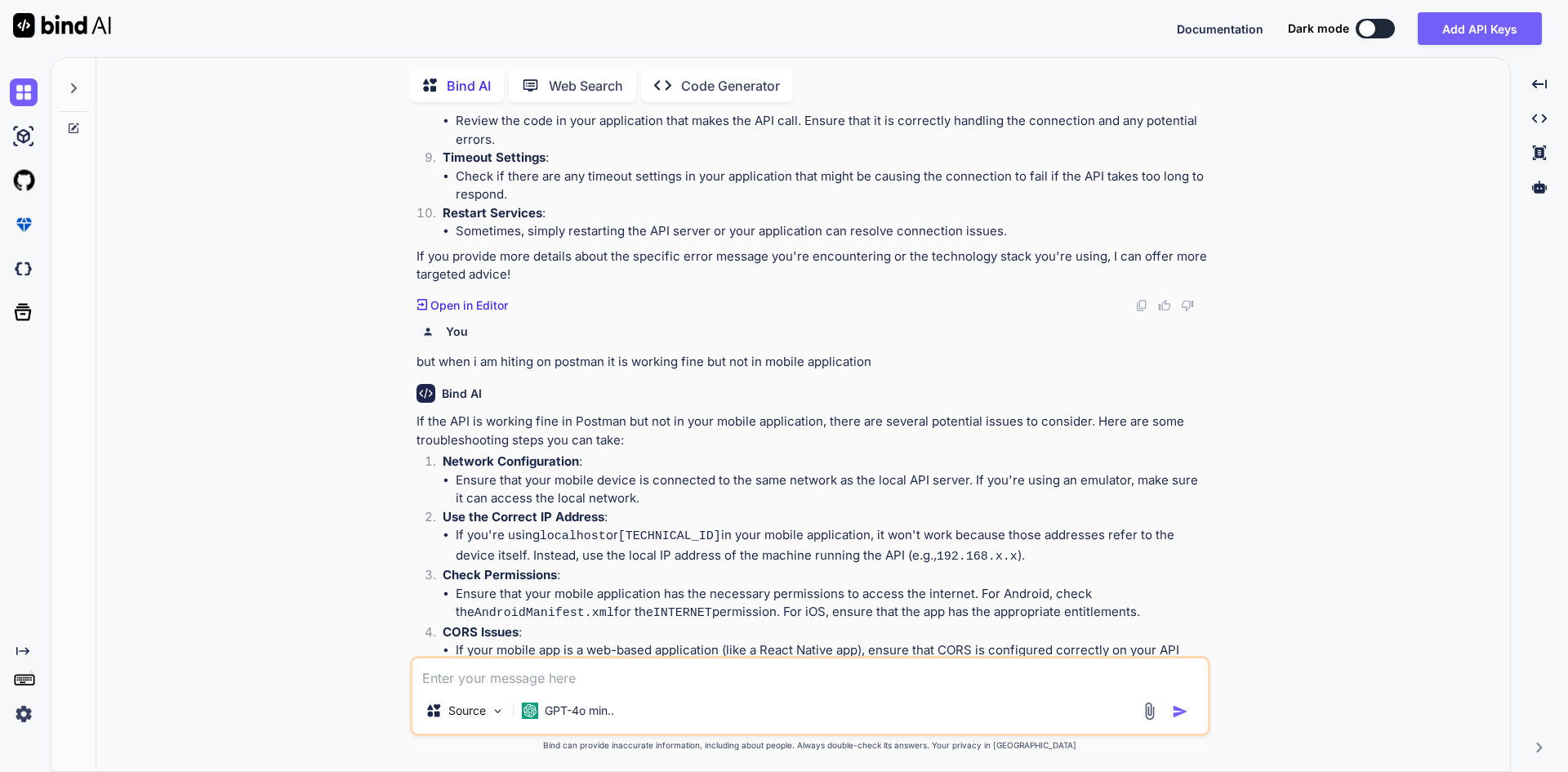
click at [914, 474] on li "Ensure that your mobile device is connected to the same network as the local AP…" at bounding box center [831, 490] width 751 height 37
drag, startPoint x: 1010, startPoint y: 471, endPoint x: 1140, endPoint y: 475, distance: 130.1
click at [1140, 475] on li "Ensure that your mobile device is connected to the same network as the local AP…" at bounding box center [831, 490] width 751 height 37
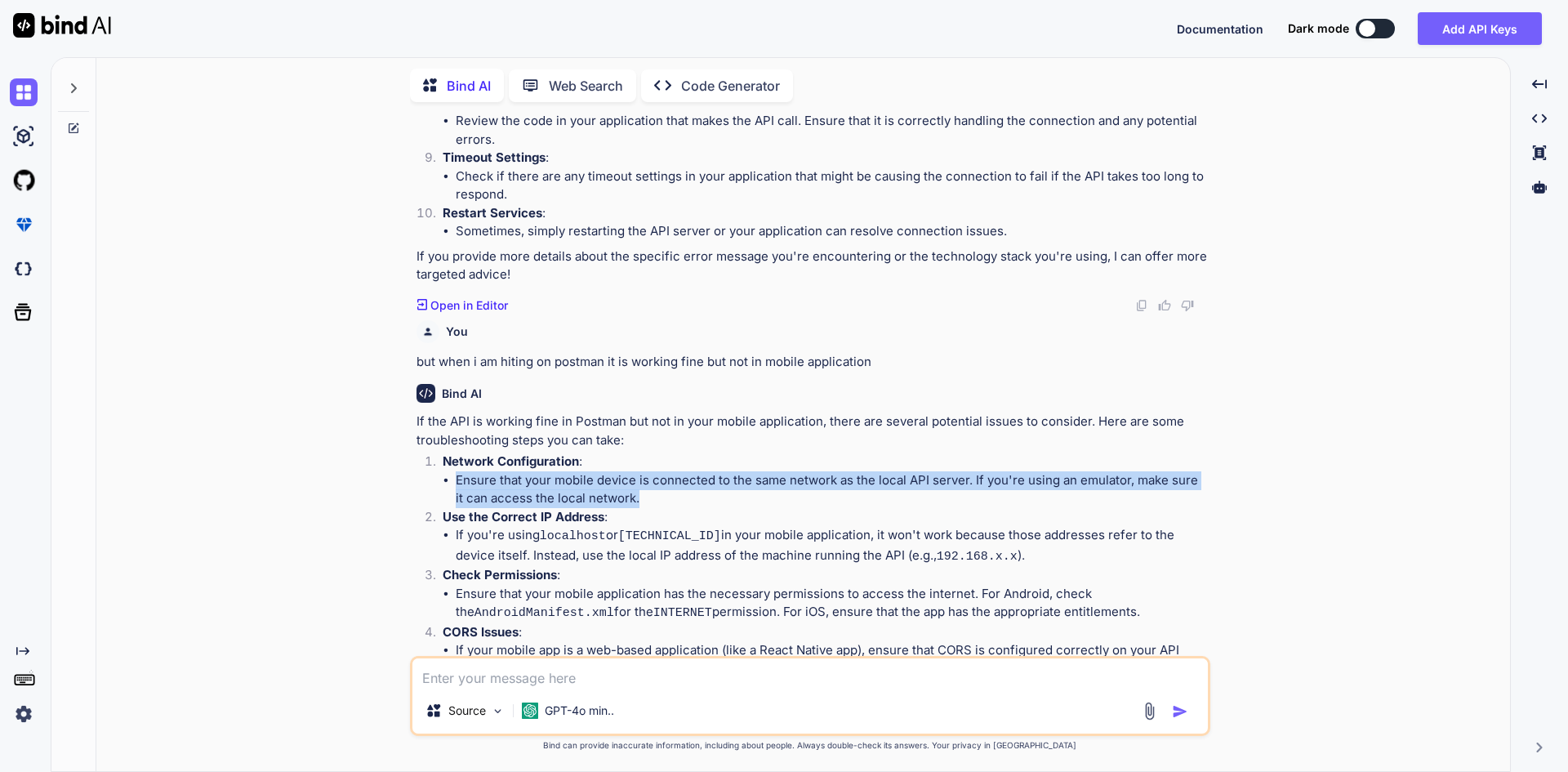
drag, startPoint x: 634, startPoint y: 497, endPoint x: 436, endPoint y: 481, distance: 198.6
click at [436, 481] on li "Network Configuration : Ensure that your mobile device is connected to the same…" at bounding box center [818, 480] width 777 height 55
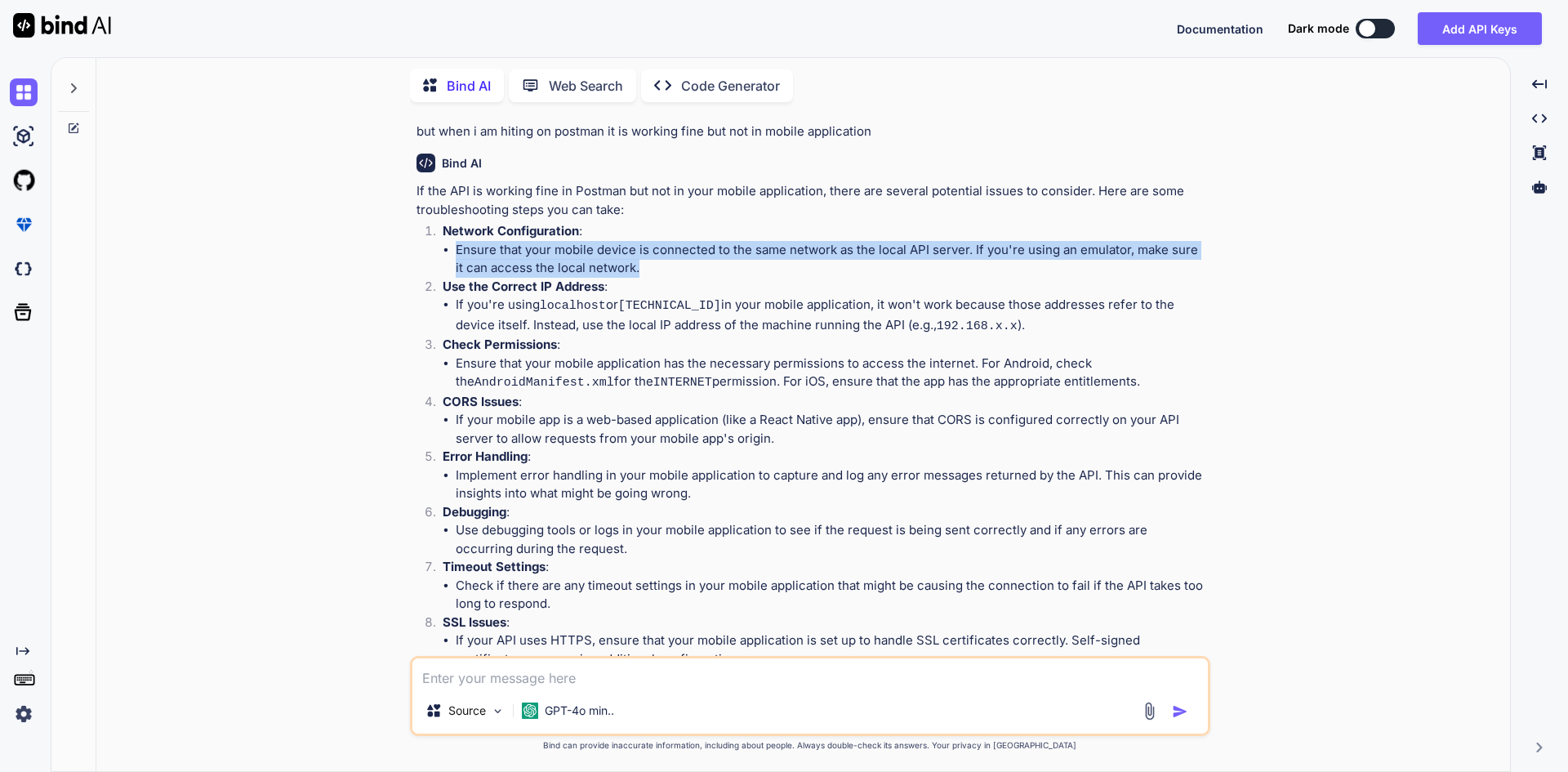
scroll to position [775, 0]
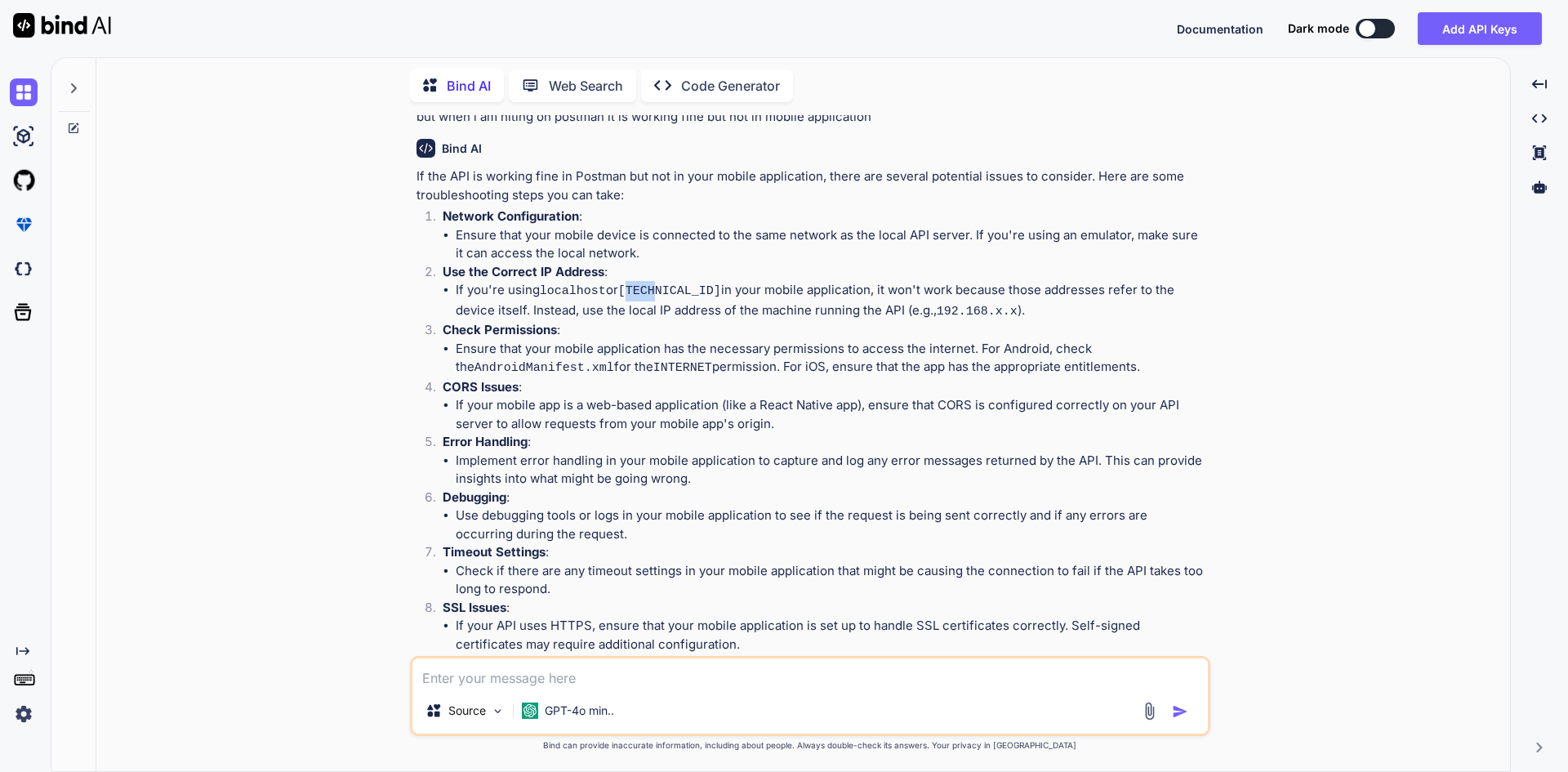
drag, startPoint x: 626, startPoint y: 288, endPoint x: 658, endPoint y: 288, distance: 32.0
click at [658, 288] on code "[TECHNICAL_ID]" at bounding box center [669, 291] width 103 height 14
drag, startPoint x: 594, startPoint y: 307, endPoint x: 618, endPoint y: 305, distance: 24.1
click at [618, 305] on li "If you're using localhost or [TECHNICAL_ID] in your mobile application, it won'…" at bounding box center [831, 301] width 751 height 40
click at [640, 306] on li "If you're using localhost or [TECHNICAL_ID] in your mobile application, it won'…" at bounding box center [831, 301] width 751 height 40
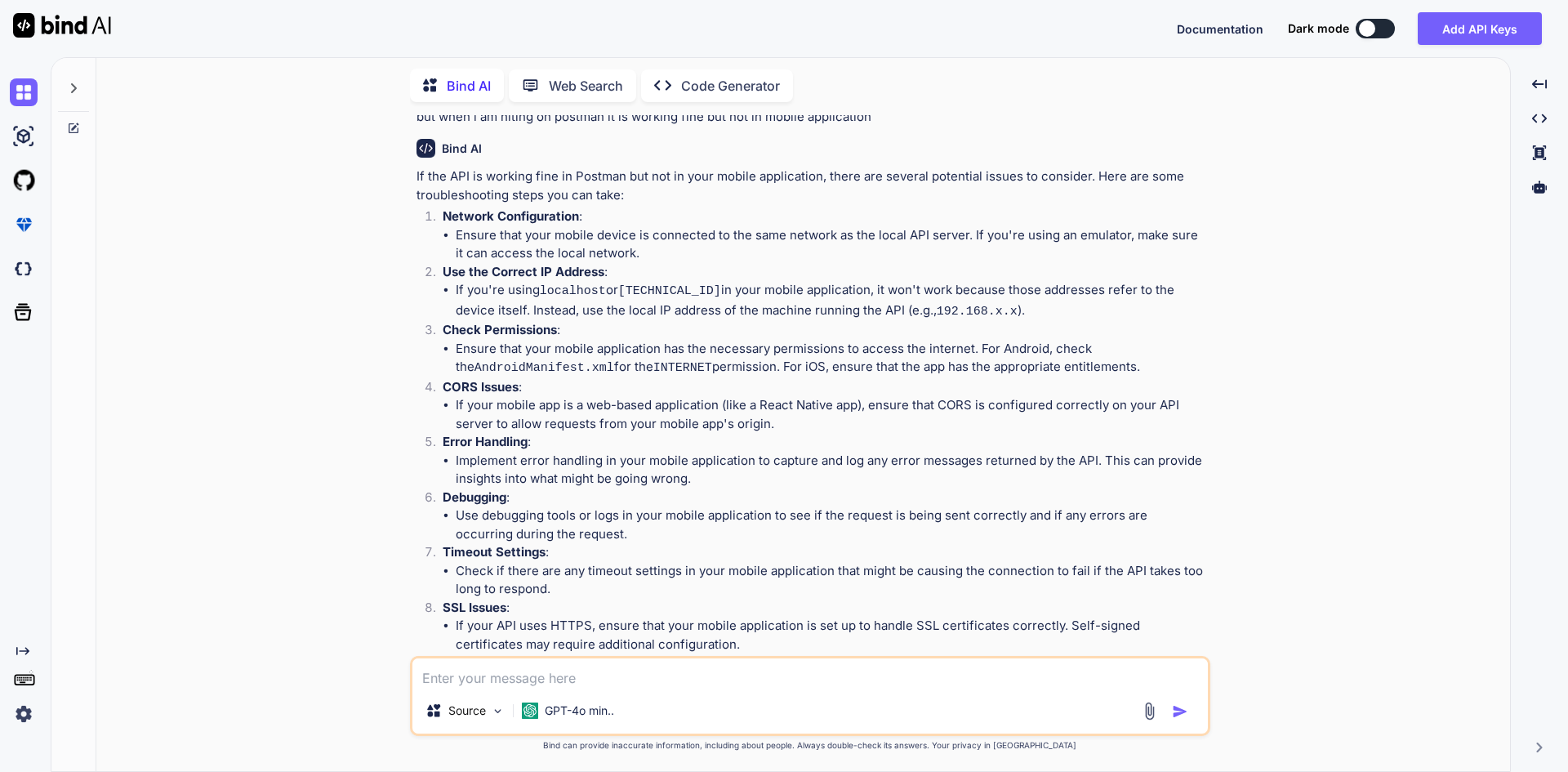
click at [593, 340] on li "Ensure that your mobile application has the necessary permissions to access the…" at bounding box center [831, 359] width 751 height 39
click at [642, 340] on li "Ensure that your mobile application has the necessary permissions to access the…" at bounding box center [831, 359] width 751 height 39
click at [643, 340] on li "Ensure that your mobile application has the necessary permissions to access the…" at bounding box center [831, 359] width 751 height 39
click at [726, 340] on li "Ensure that your mobile application has the necessary permissions to access the…" at bounding box center [831, 359] width 751 height 39
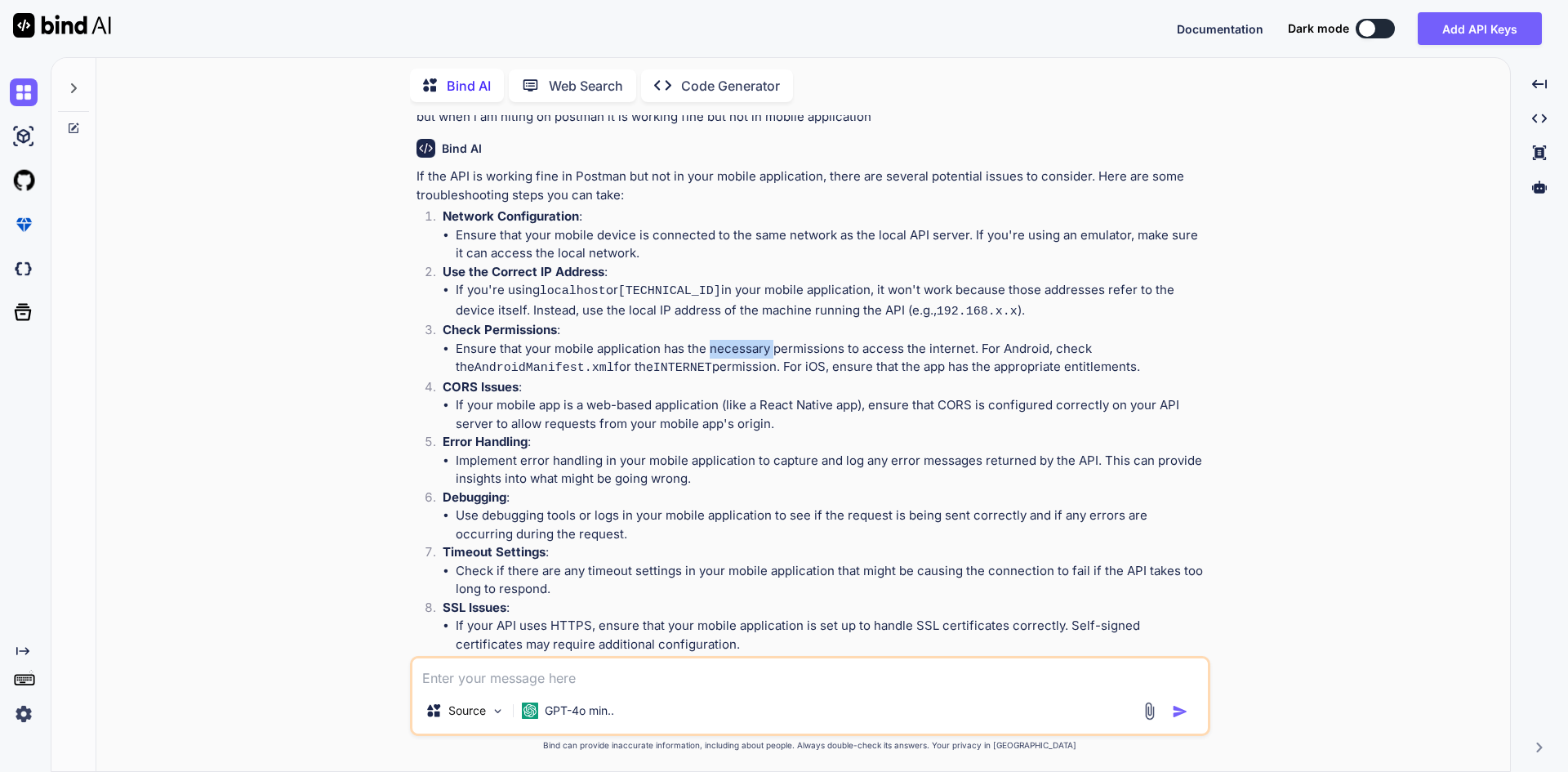
click at [726, 340] on li "Ensure that your mobile application has the necessary permissions to access the…" at bounding box center [831, 359] width 751 height 39
click at [831, 344] on li "Ensure that your mobile application has the necessary permissions to access the…" at bounding box center [831, 359] width 751 height 39
click at [933, 350] on li "Ensure that your mobile application has the necessary permissions to access the…" at bounding box center [831, 359] width 751 height 39
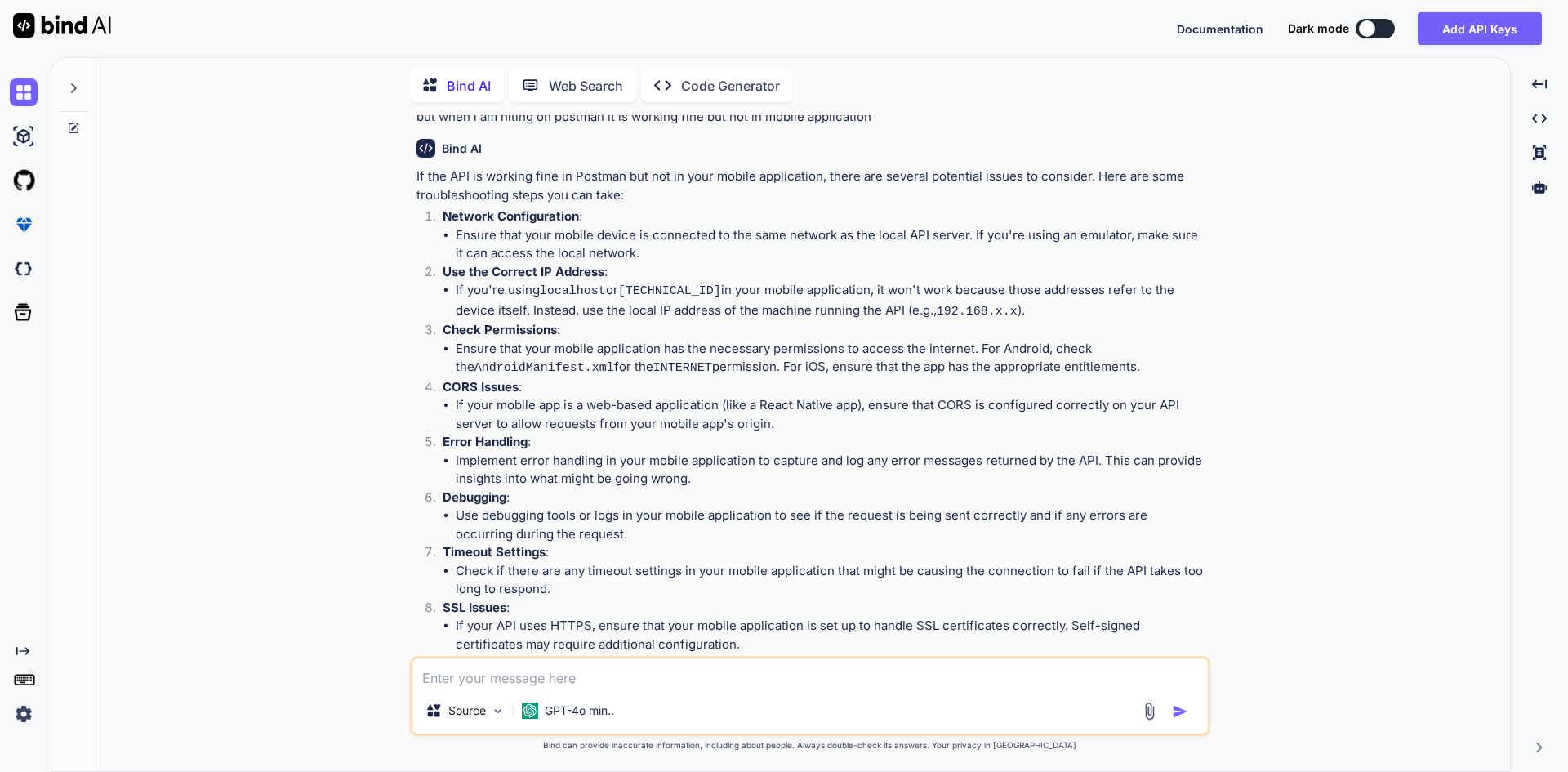
click at [1028, 345] on li "Ensure that your mobile application has the necessary permissions to access the…" at bounding box center [831, 359] width 751 height 39
drag, startPoint x: 1028, startPoint y: 345, endPoint x: 1002, endPoint y: 363, distance: 31.6
click at [1028, 346] on li "Ensure that your mobile application has the necessary permissions to access the…" at bounding box center [831, 359] width 751 height 39
click at [990, 366] on li "Ensure that your mobile application has the necessary permissions to access the…" at bounding box center [831, 359] width 751 height 39
drag, startPoint x: 990, startPoint y: 366, endPoint x: 907, endPoint y: 384, distance: 84.9
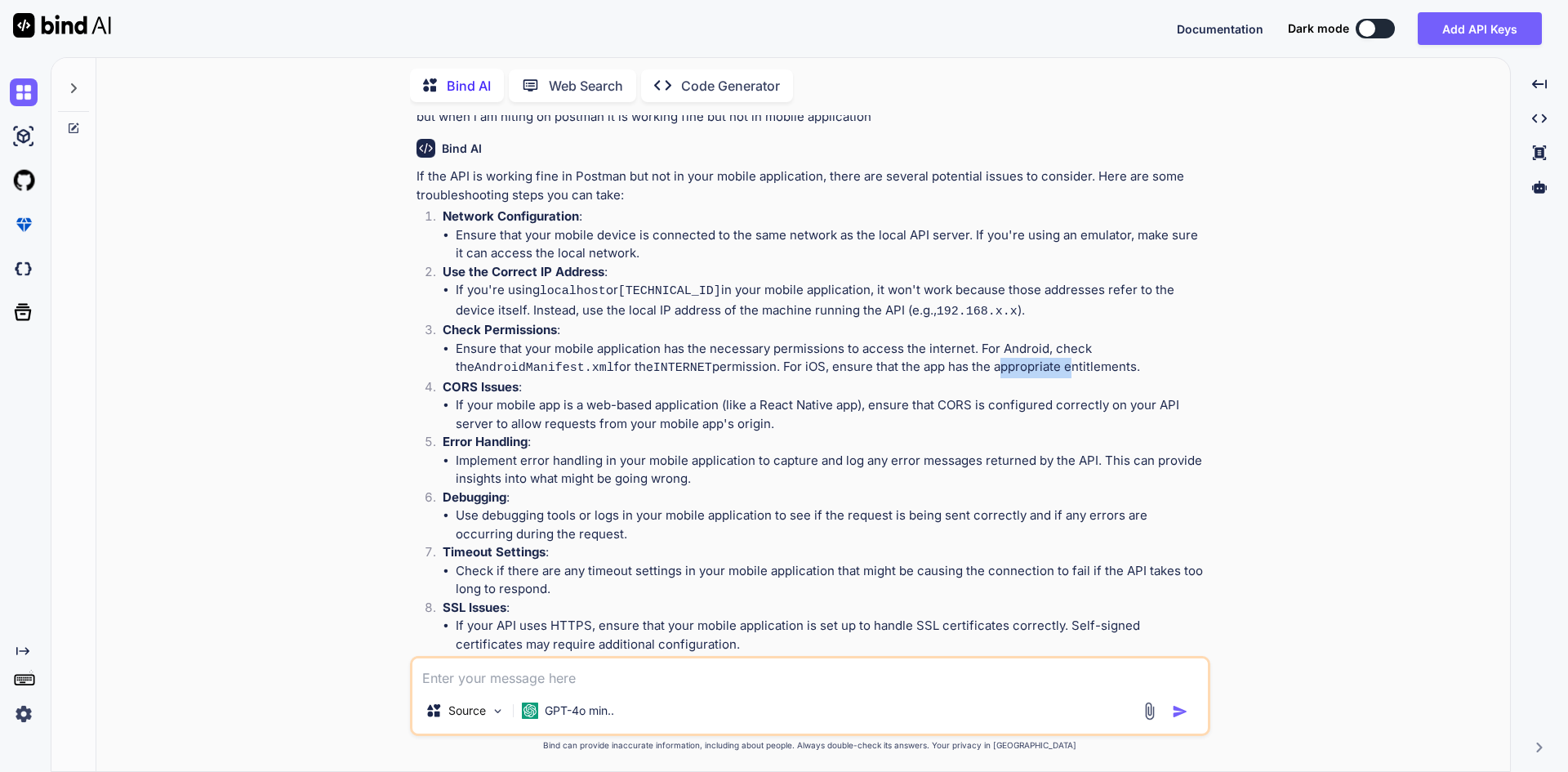
click at [990, 367] on li "Ensure that your mobile application has the necessary permissions to access the…" at bounding box center [831, 359] width 751 height 39
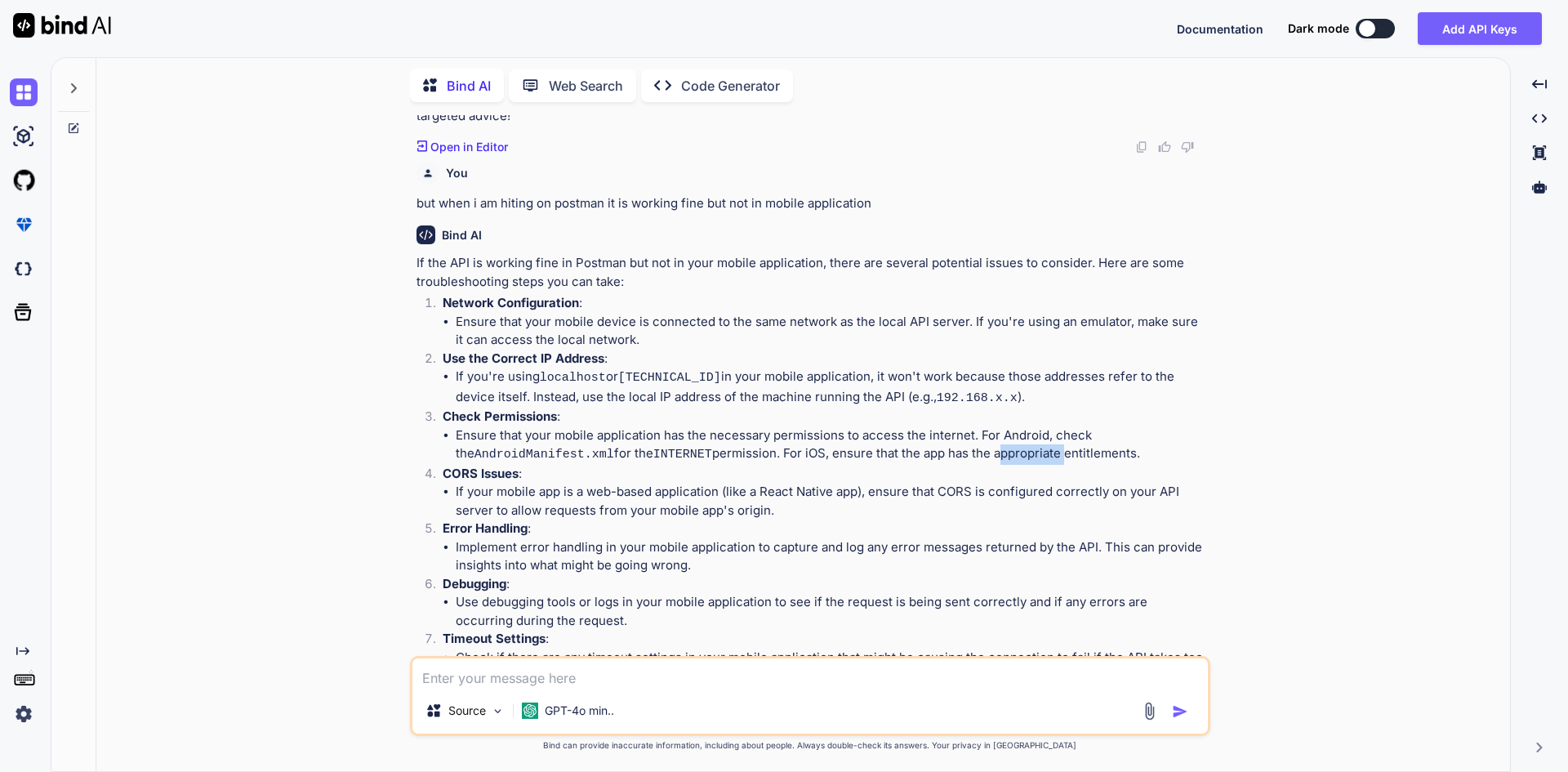
scroll to position [686, 0]
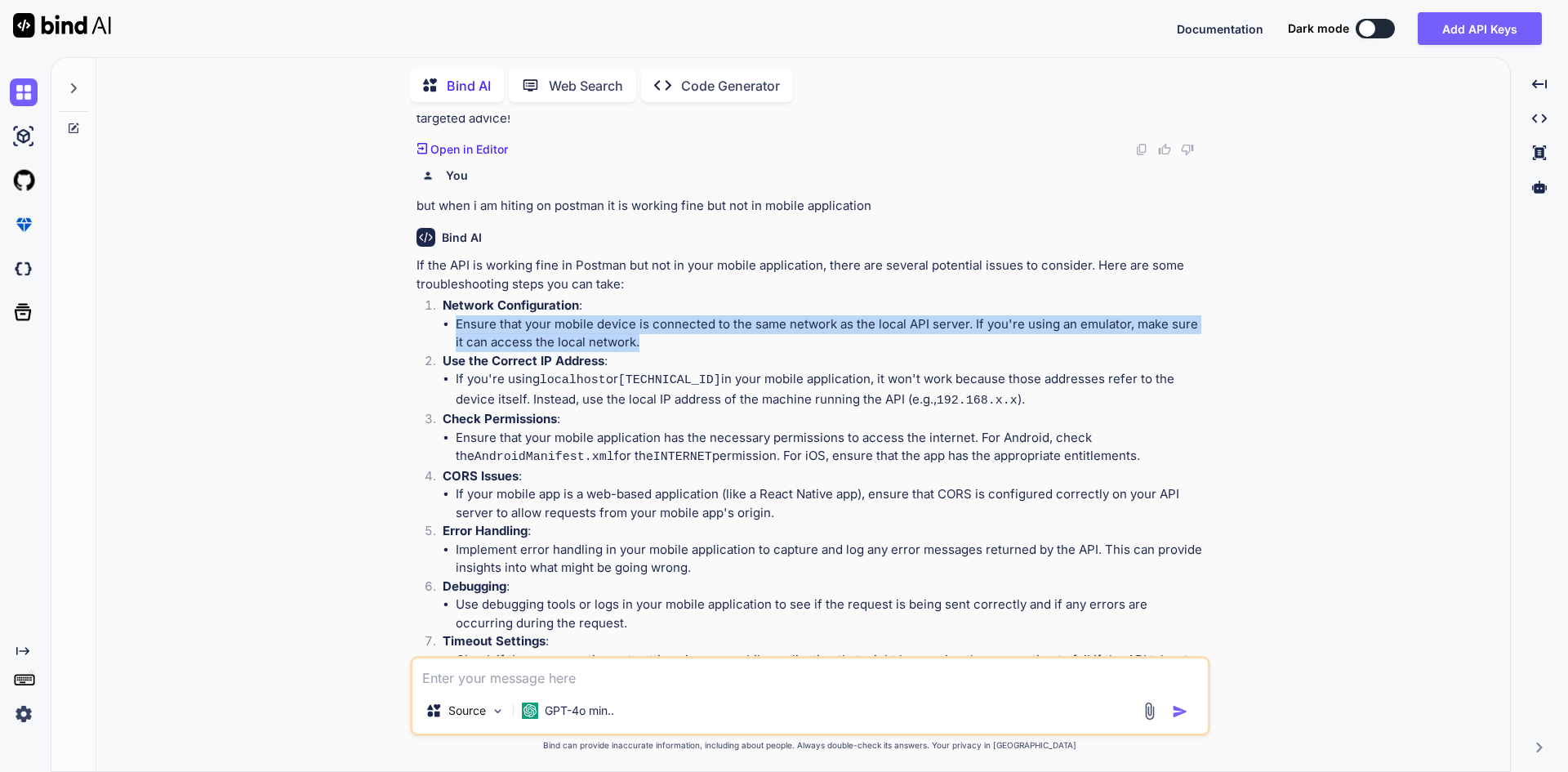
drag, startPoint x: 630, startPoint y: 341, endPoint x: 448, endPoint y: 330, distance: 182.3
click at [448, 330] on ul "Ensure that your mobile device is connected to the same network as the local AP…" at bounding box center [824, 334] width 764 height 37
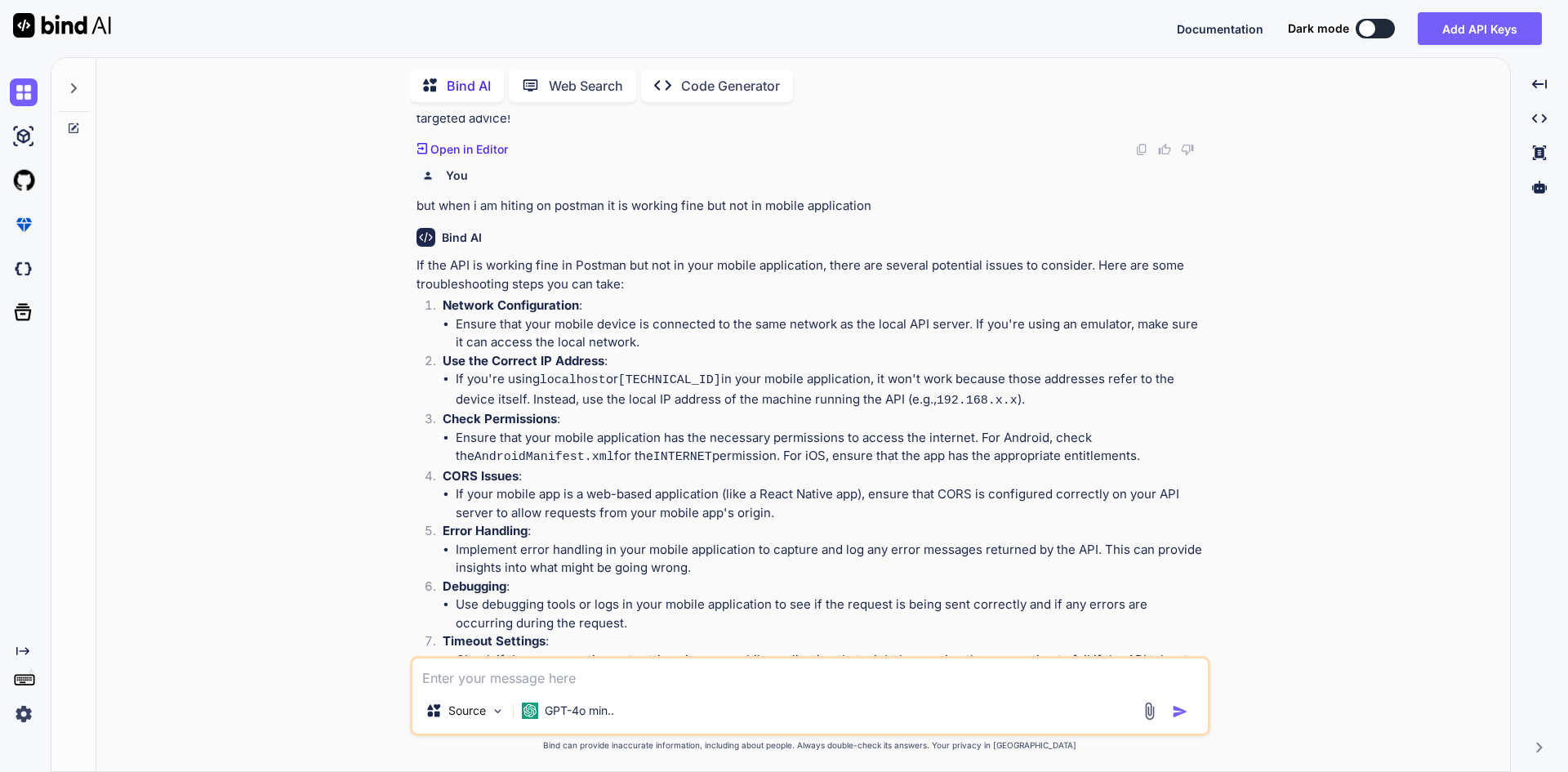
click at [661, 287] on p "If the API is working fine in Postman but not in your mobile application, there…" at bounding box center [812, 275] width 791 height 37
drag, startPoint x: 749, startPoint y: 323, endPoint x: 831, endPoint y: 329, distance: 82.2
click at [831, 329] on li "Ensure that your mobile device is connected to the same network as the local AP…" at bounding box center [831, 334] width 751 height 37
click at [768, 401] on li "If you're using localhost or [TECHNICAL_ID] in your mobile application, it won'…" at bounding box center [831, 390] width 751 height 40
drag, startPoint x: 754, startPoint y: 324, endPoint x: 836, endPoint y: 319, distance: 82.2
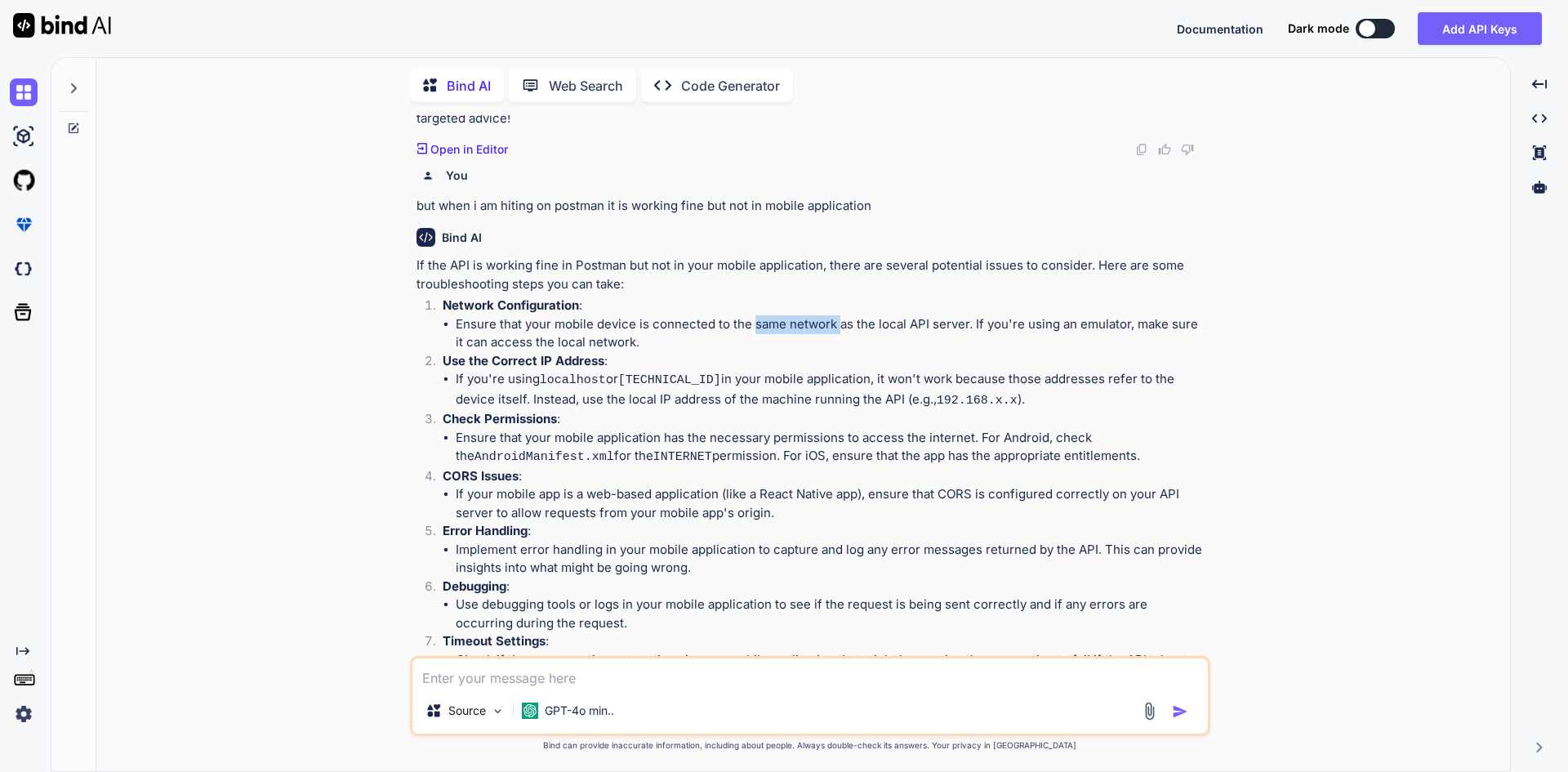
click at [836, 319] on li "Ensure that your mobile device is connected to the same network as the local AP…" at bounding box center [831, 334] width 751 height 37
